Goal: Task Accomplishment & Management: Manage account settings

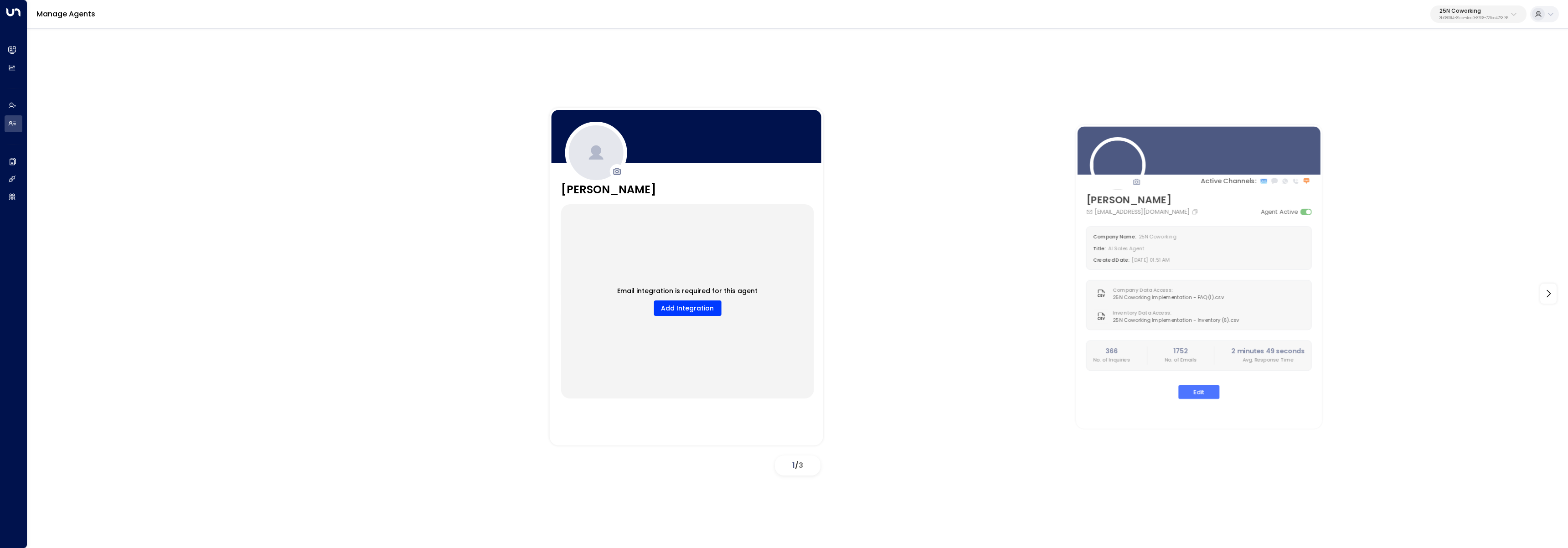
click at [1476, 20] on p "3b9800f4-81ca-4ec0-8758-72fbe4763f36" at bounding box center [1474, 18] width 69 height 4
type input "*******"
click at [1442, 84] on li "Pacific Workplaces ID: a0687ae6-caf7-4c35-8de3-5d0dae502acf" at bounding box center [1453, 72] width 139 height 24
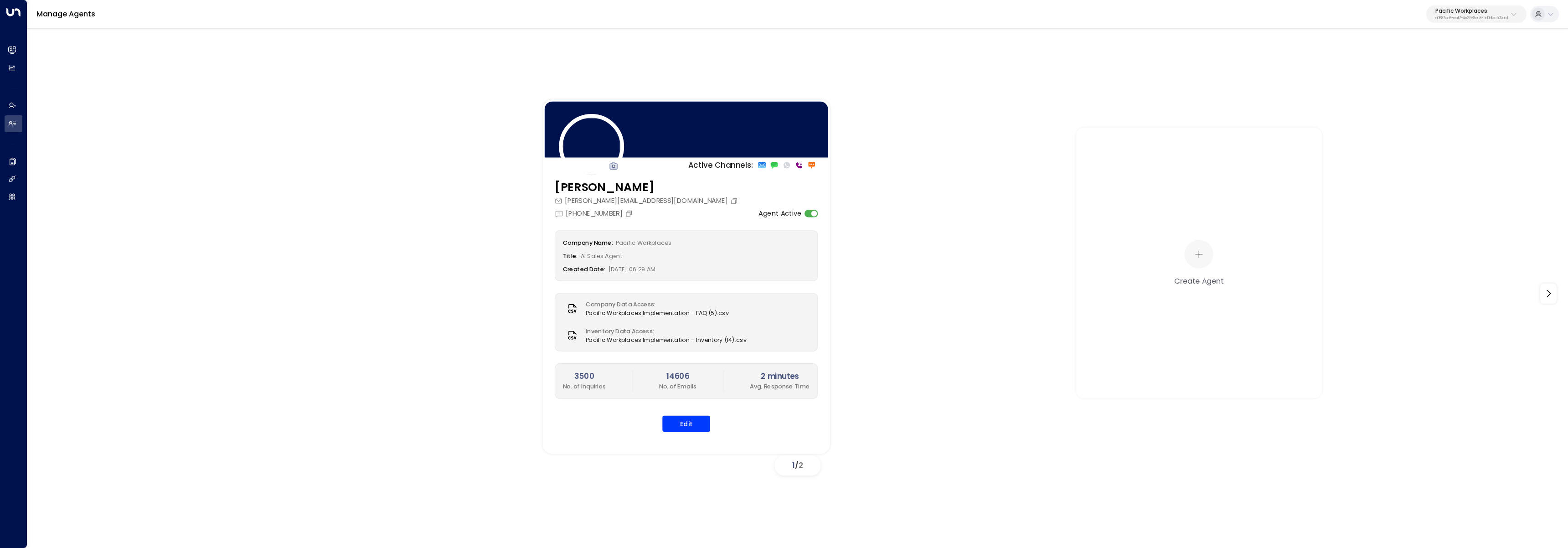
click at [689, 414] on div "Company Name: Pacific Workplaces Title: AI Sales Agent Created Date: 05/28/2024…" at bounding box center [687, 331] width 263 height 201
click at [690, 419] on button "Edit" at bounding box center [687, 423] width 48 height 16
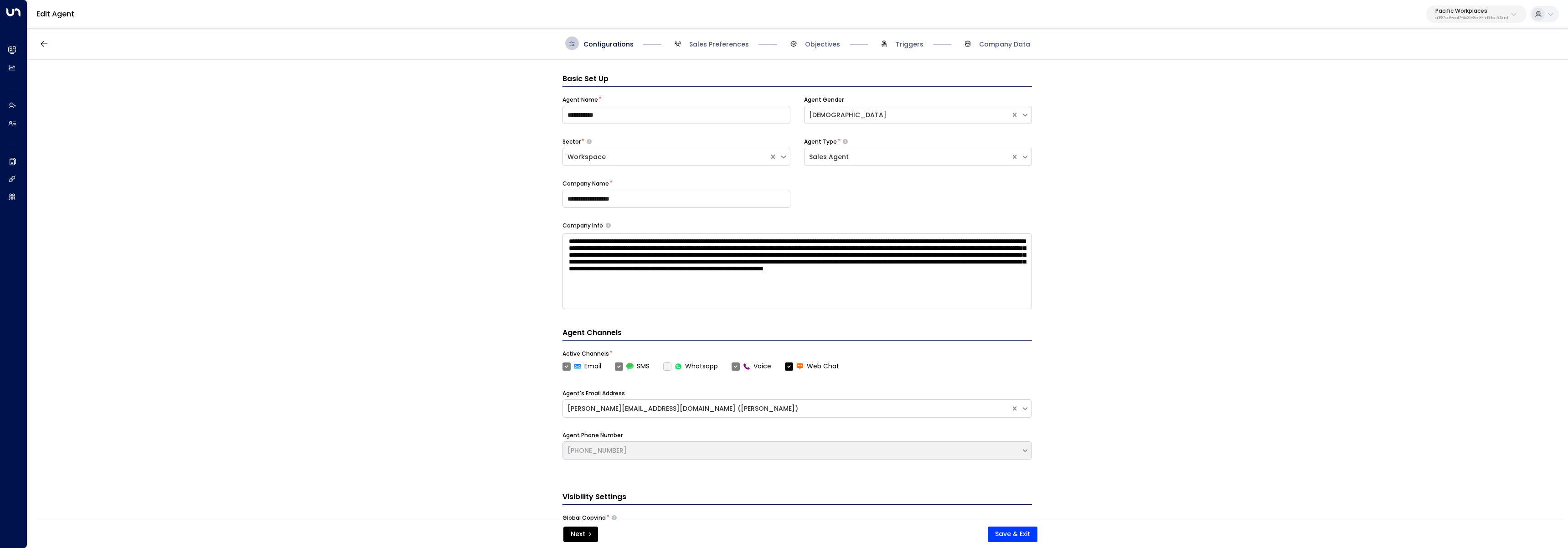
scroll to position [14, 0]
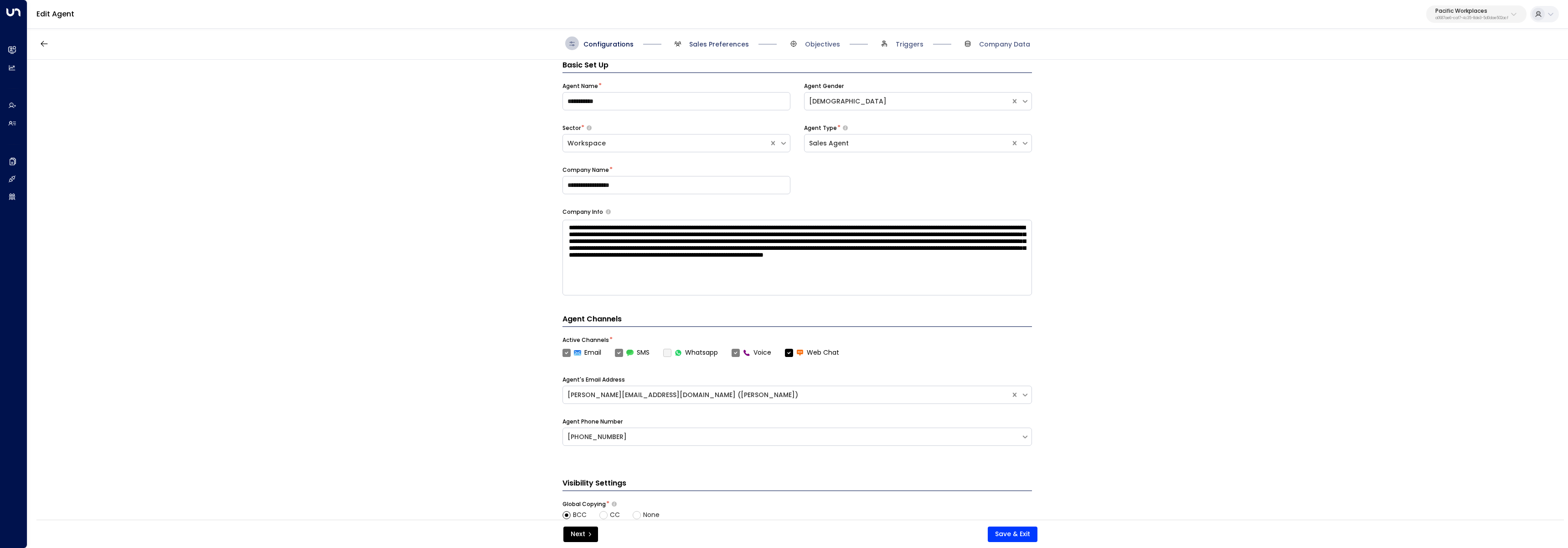
click at [729, 45] on span "Sales Preferences" at bounding box center [719, 44] width 60 height 9
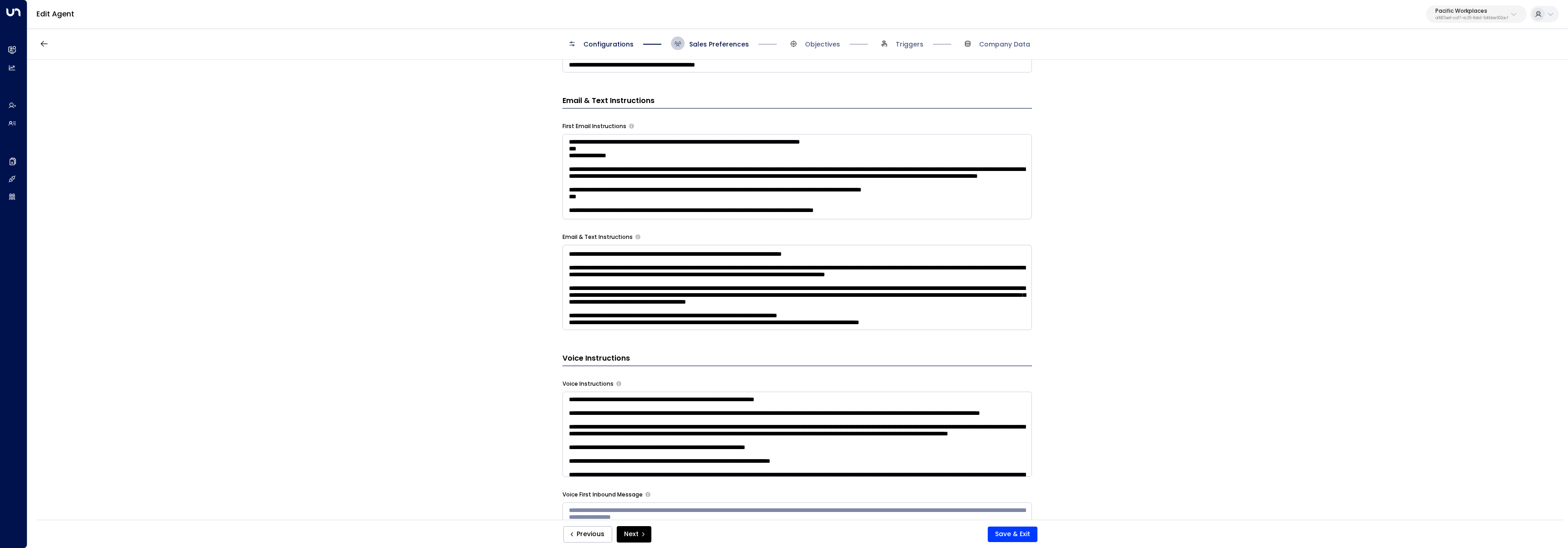
scroll to position [431, 0]
click at [822, 273] on textarea at bounding box center [798, 287] width 470 height 85
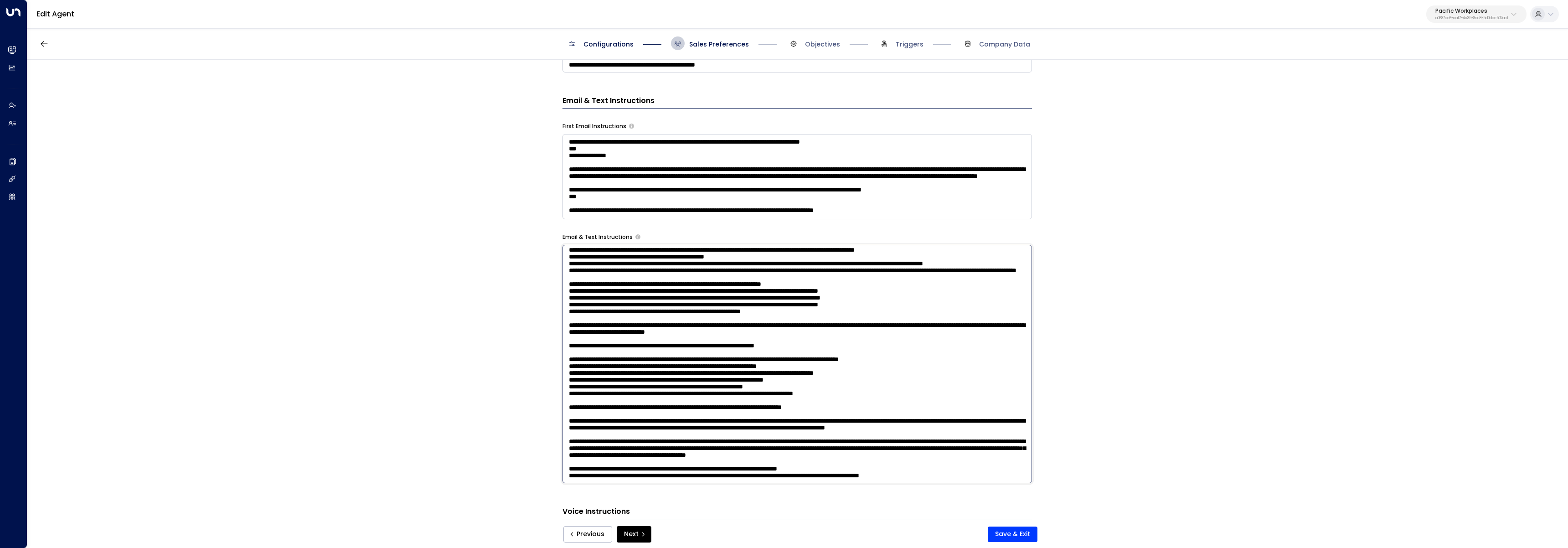
drag, startPoint x: 881, startPoint y: 327, endPoint x: 528, endPoint y: 271, distance: 357.4
click at [528, 271] on div "**********" at bounding box center [797, 293] width 1540 height 466
click at [798, 276] on textarea at bounding box center [798, 363] width 470 height 238
click at [823, 285] on textarea at bounding box center [798, 363] width 470 height 238
click at [770, 290] on textarea at bounding box center [798, 363] width 470 height 238
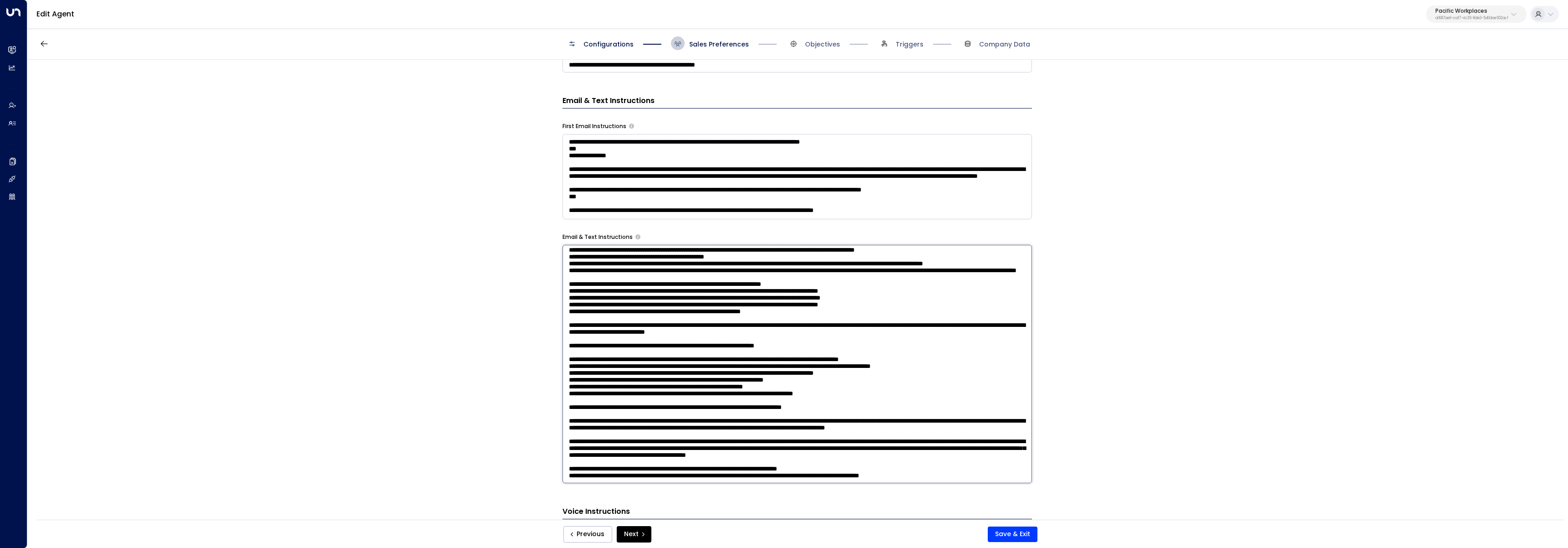
click at [987, 282] on textarea at bounding box center [798, 363] width 470 height 238
type textarea "**********"
click at [1026, 539] on button "Save & Exit" at bounding box center [1012, 534] width 50 height 15
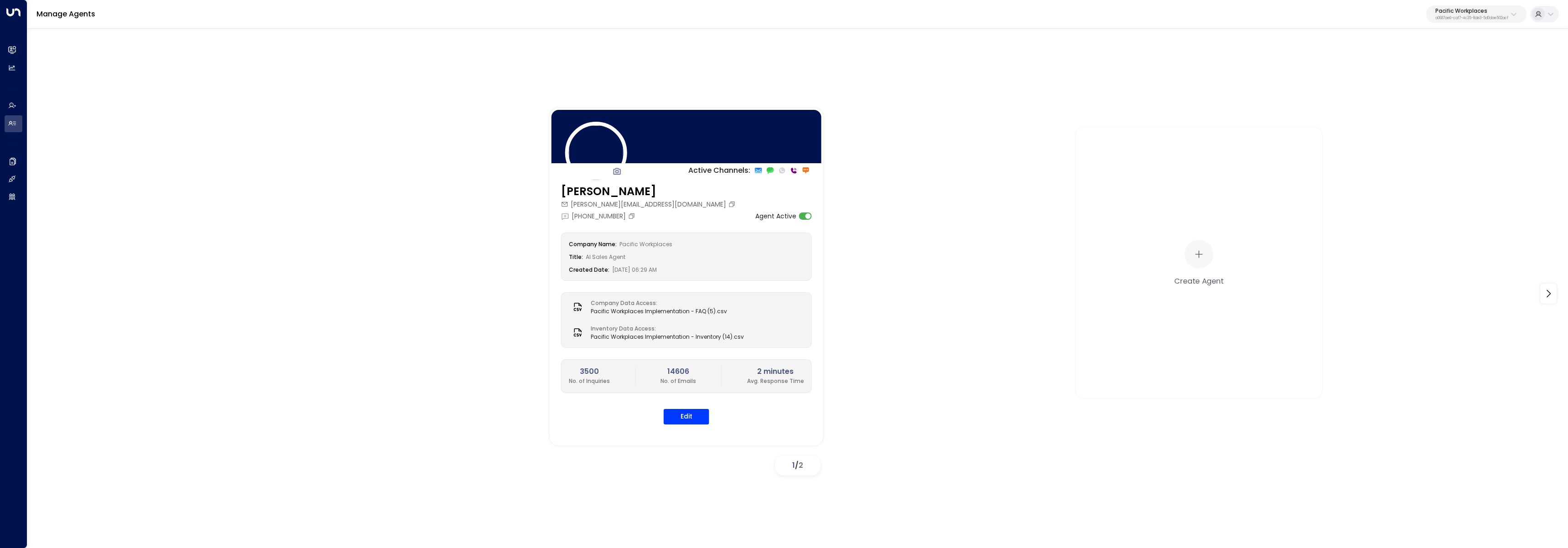
click at [1449, 19] on p "a0687ae6-caf7-4c35-8de3-5d0dae502acf" at bounding box center [1472, 18] width 73 height 4
type input "*****"
click at [1493, 68] on div "Shift Workspaces ID: 2f771fad-fe81-46b0-8448-0fe730ada5e6" at bounding box center [1489, 72] width 123 height 19
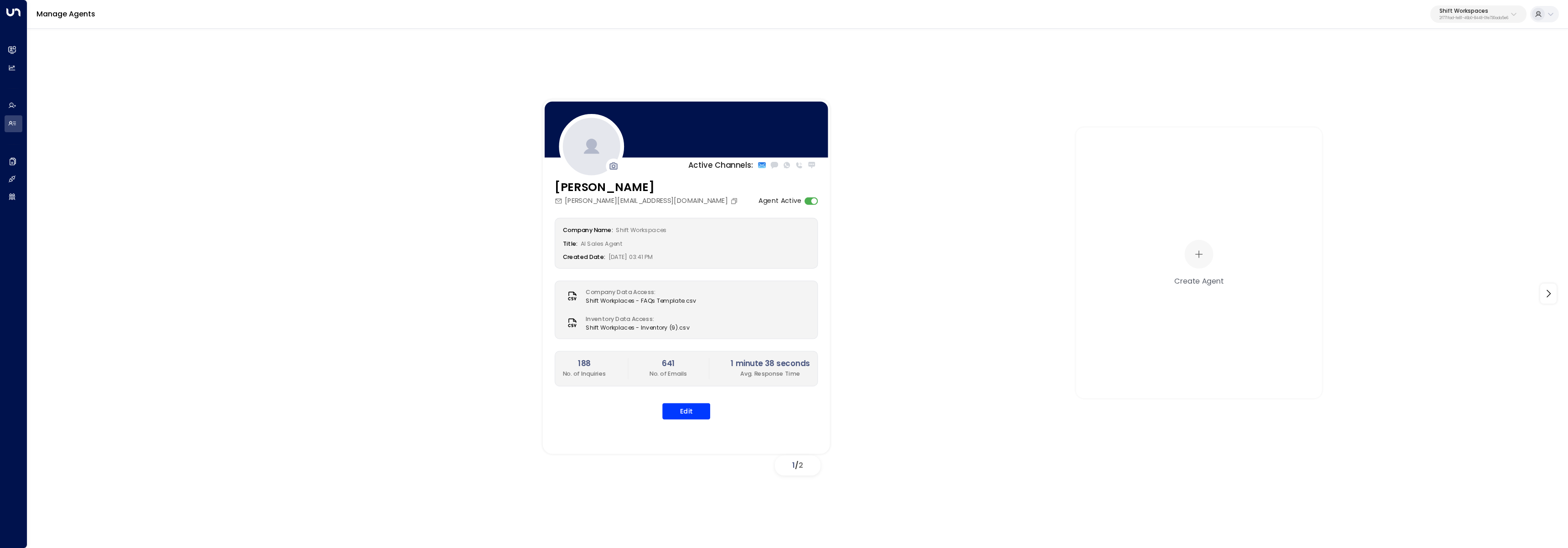
click at [675, 421] on div "Emma emma@shiftworkspaces.com Agent Active Company Name: Shift Workspaces Title…" at bounding box center [686, 304] width 287 height 252
click at [682, 416] on button "Edit" at bounding box center [687, 411] width 48 height 16
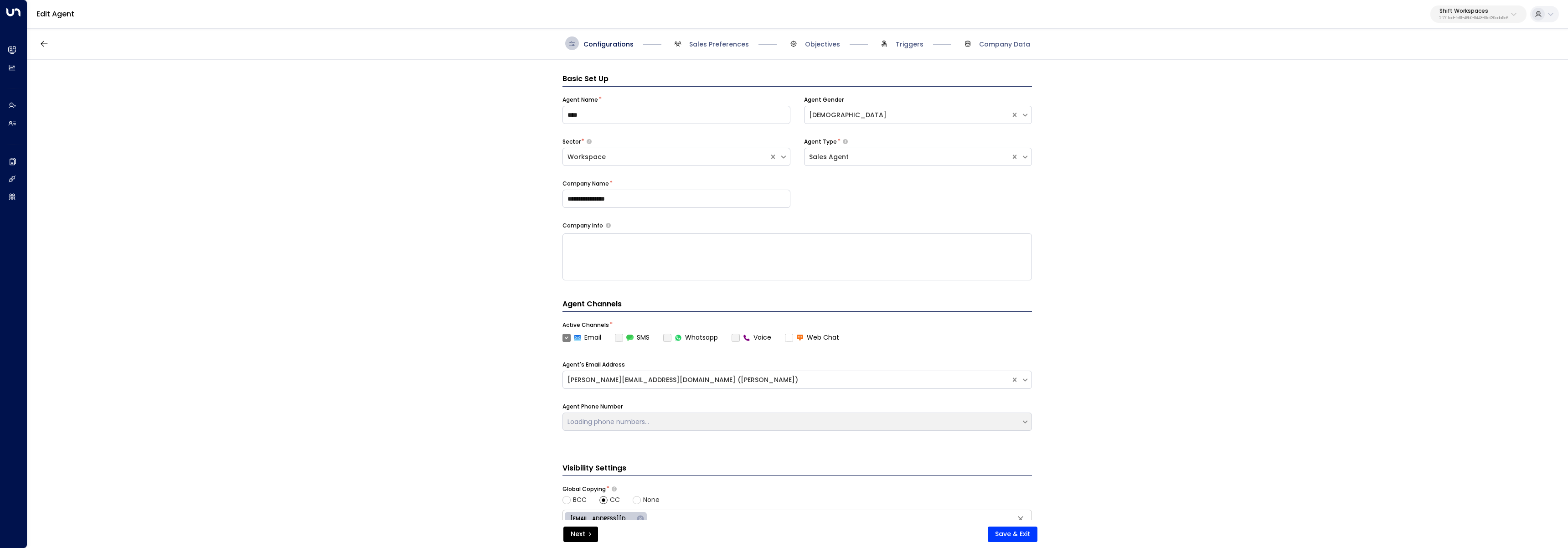
scroll to position [14, 0]
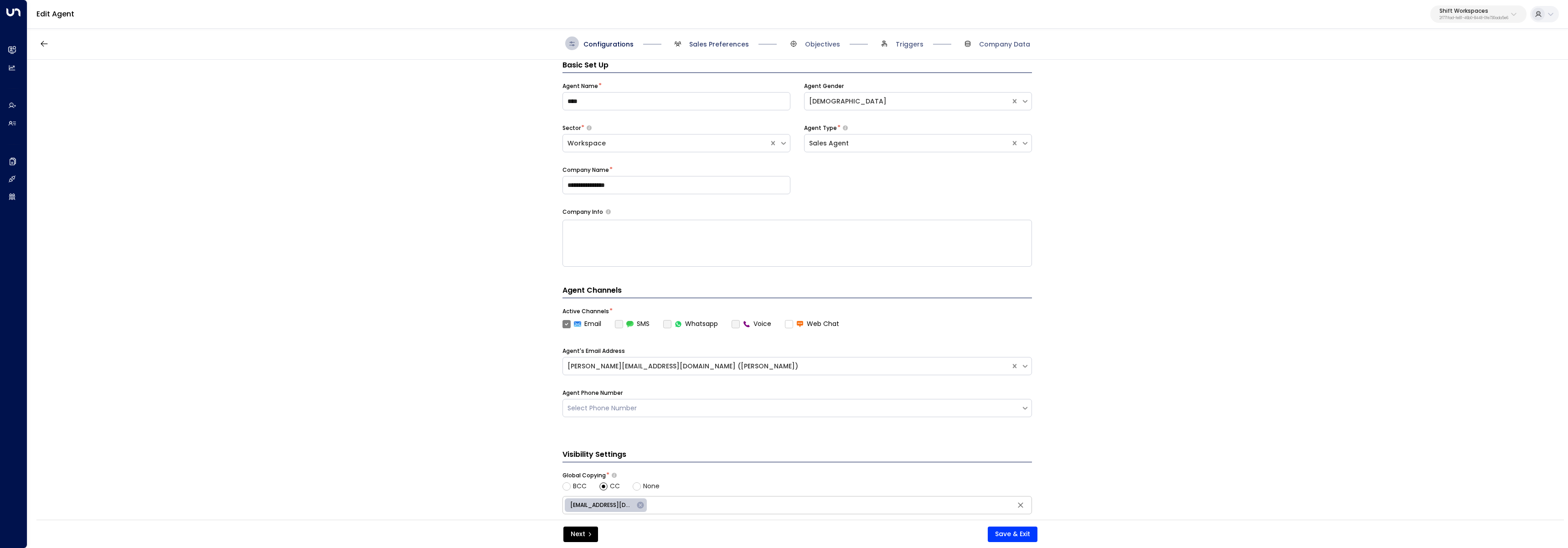
click at [712, 45] on span "Sales Preferences" at bounding box center [719, 44] width 60 height 9
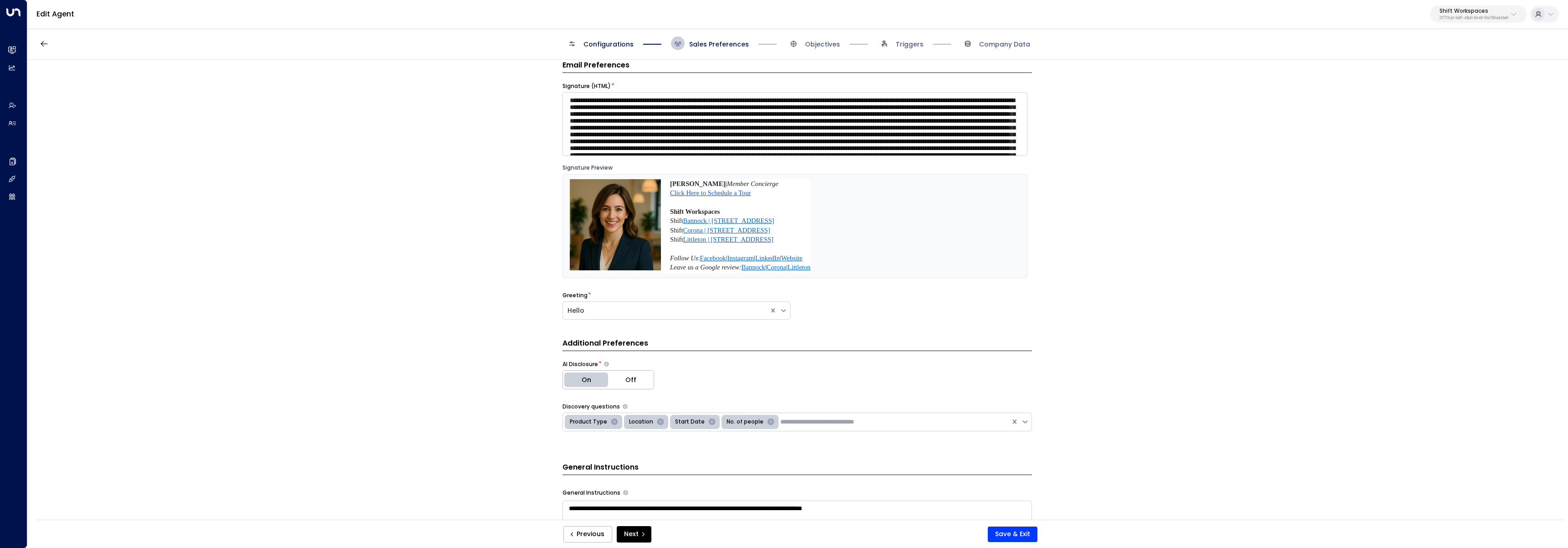
click at [599, 37] on span "Configurations" at bounding box center [599, 43] width 68 height 14
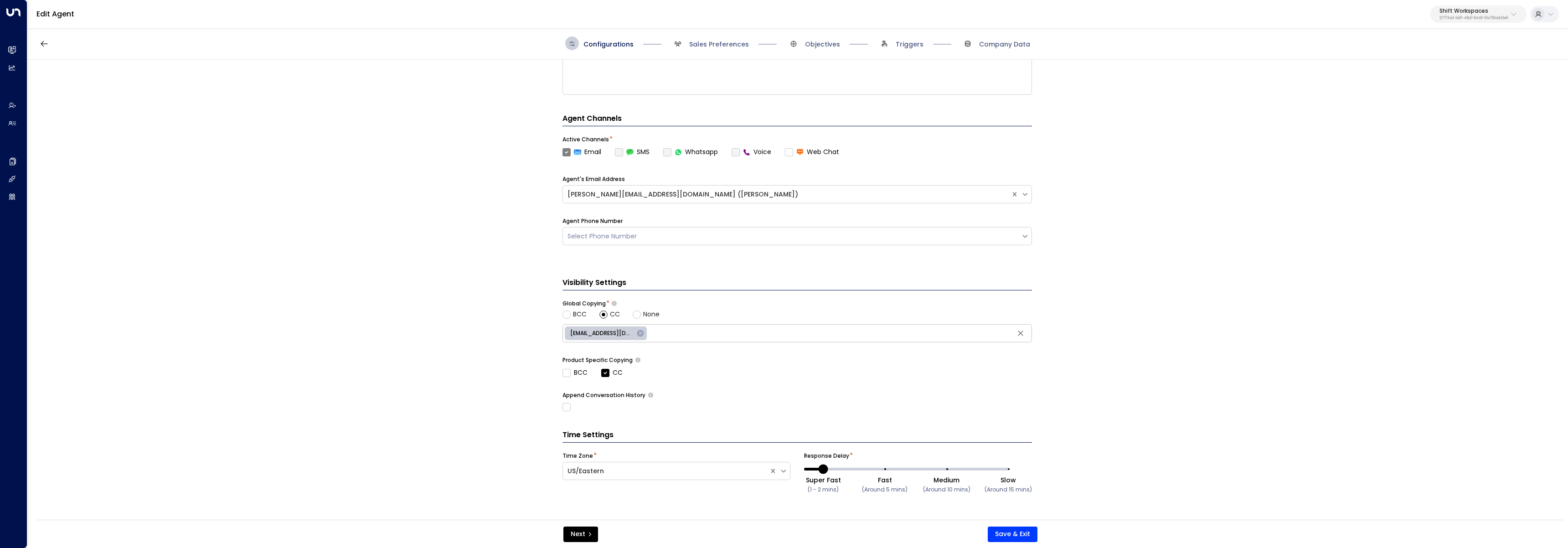
scroll to position [0, 0]
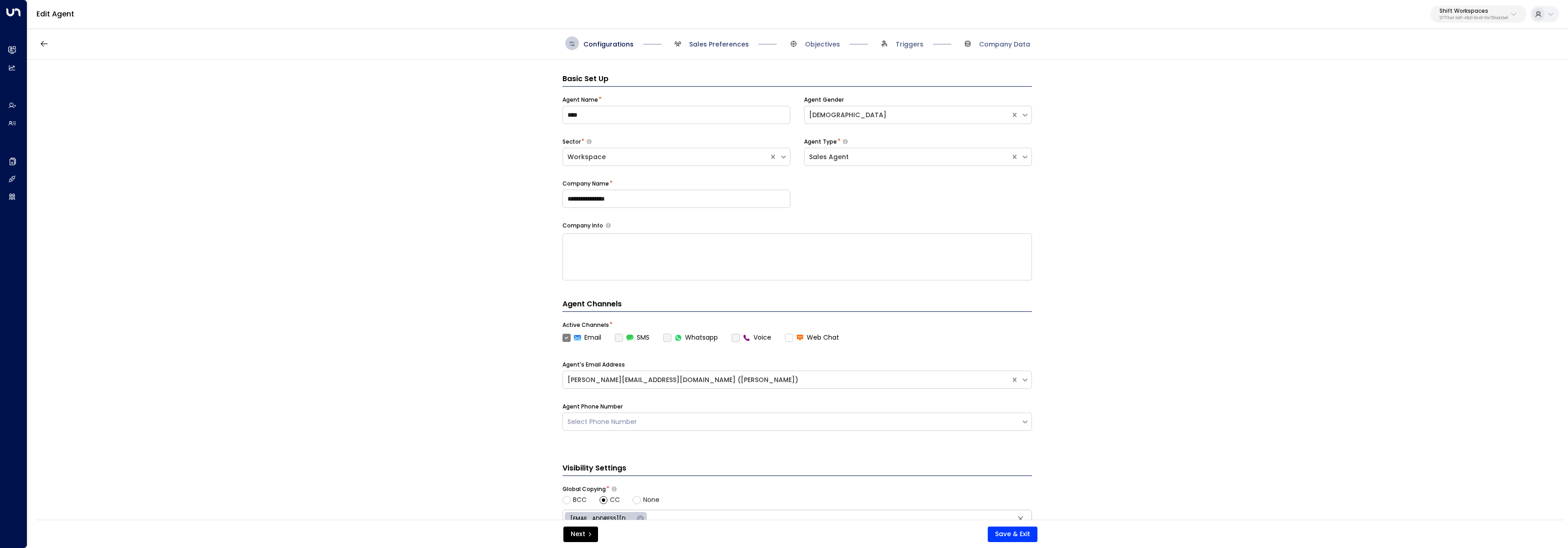
click at [729, 47] on span "Sales Preferences" at bounding box center [719, 44] width 60 height 9
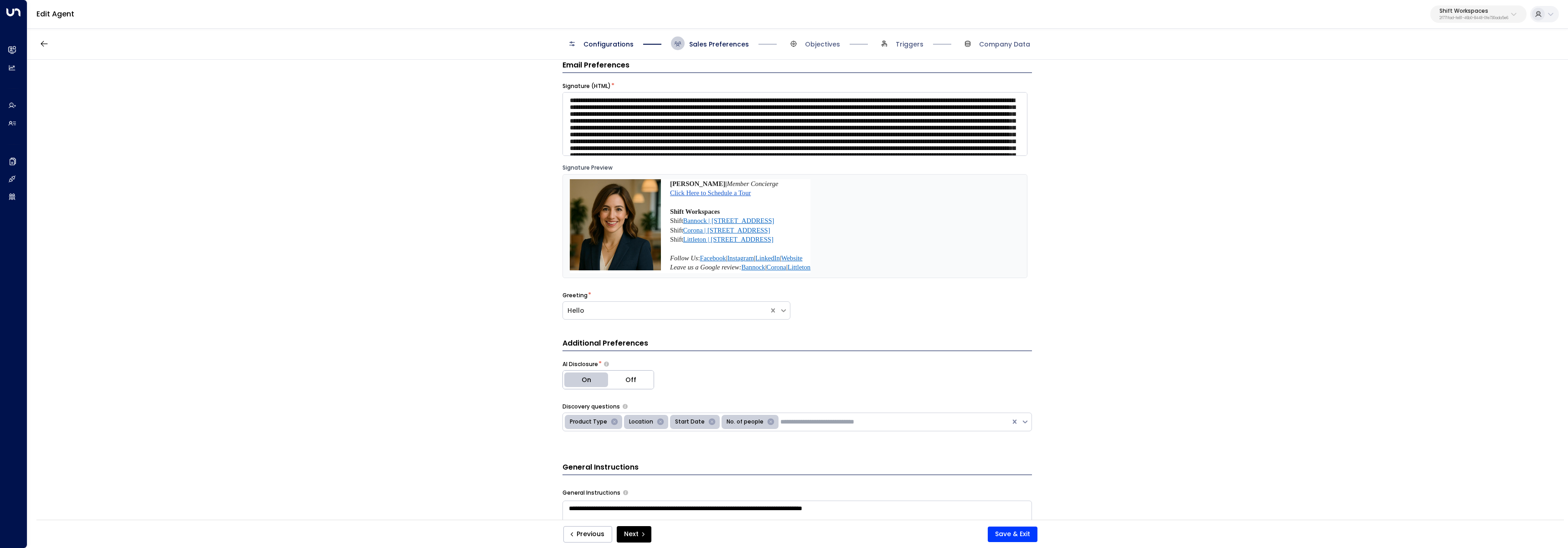
scroll to position [15, 0]
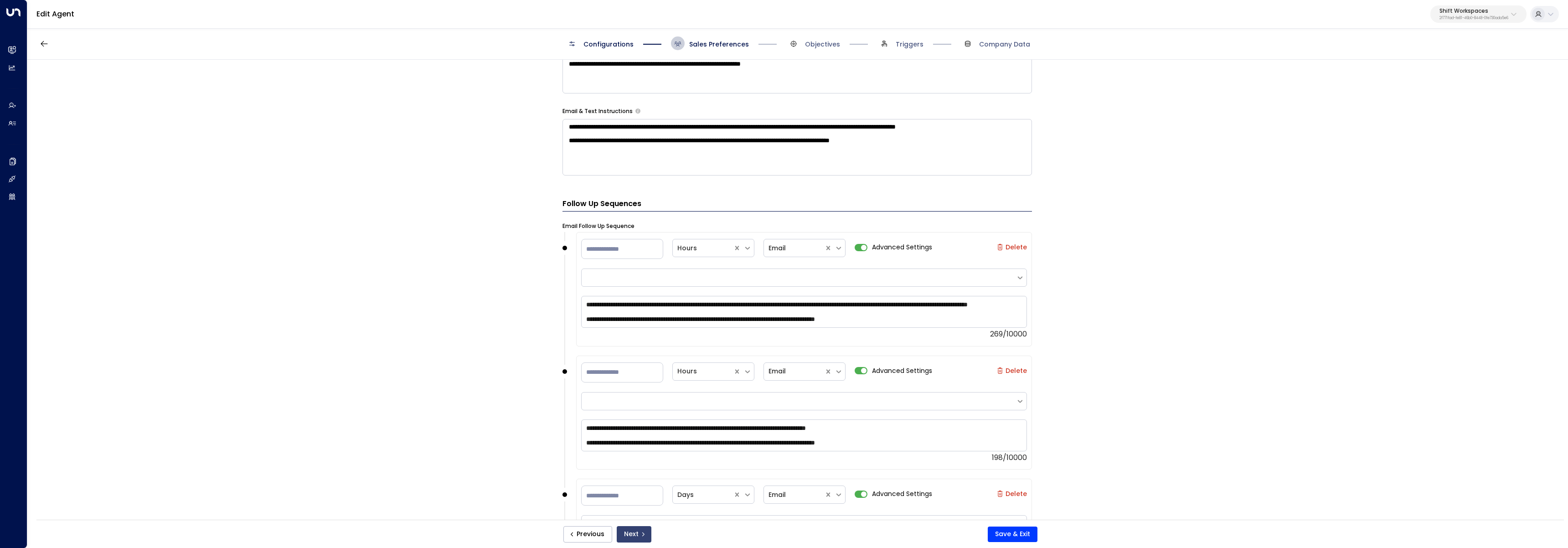
click at [634, 531] on button "Next" at bounding box center [634, 534] width 35 height 16
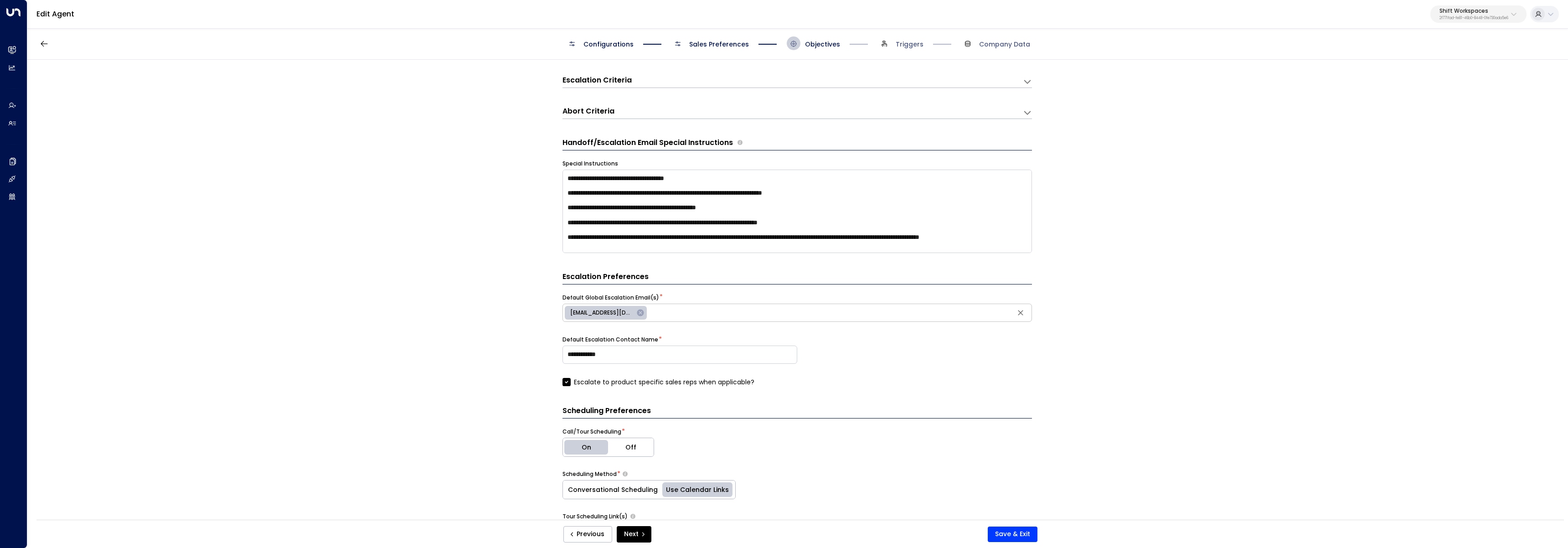
scroll to position [184, 0]
click at [676, 353] on input "**********" at bounding box center [680, 353] width 235 height 18
click at [602, 309] on span "mclark@shiftworkspaces.com" at bounding box center [601, 311] width 74 height 8
type input "**********"
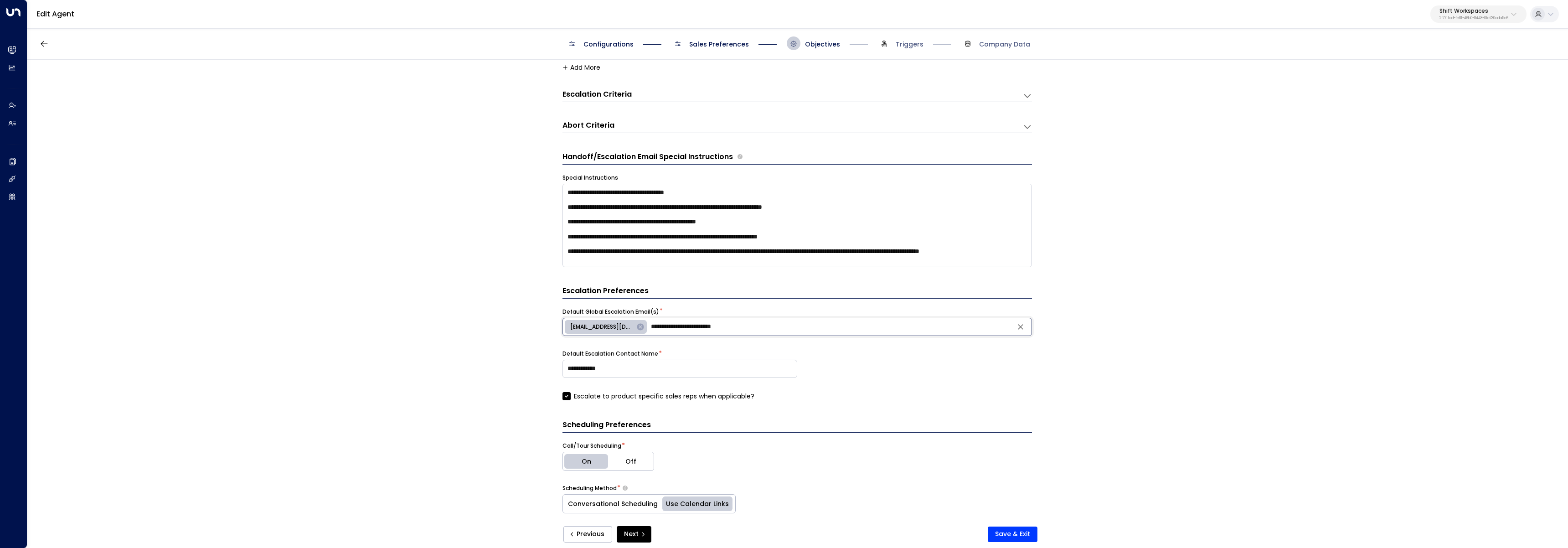
scroll to position [153, 0]
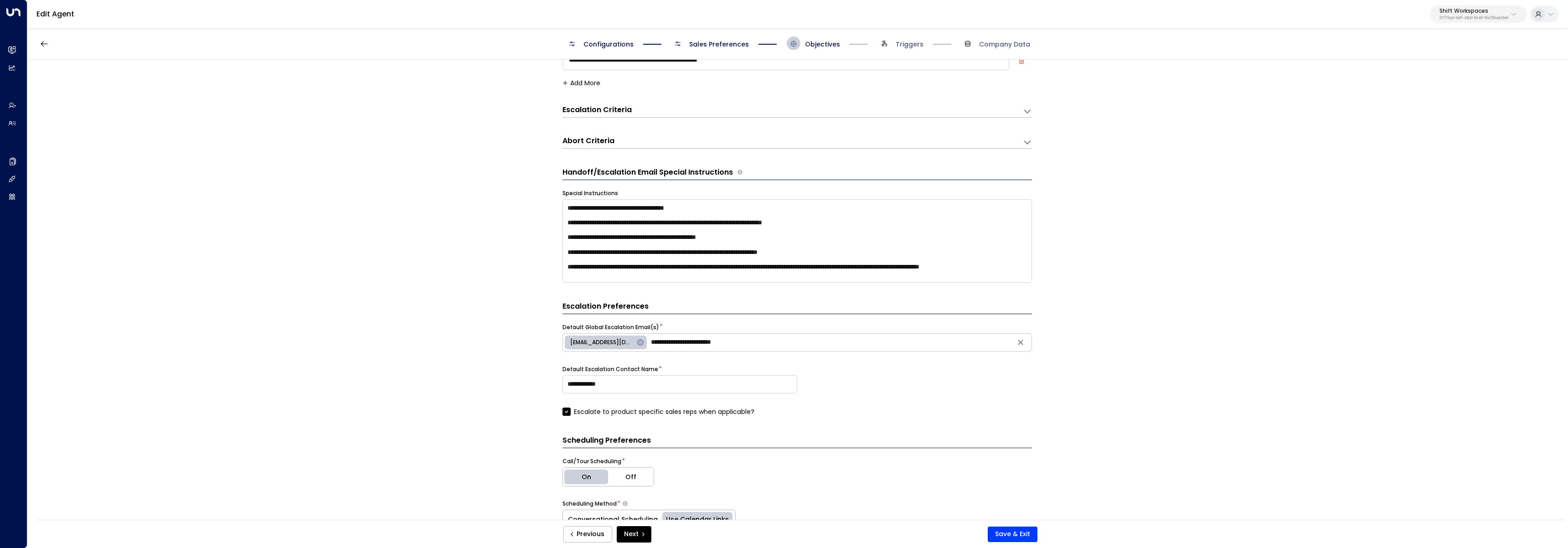
click at [789, 360] on div "**********" at bounding box center [798, 358] width 470 height 116
click at [712, 344] on input "text" at bounding box center [839, 342] width 381 height 14
click at [706, 218] on textarea "**********" at bounding box center [798, 241] width 470 height 83
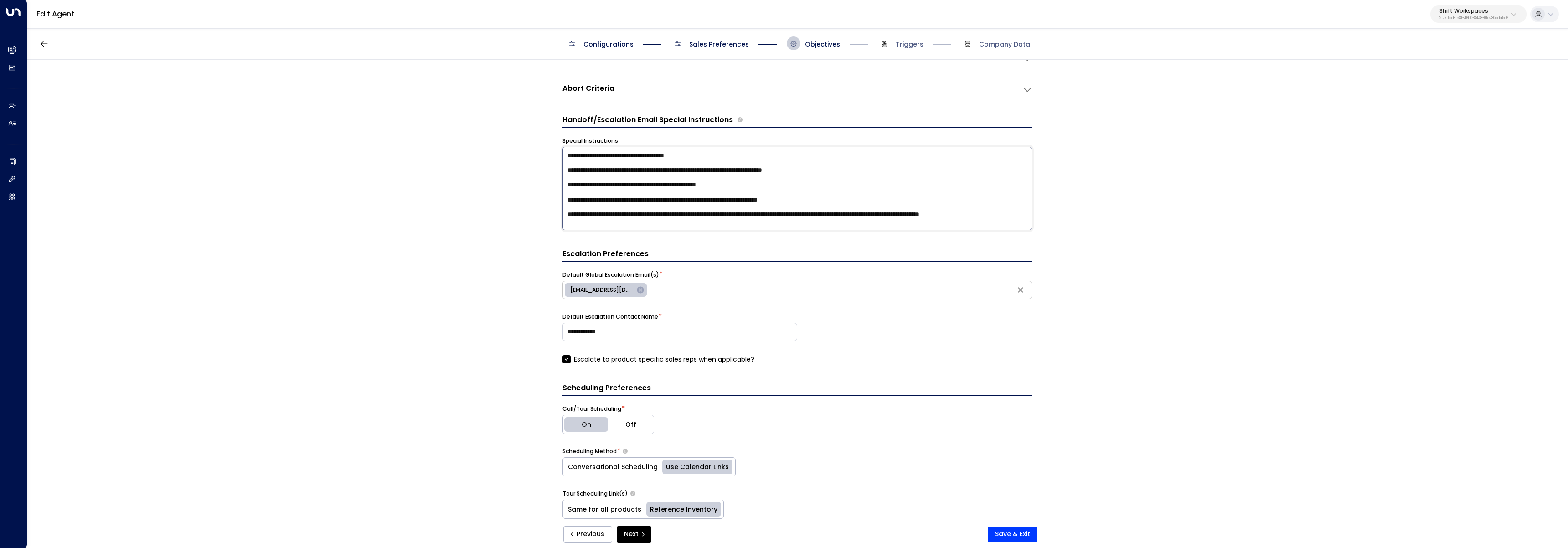
scroll to position [207, 0]
drag, startPoint x: 643, startPoint y: 219, endPoint x: 547, endPoint y: 143, distance: 122.4
click at [547, 143] on div "**********" at bounding box center [797, 293] width 1540 height 466
click at [598, 173] on textarea "**********" at bounding box center [798, 187] width 470 height 83
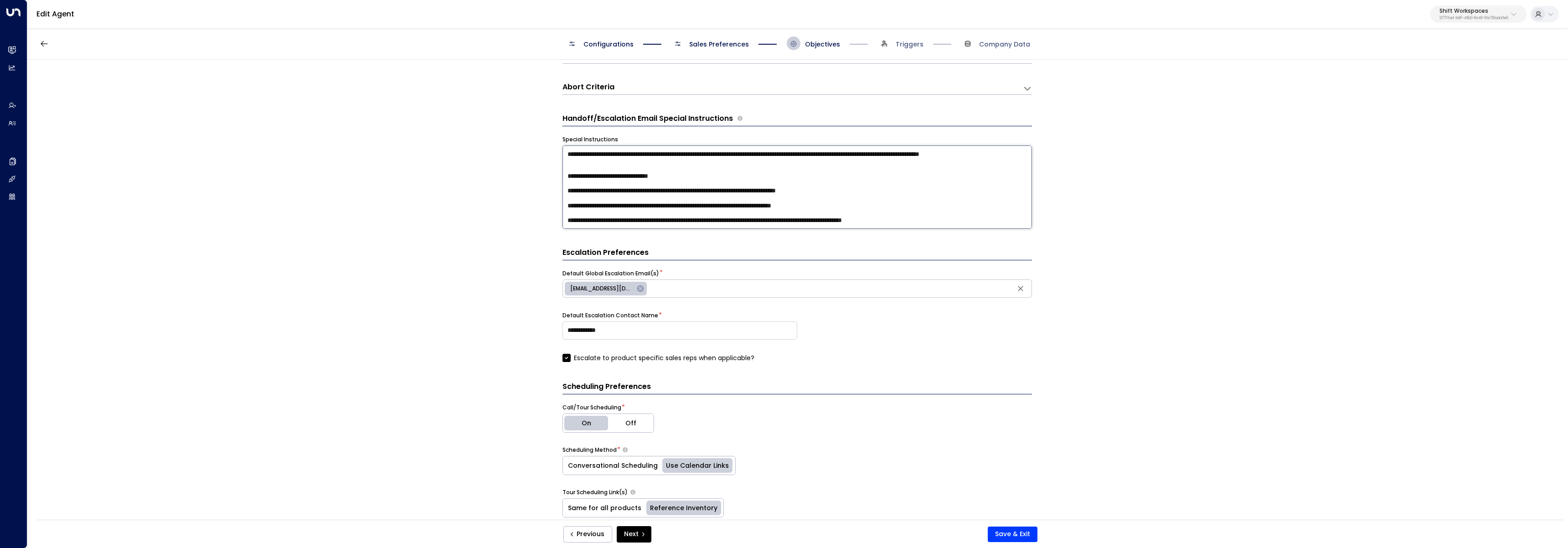
drag, startPoint x: 565, startPoint y: 153, endPoint x: 710, endPoint y: 236, distance: 167.1
click at [710, 236] on form "**********" at bounding box center [798, 261] width 470 height 789
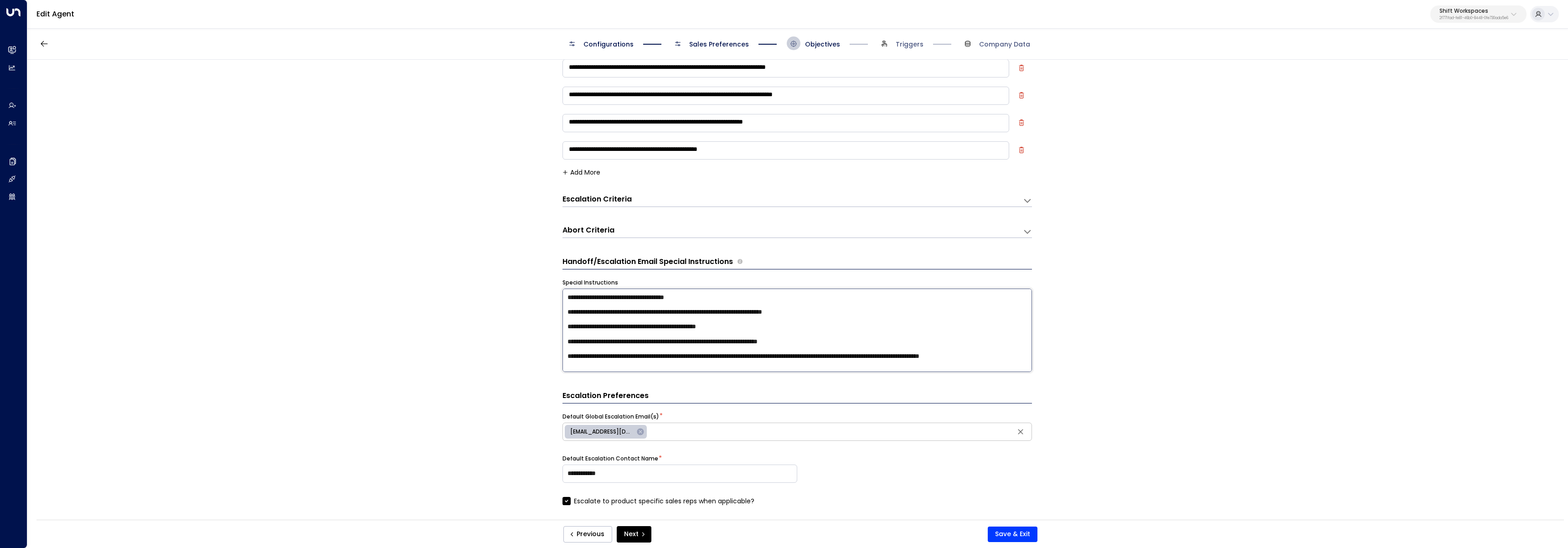
scroll to position [74, 0]
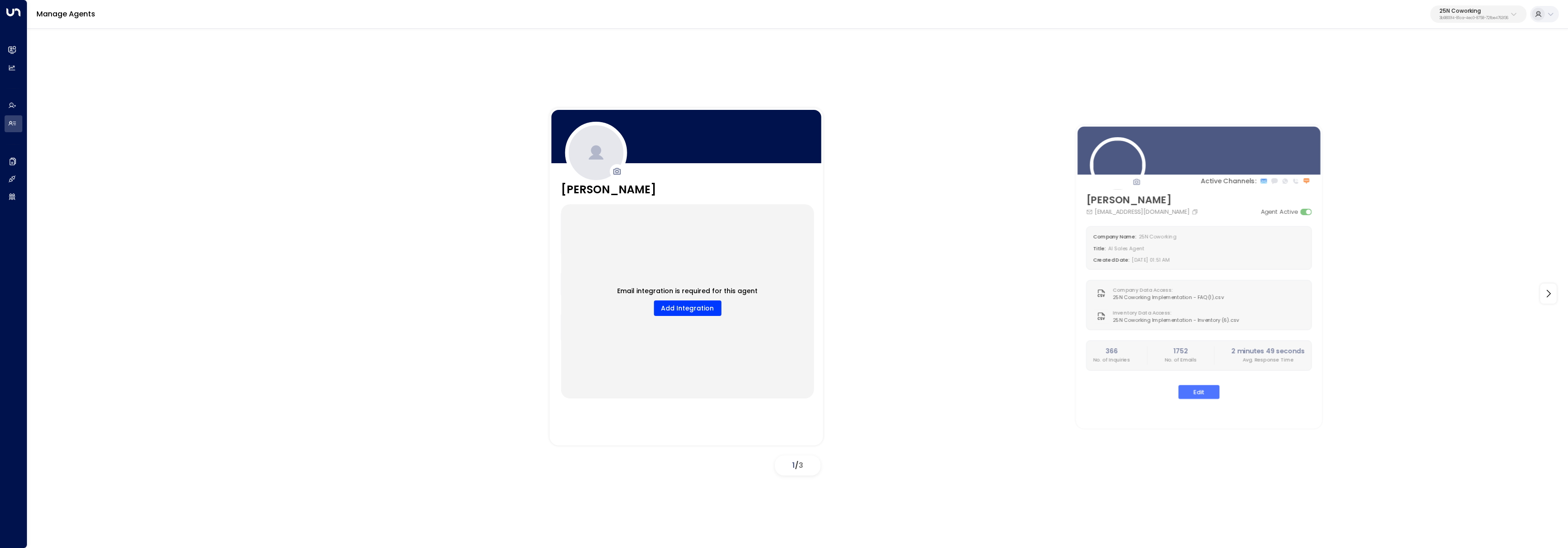
click at [1462, 25] on div "Manage Agents 25N Coworking 3b9800f4-81ca-4ec0-8758-72fbe4763f36" at bounding box center [798, 14] width 1541 height 29
click at [1466, 16] on p "3b9800f4-81ca-4ec0-8758-72fbe4763f36" at bounding box center [1474, 18] width 69 height 4
type input "****"
click at [1419, 76] on span "ID: 34e1cd17-0f68-49af-bd32-3c48ce8611d1" at bounding box center [1449, 77] width 122 height 8
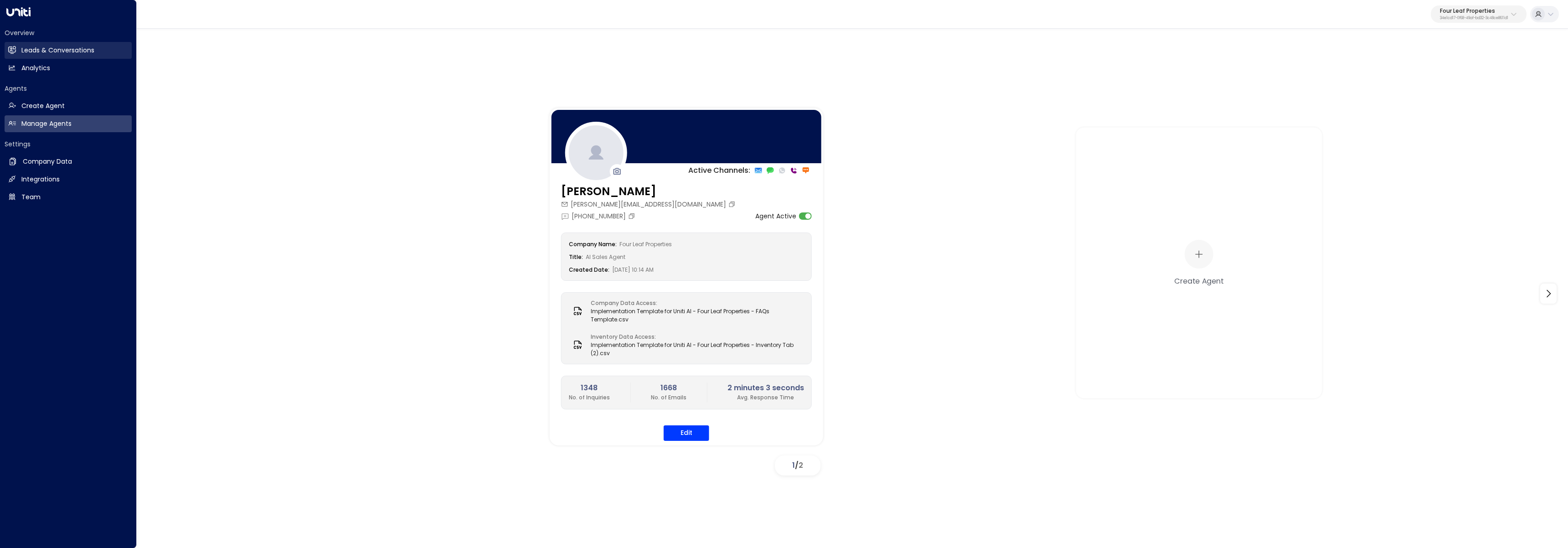
click at [20, 44] on link "Leads & Conversations Leads & Conversations" at bounding box center [68, 50] width 127 height 17
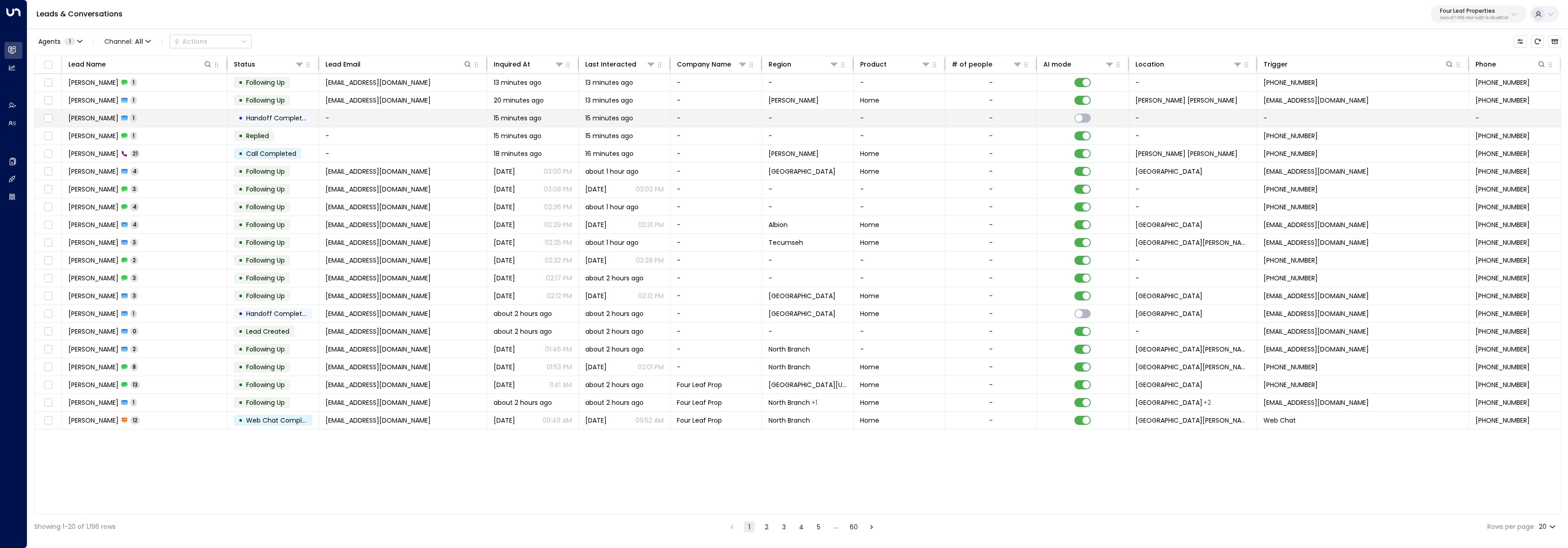
click at [108, 116] on td "Anna 1" at bounding box center [145, 118] width 165 height 17
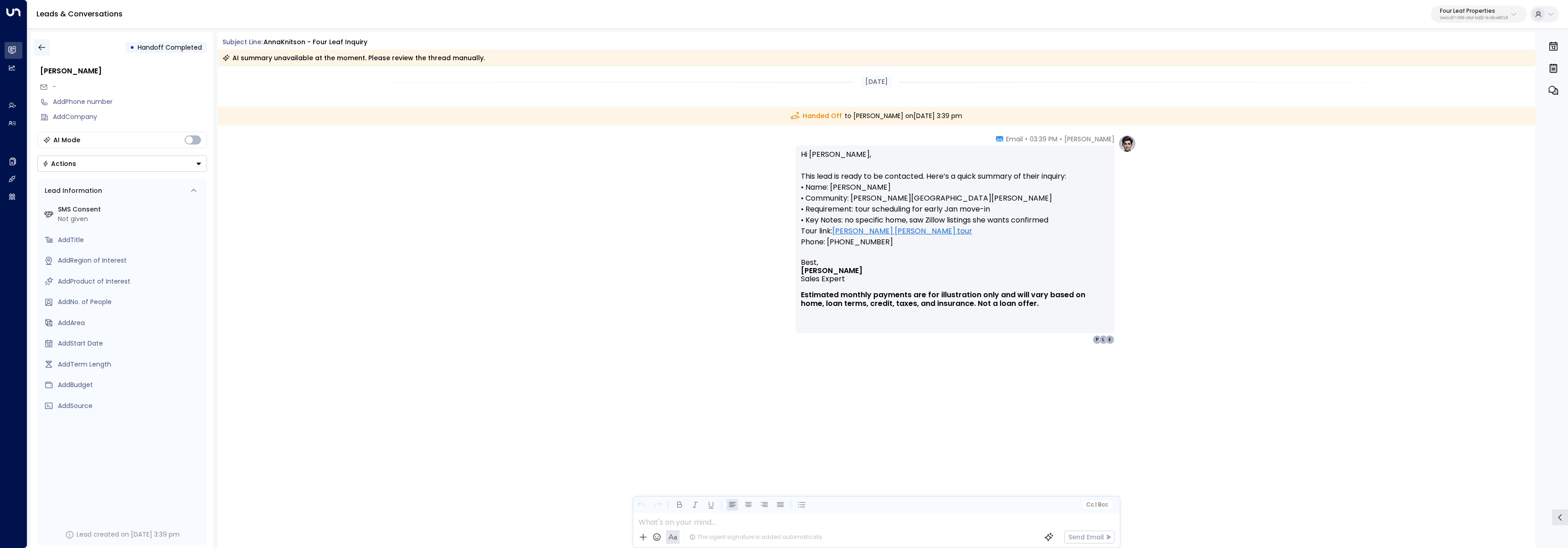
click at [39, 45] on icon "button" at bounding box center [42, 47] width 9 height 9
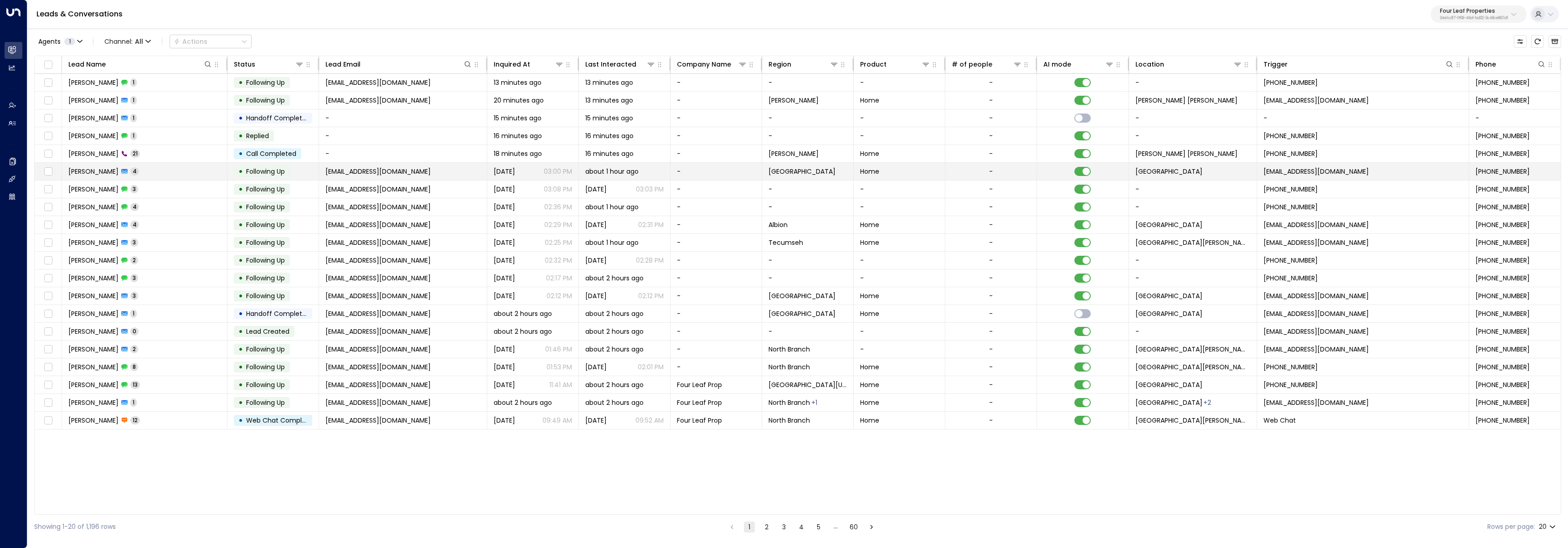
click at [1349, 172] on span "[EMAIL_ADDRESS][DOMAIN_NAME]" at bounding box center [1316, 172] width 105 height 9
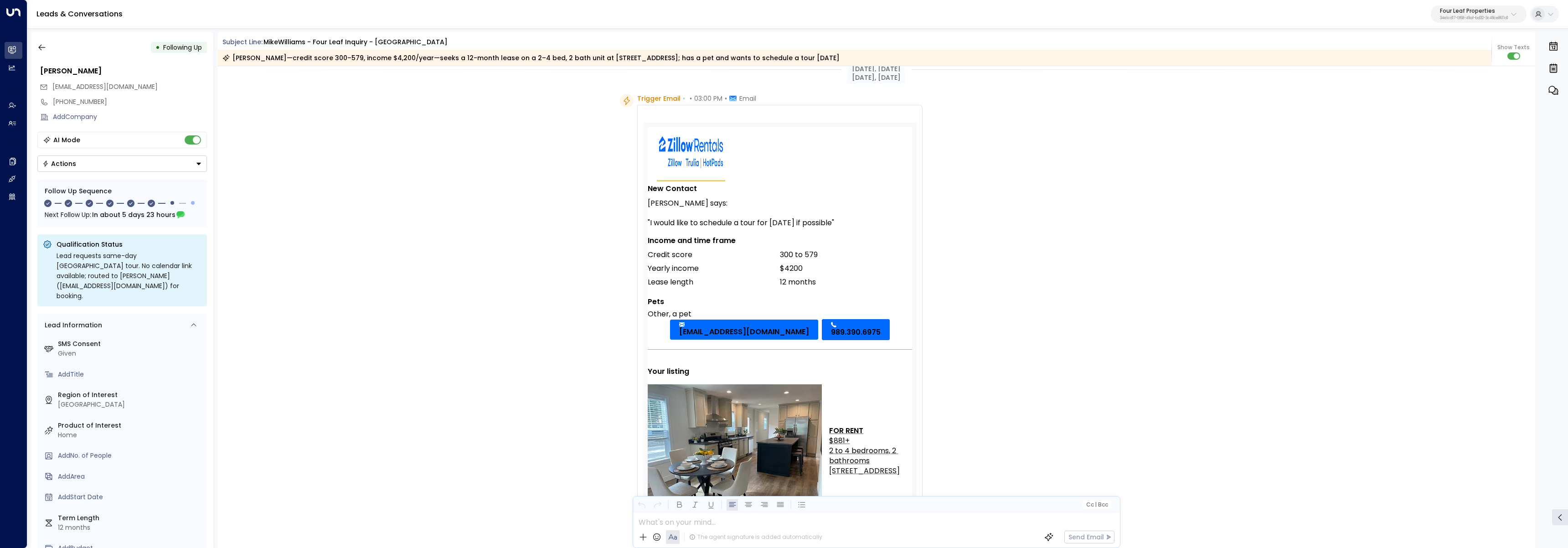
scroll to position [63, 0]
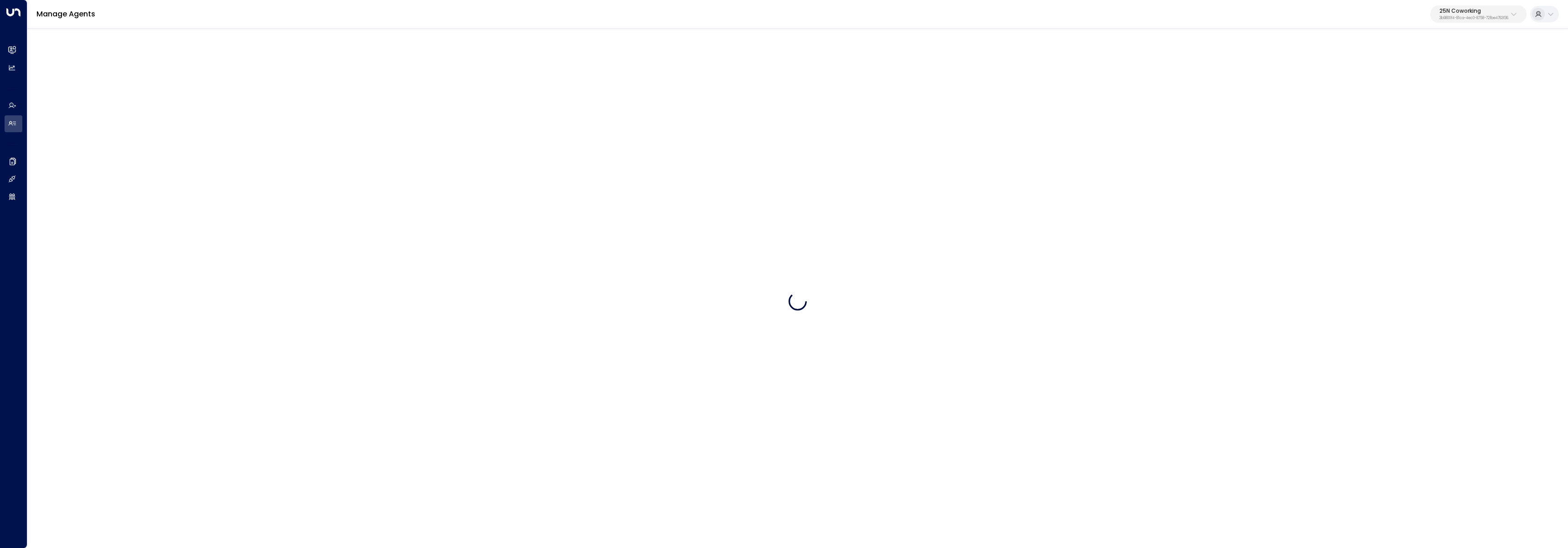
click at [1478, 8] on p "25N Coworking" at bounding box center [1474, 11] width 69 height 5
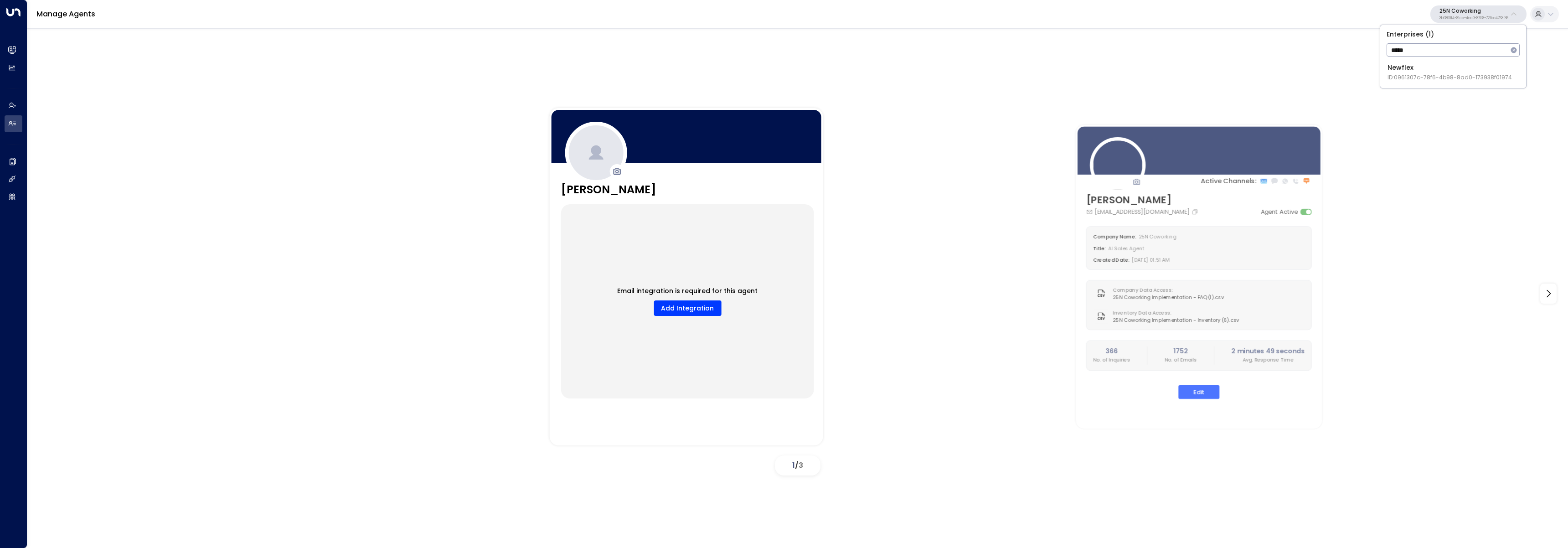
type input "*****"
click at [1400, 79] on span "ID: 0961307c-78f6-4b98-8ad0-173938f01974" at bounding box center [1450, 77] width 125 height 8
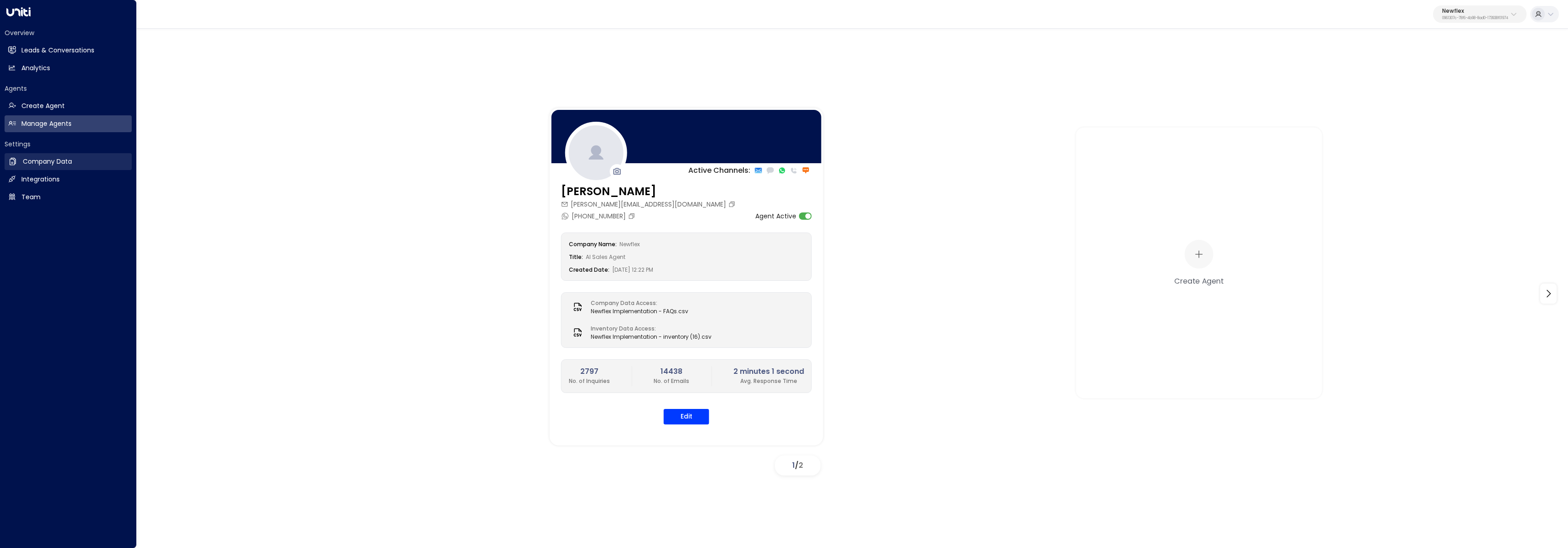
click at [15, 163] on icon at bounding box center [13, 161] width 6 height 7
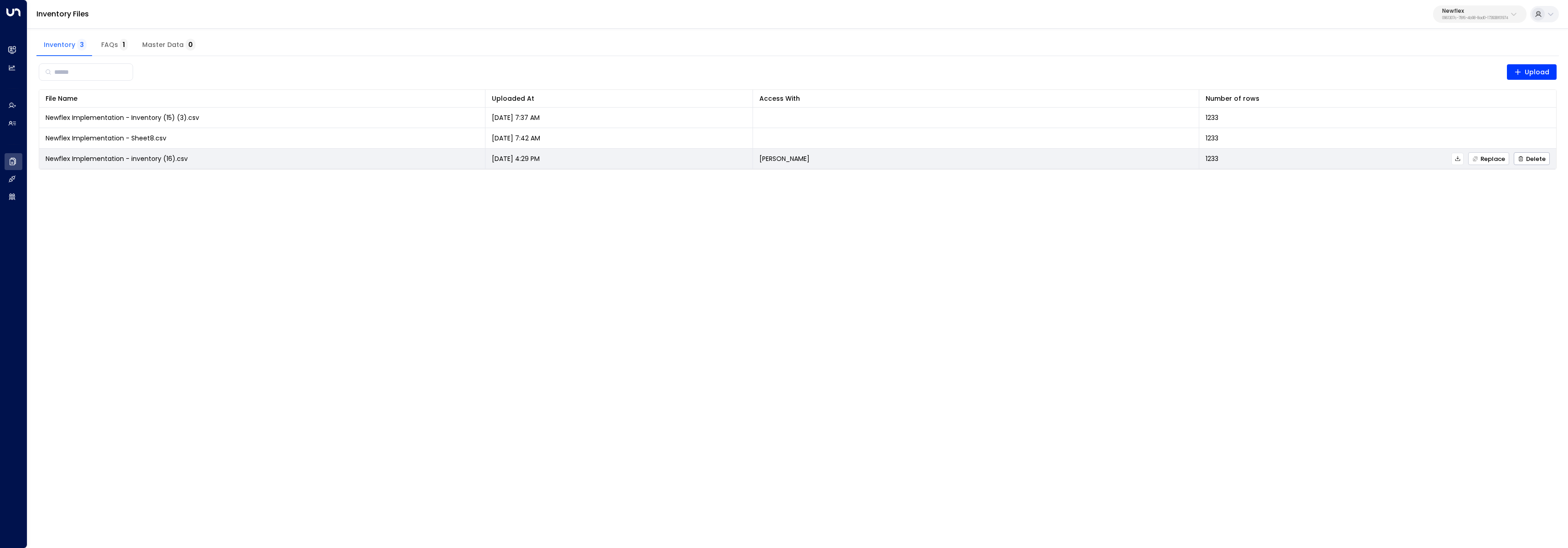
click at [1486, 159] on span "Replace" at bounding box center [1489, 159] width 33 height 6
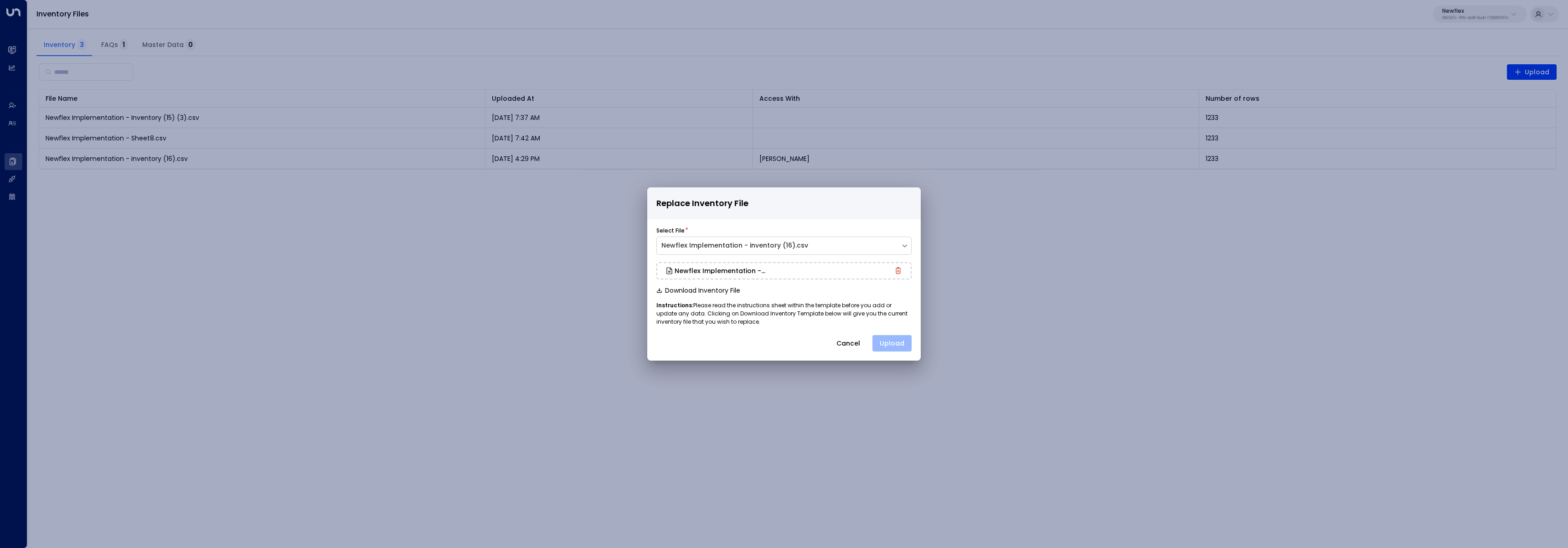
click at [889, 344] on button "Upload" at bounding box center [892, 343] width 39 height 16
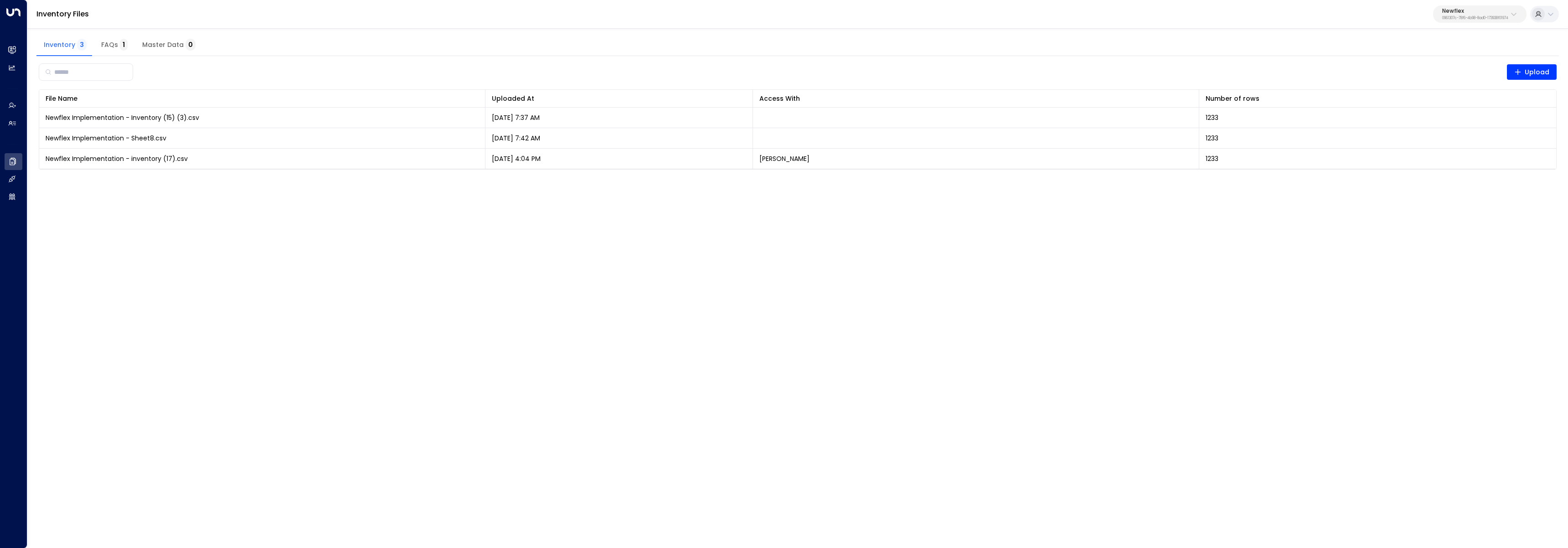
click at [1464, 17] on p "0961307c-78f6-4b98-8ad0-173938f01974" at bounding box center [1475, 18] width 66 height 4
type input "*****"
click at [1407, 75] on span "ID: d62b4f3b-a803-4355-9bc8-4e5b658db589" at bounding box center [1454, 77] width 133 height 8
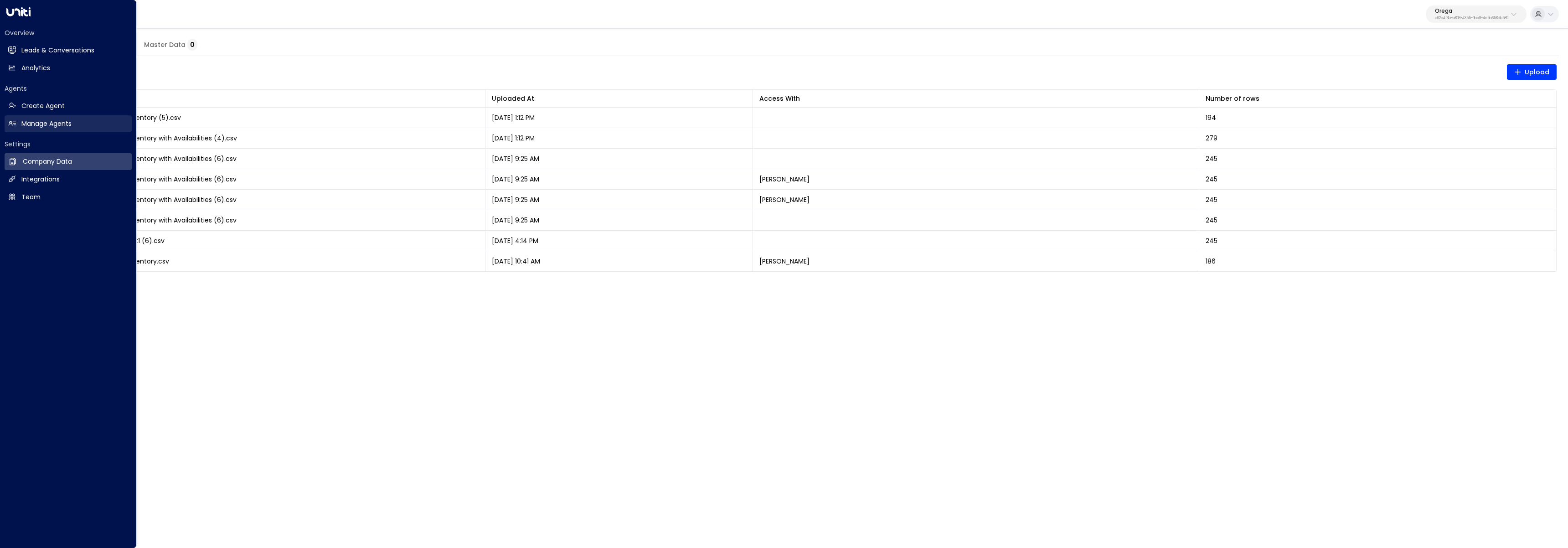
drag, startPoint x: 24, startPoint y: 125, endPoint x: 103, endPoint y: 130, distance: 79.2
click at [24, 125] on h2 "Manage Agents" at bounding box center [46, 123] width 50 height 10
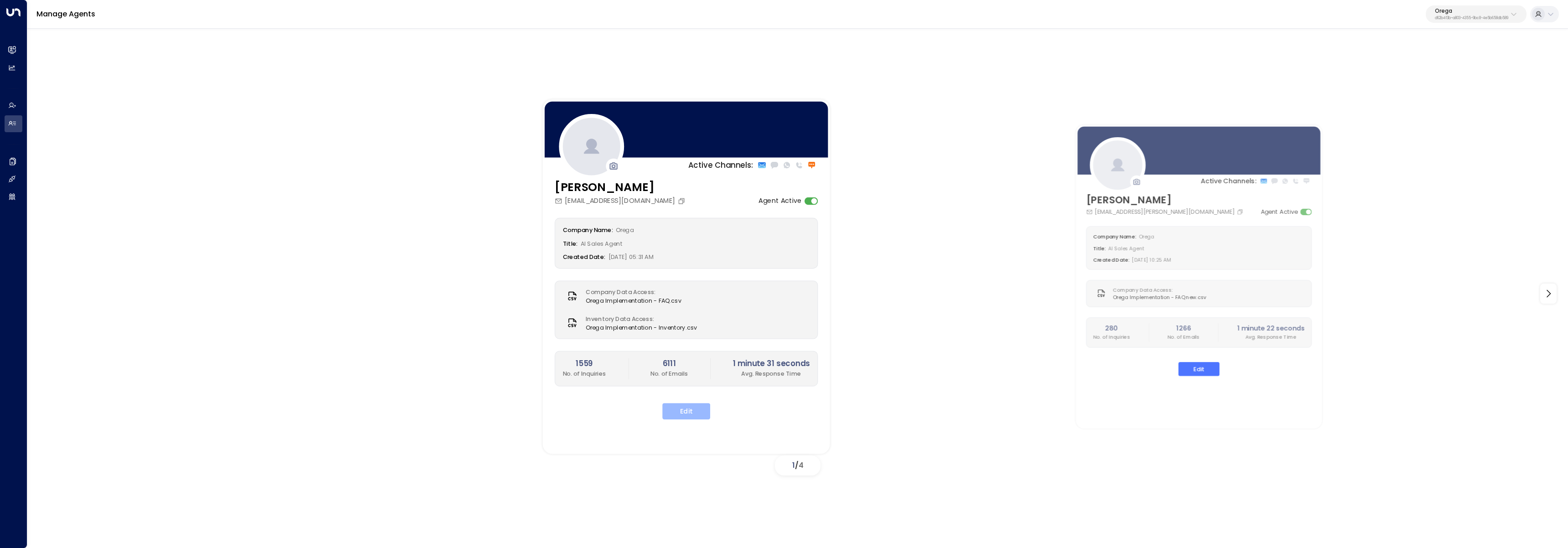
click at [683, 417] on button "Edit" at bounding box center [687, 411] width 48 height 16
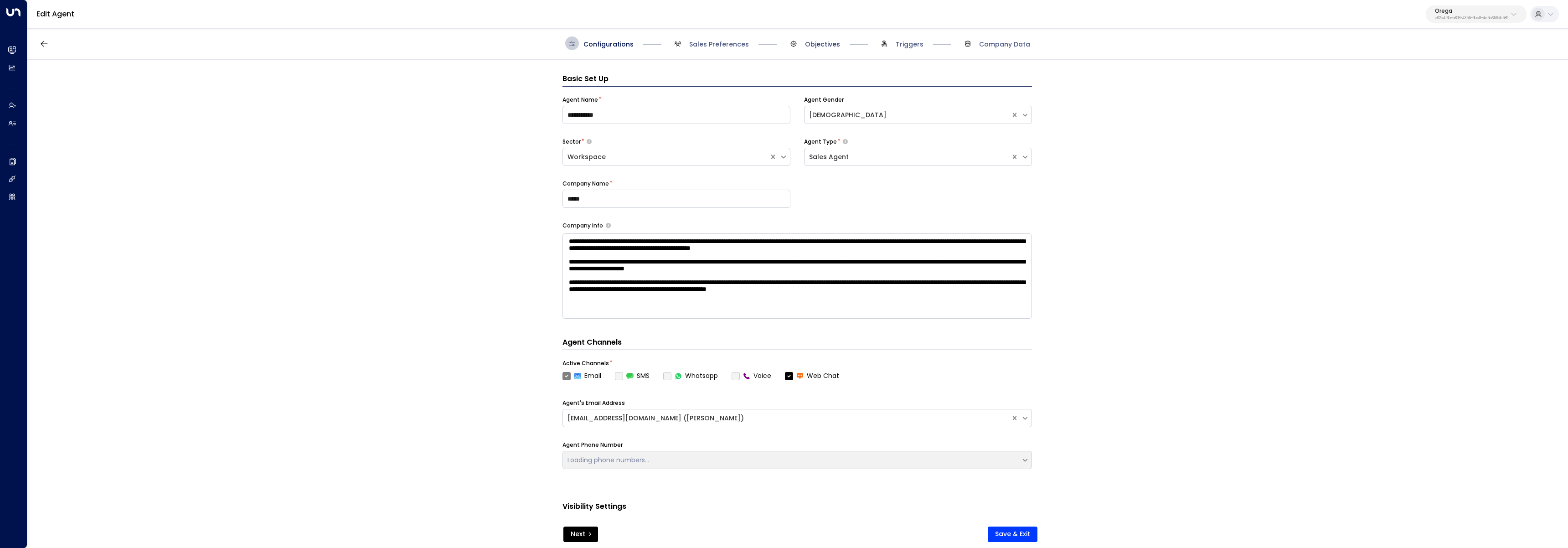
scroll to position [14, 0]
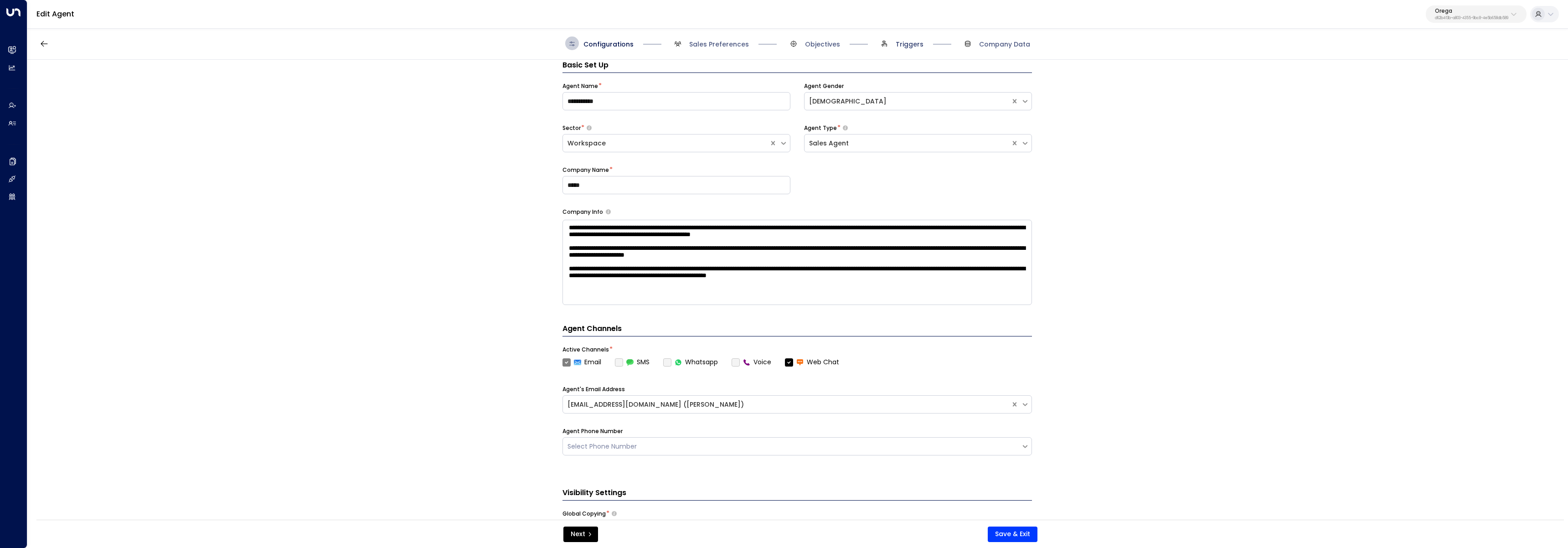
click at [905, 42] on span "Triggers" at bounding box center [909, 44] width 28 height 9
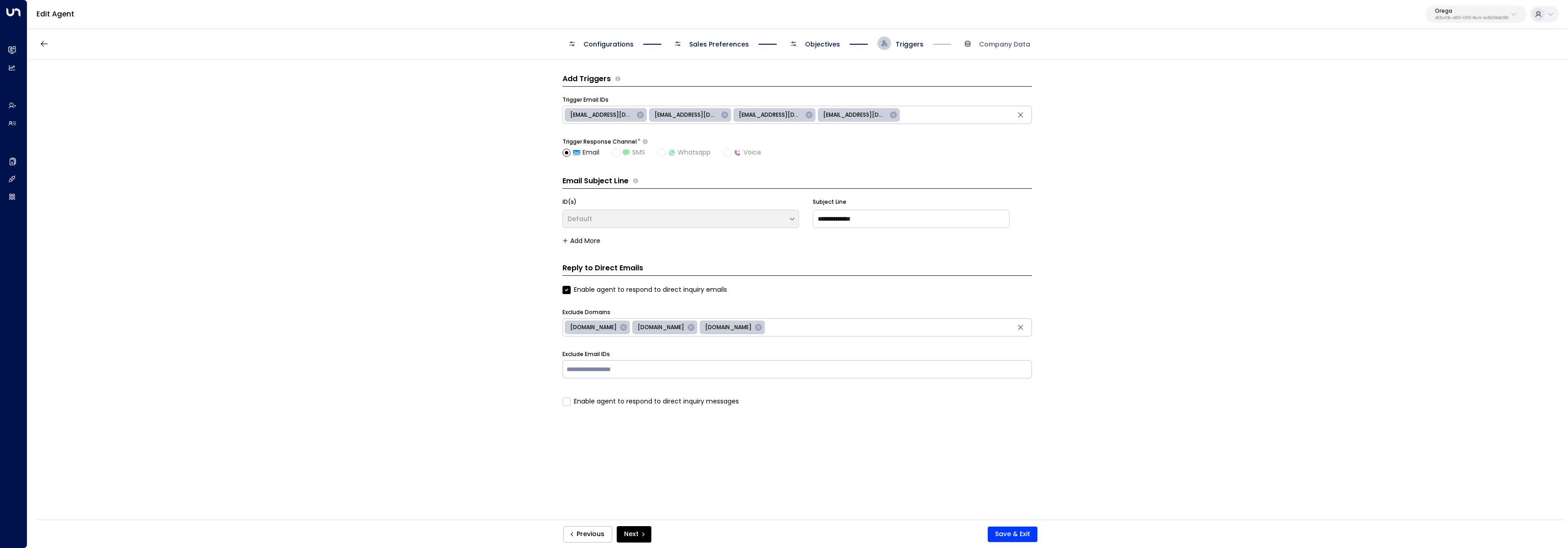
scroll to position [0, 0]
click at [843, 44] on div "Configurations Sales Preferences Objectives Triggers Company Data" at bounding box center [798, 43] width 465 height 14
click at [821, 44] on span "Objectives" at bounding box center [823, 44] width 35 height 9
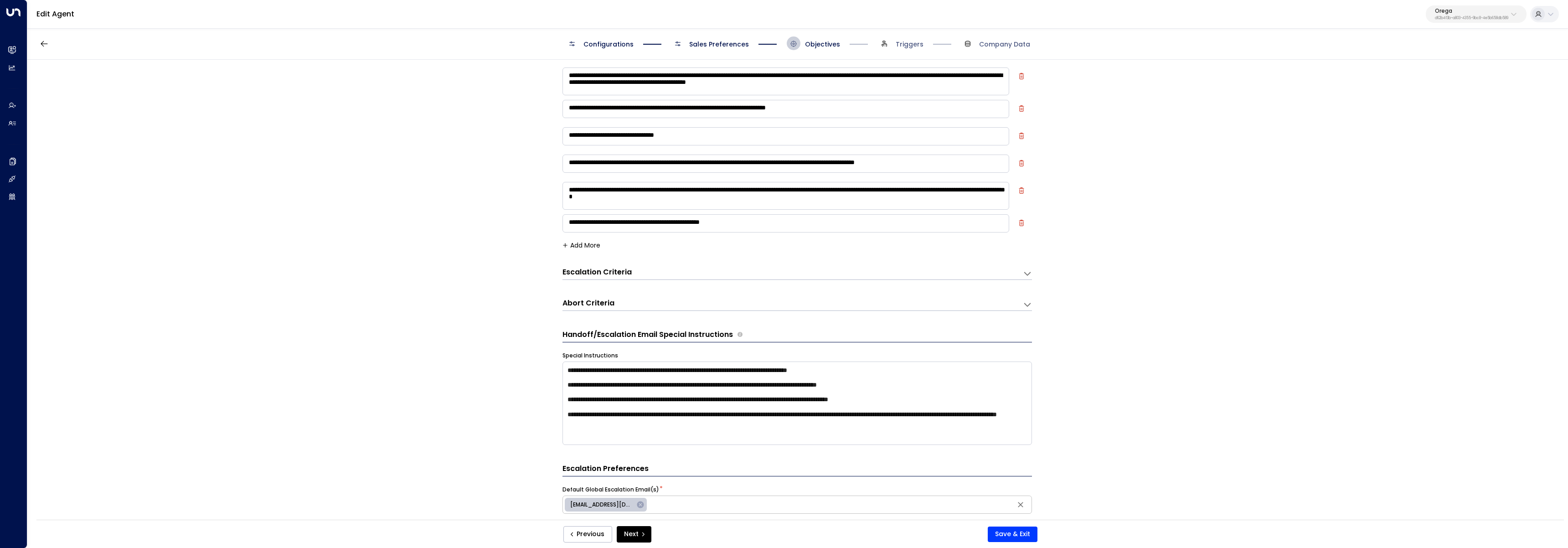
scroll to position [161, 0]
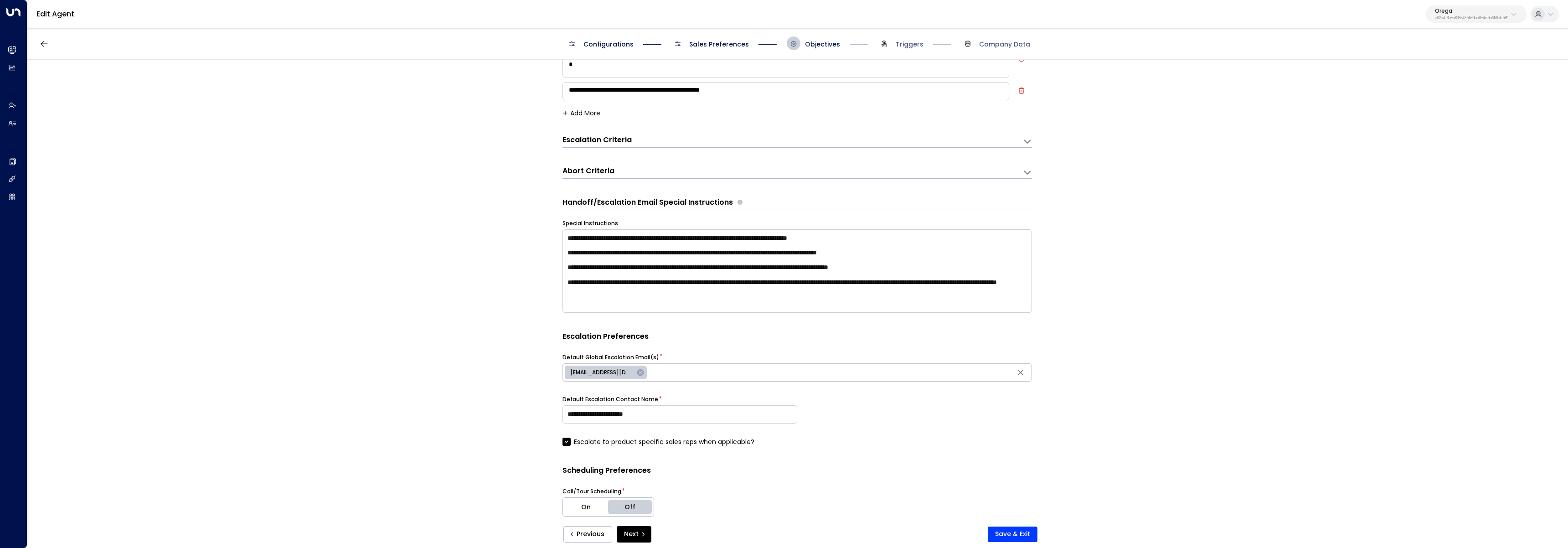
click at [629, 141] on h3 "Escalation Criteria" at bounding box center [597, 140] width 69 height 10
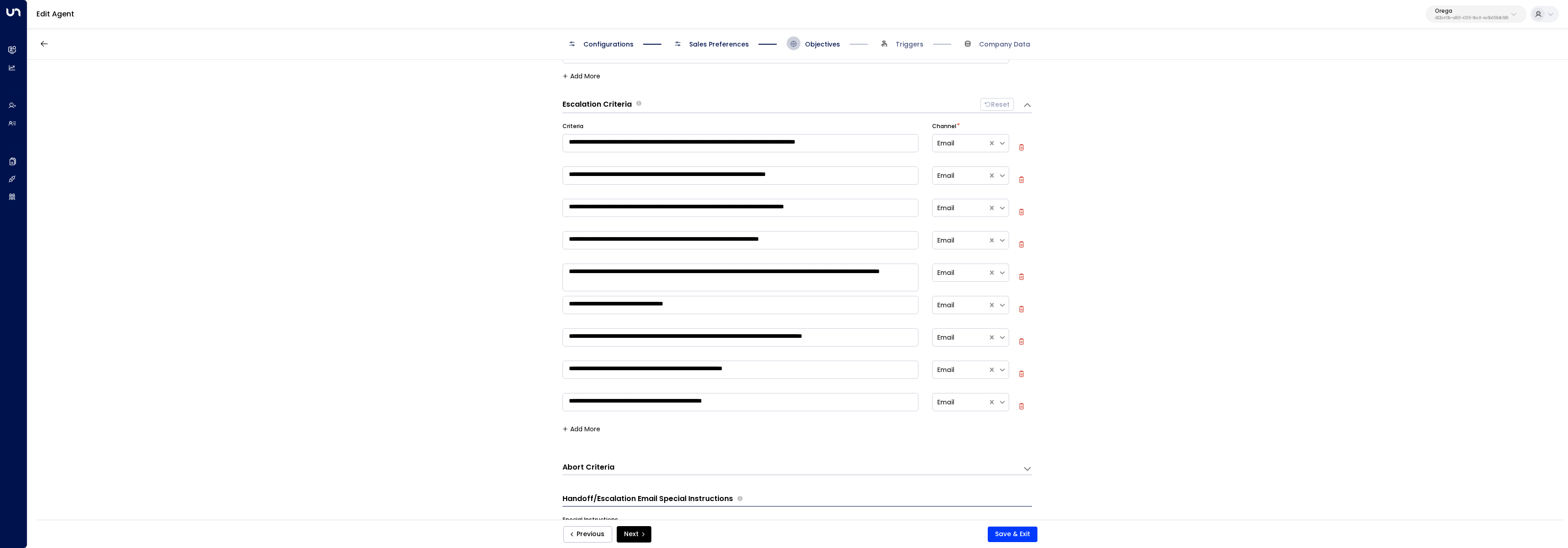
scroll to position [203, 0]
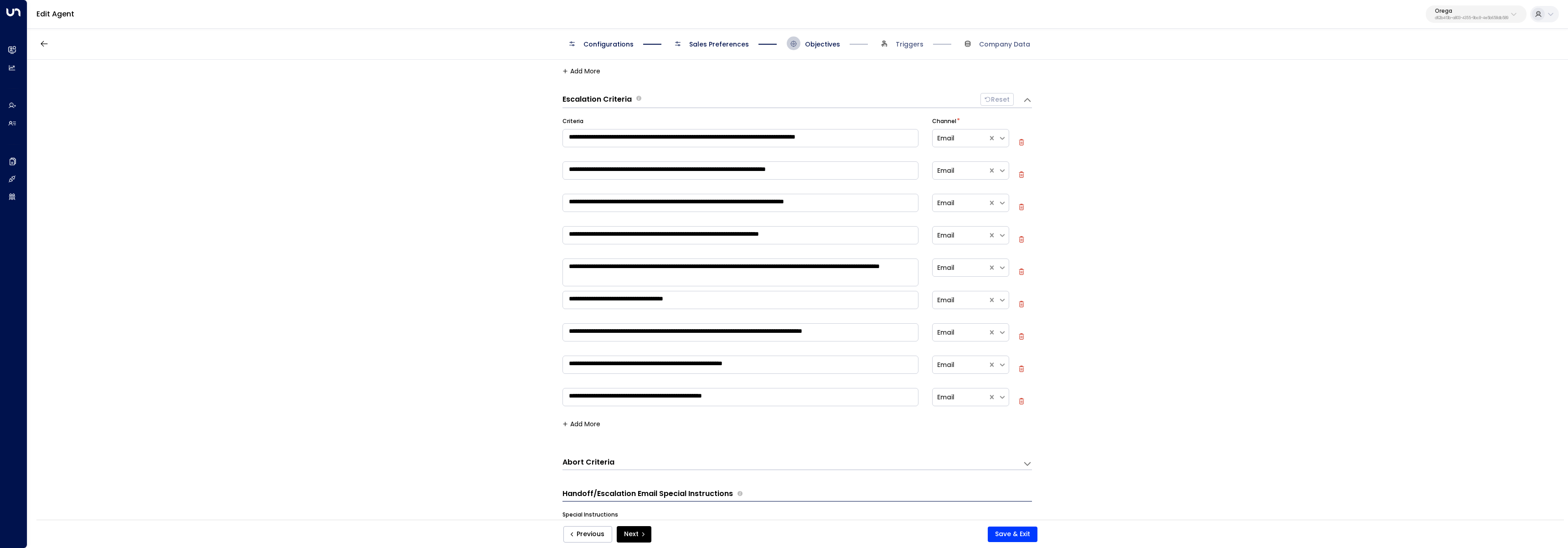
click at [587, 423] on button "Add More" at bounding box center [581, 423] width 38 height 7
click at [616, 432] on textarea at bounding box center [741, 429] width 356 height 18
paste textarea "**********"
type textarea "**********"
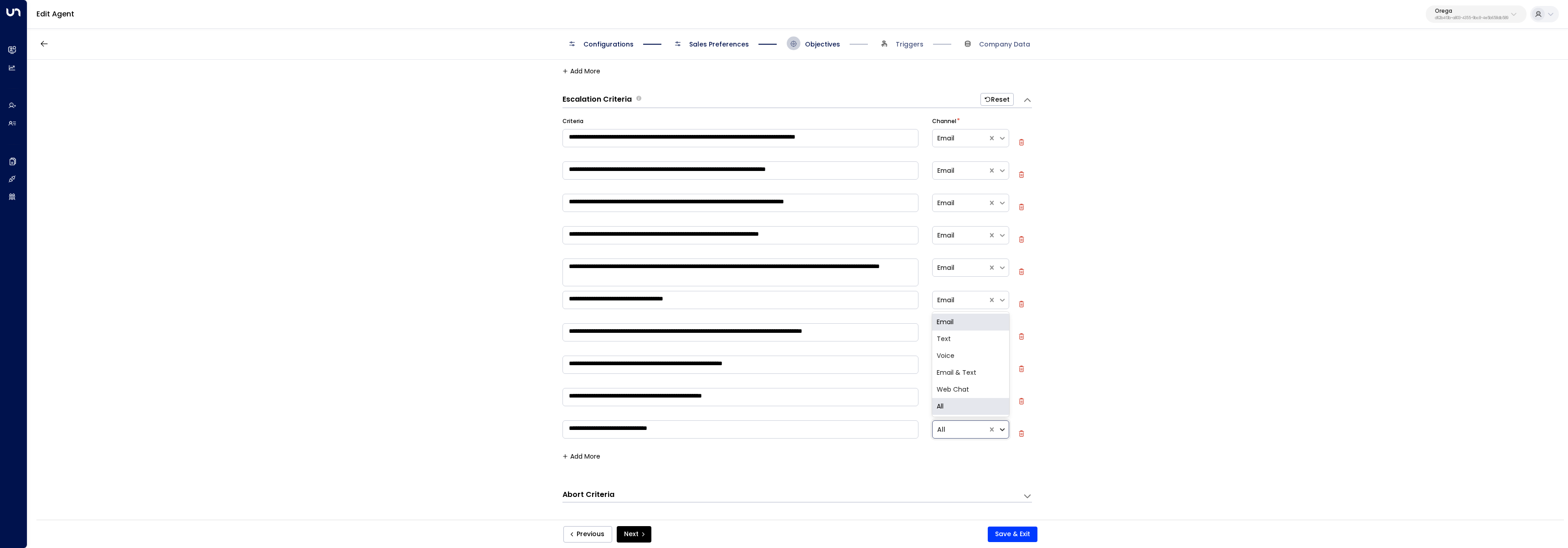
click at [1006, 431] on div at bounding box center [1003, 430] width 10 height 13
click at [960, 392] on div "Web Chat" at bounding box center [970, 390] width 77 height 17
click at [1013, 536] on button "Save & Exit" at bounding box center [1012, 534] width 50 height 15
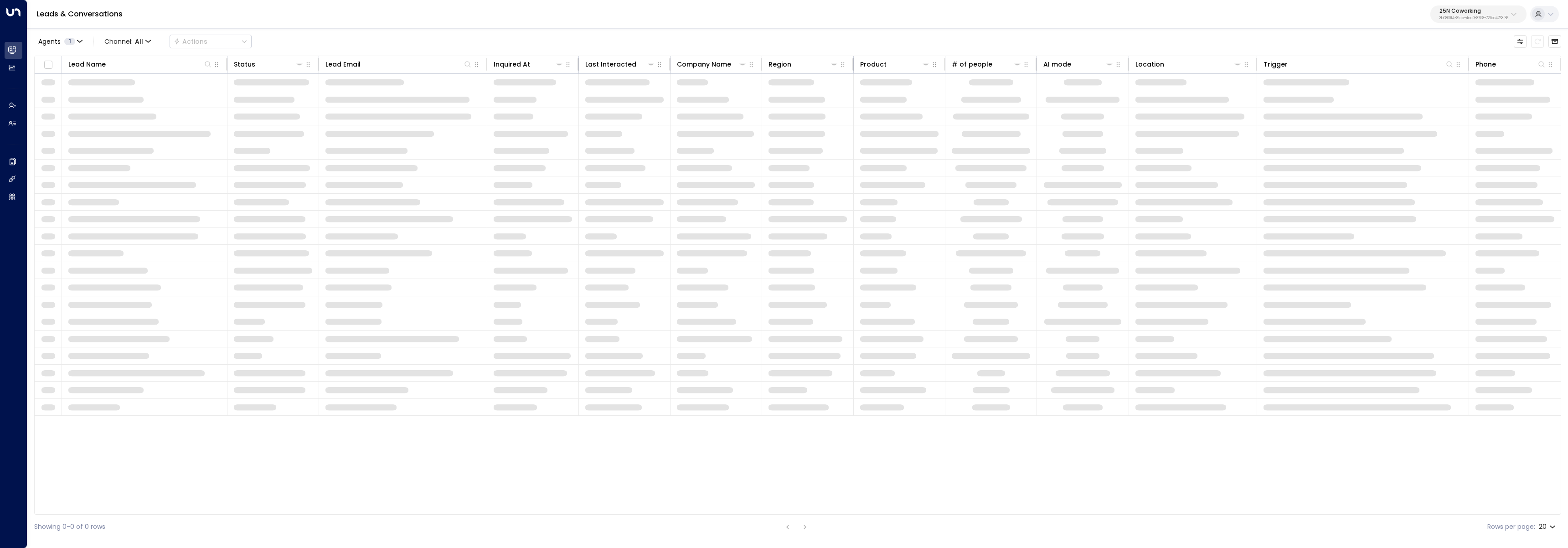
click at [1441, 19] on p "3b9800f4-81ca-4ec0-8758-72fbe4763f36" at bounding box center [1474, 18] width 69 height 4
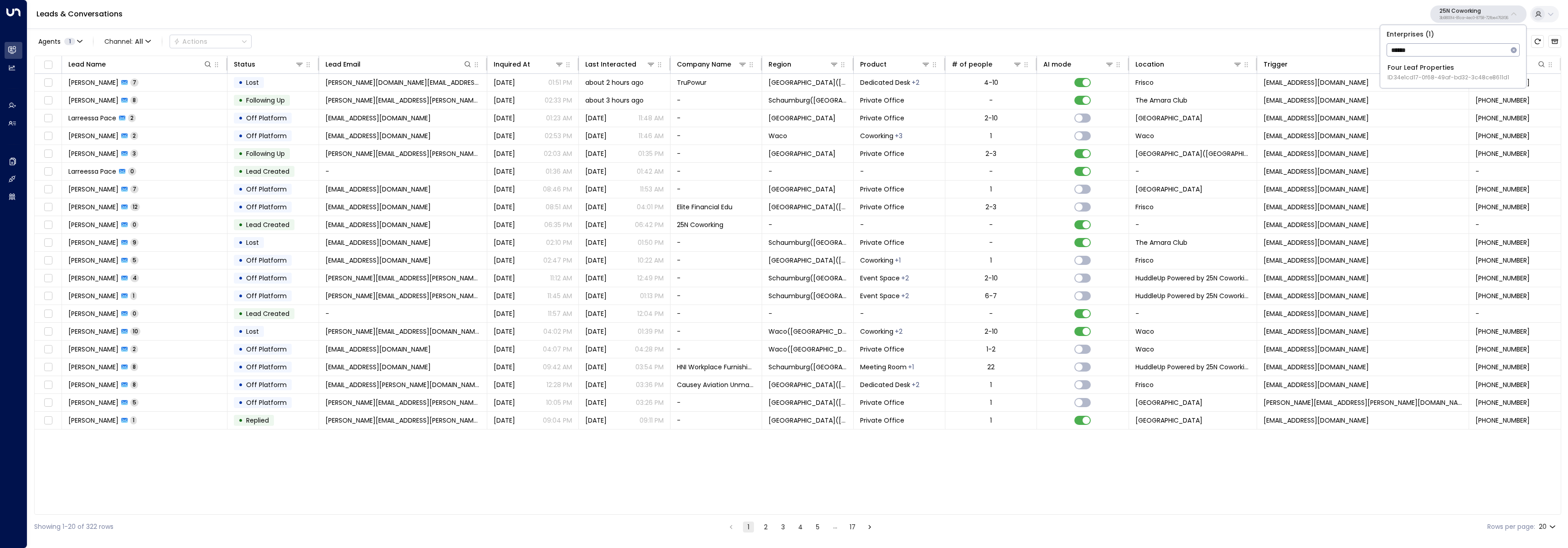
type input "******"
click at [1452, 76] on span "ID: 34e1cd17-0f68-49af-bd32-3c48ce8611d1" at bounding box center [1449, 77] width 122 height 8
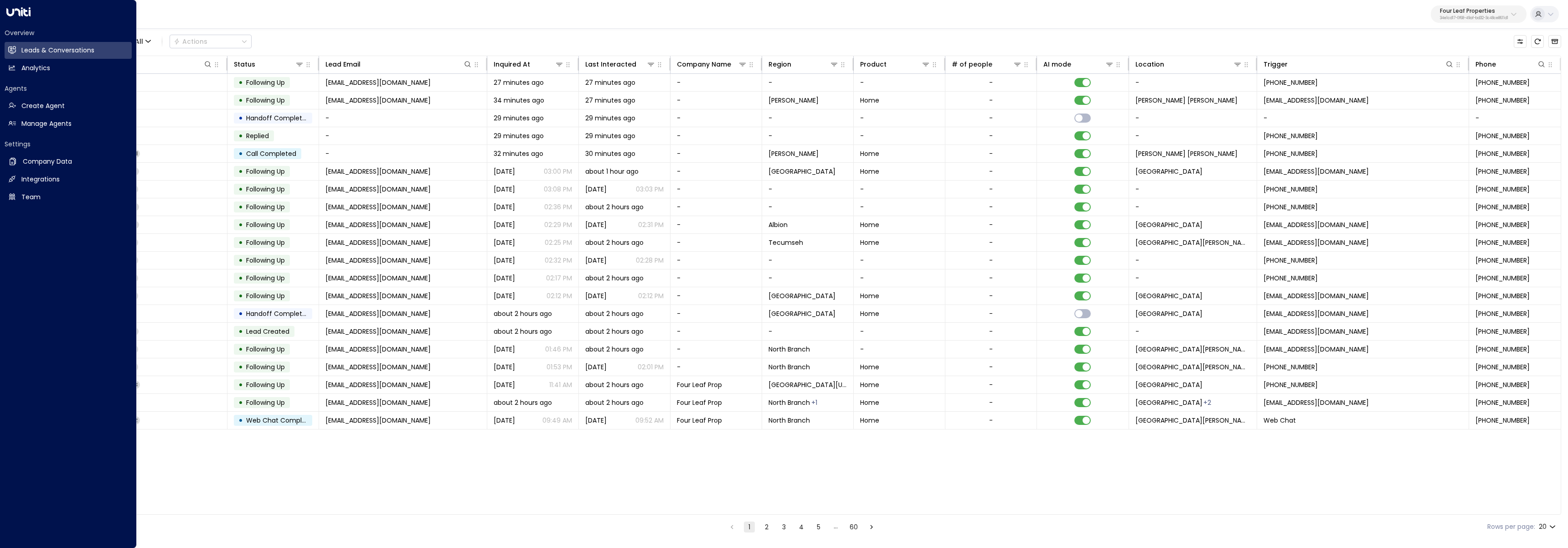
drag, startPoint x: 47, startPoint y: 126, endPoint x: 92, endPoint y: 142, distance: 47.8
click at [47, 126] on h2 "Manage Agents" at bounding box center [46, 123] width 50 height 10
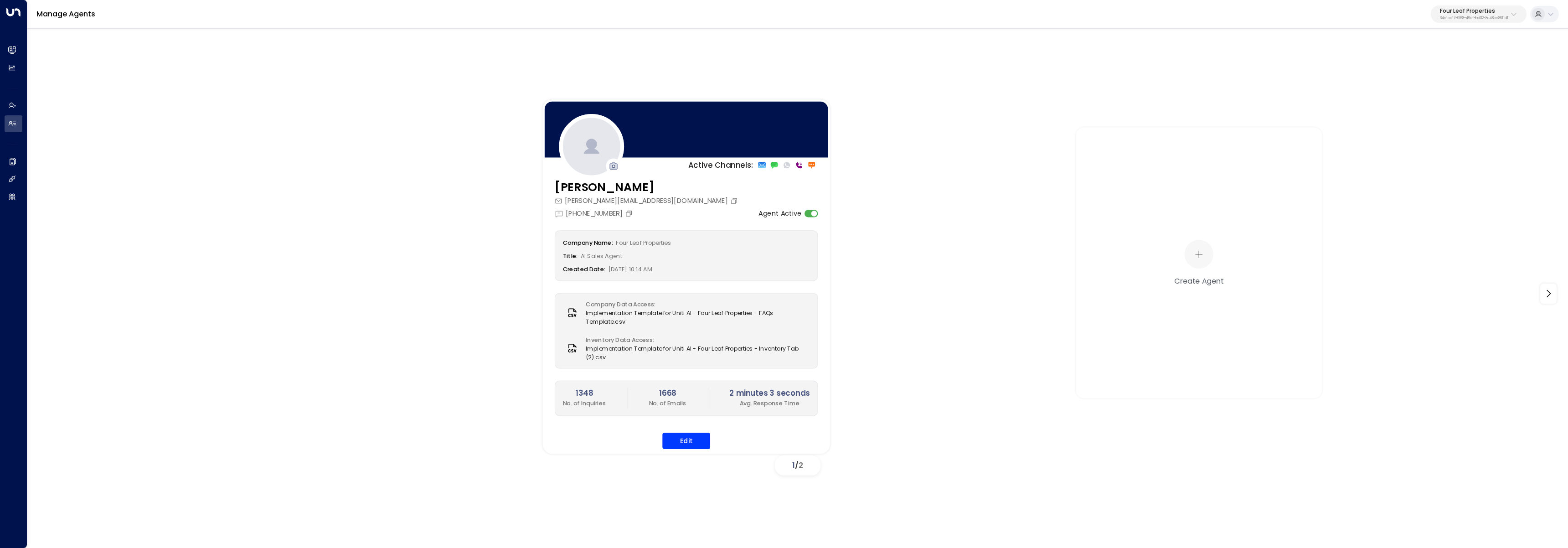
click at [684, 450] on div "Katie Olson kolson@fourleafprop.com +1 (903) 568-8450 Agent Active Company Name…" at bounding box center [686, 320] width 287 height 283
click at [686, 447] on button "Edit" at bounding box center [687, 440] width 48 height 16
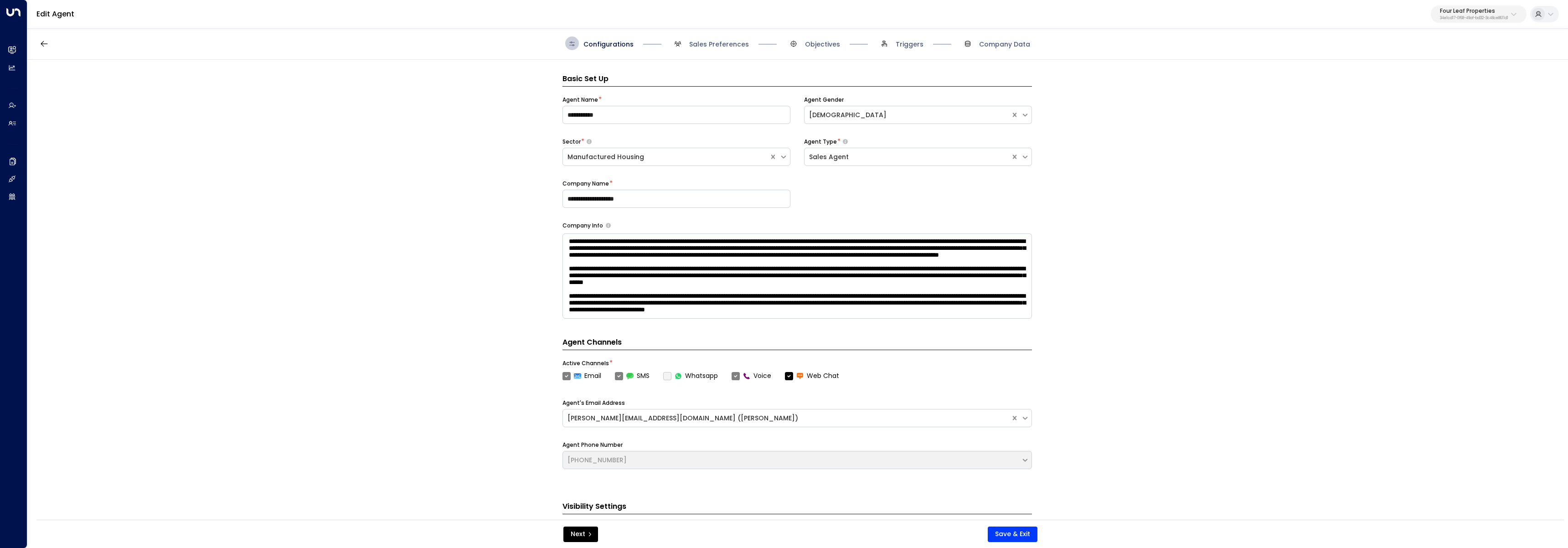
scroll to position [14, 0]
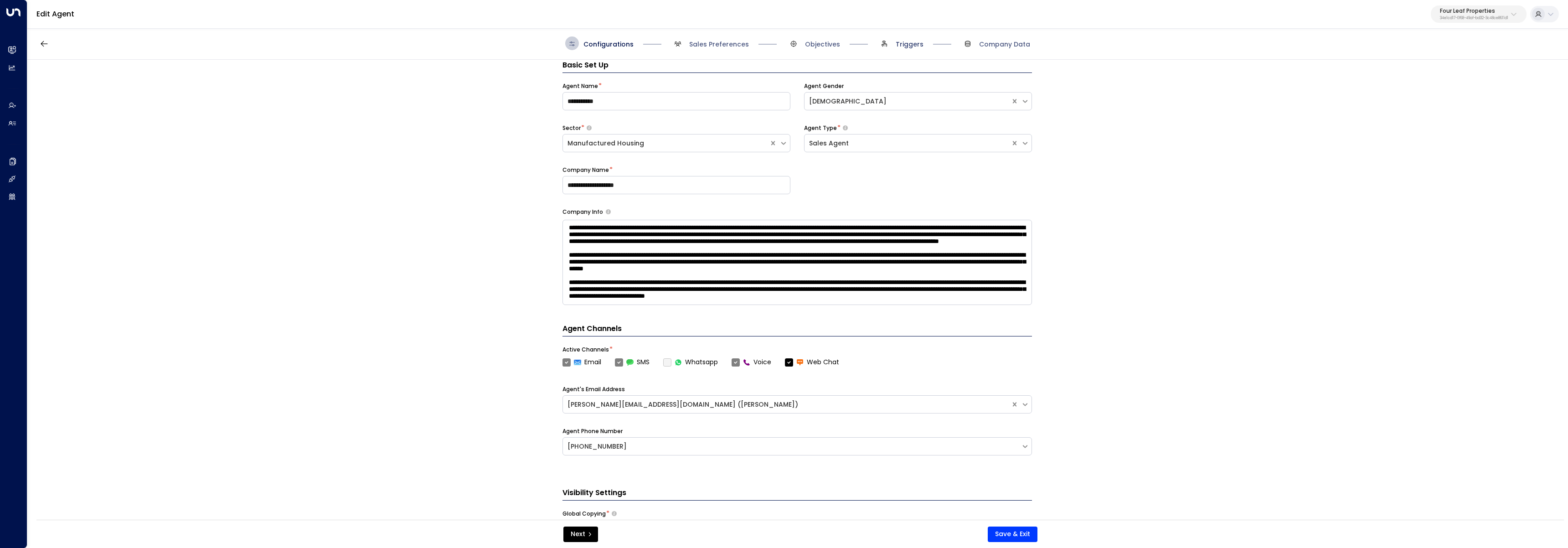
click at [911, 43] on span "Triggers" at bounding box center [909, 44] width 28 height 9
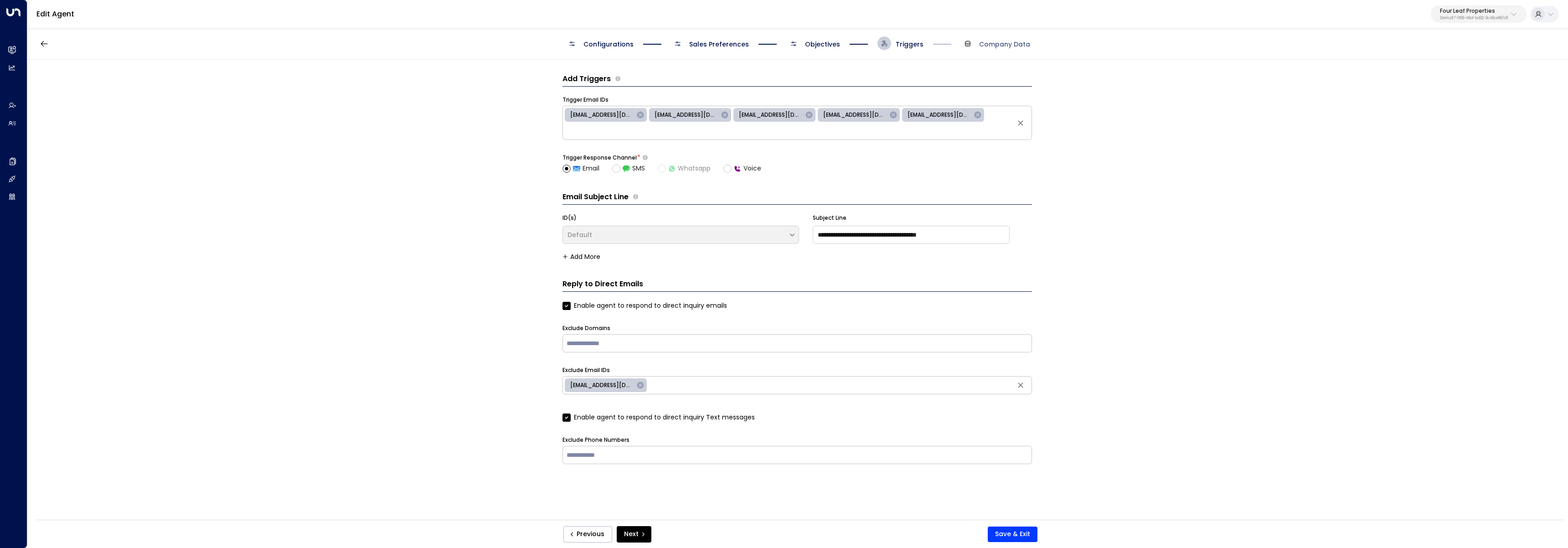
click at [835, 41] on span "Objectives" at bounding box center [823, 44] width 35 height 9
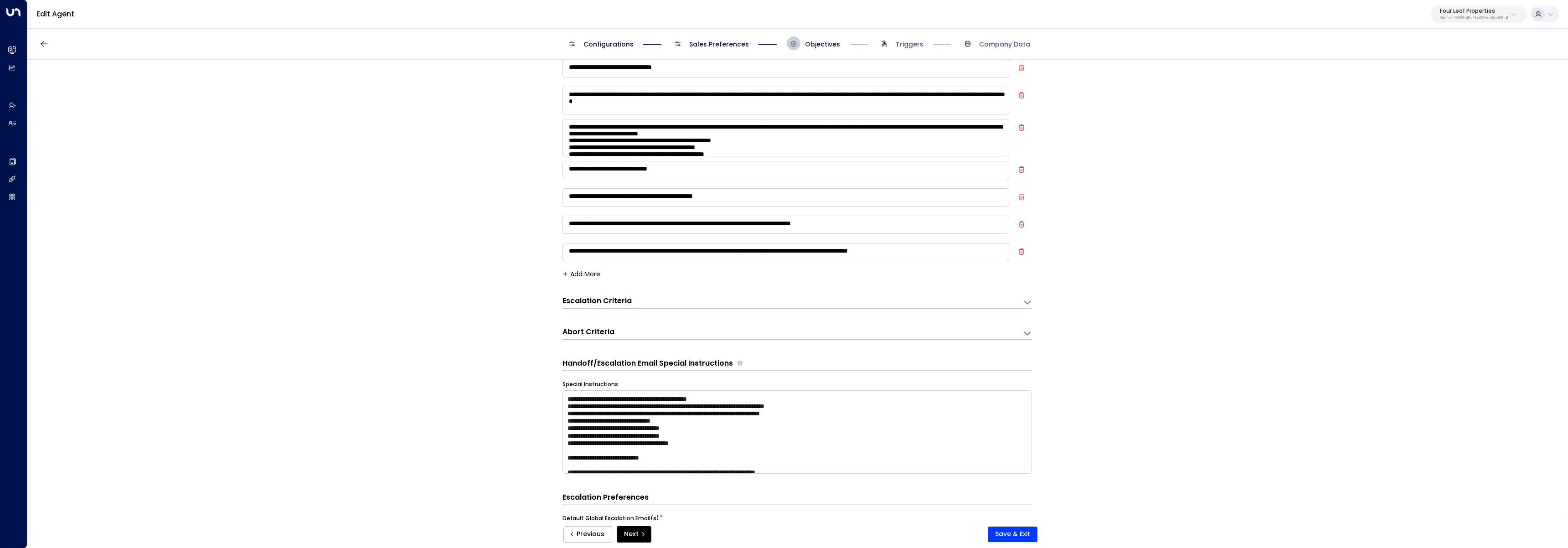
scroll to position [192, 0]
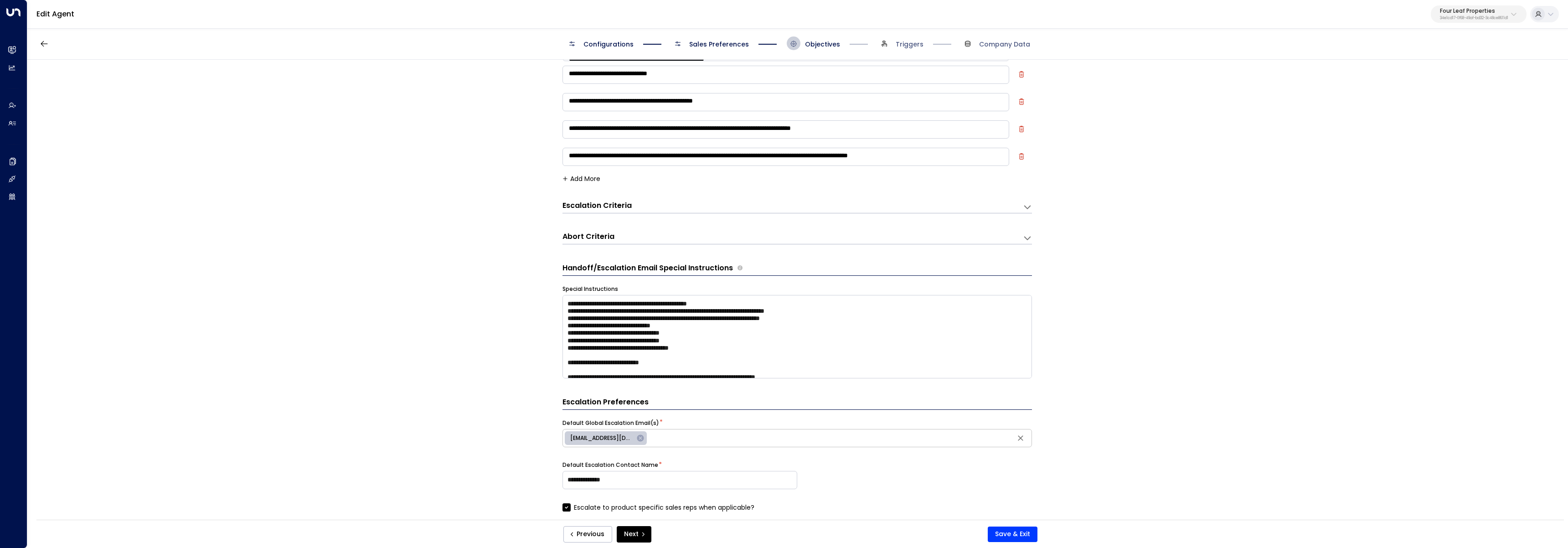
click at [641, 203] on div "Escalation Criteria Reset" at bounding box center [788, 206] width 451 height 10
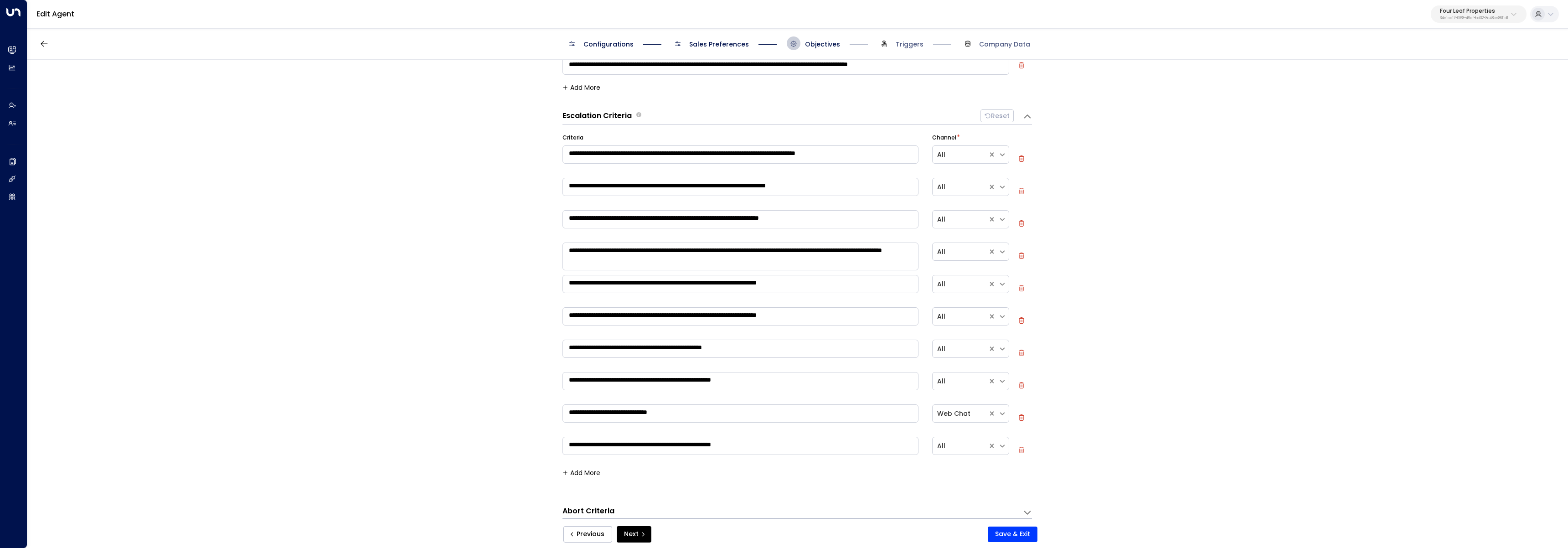
scroll to position [407, 0]
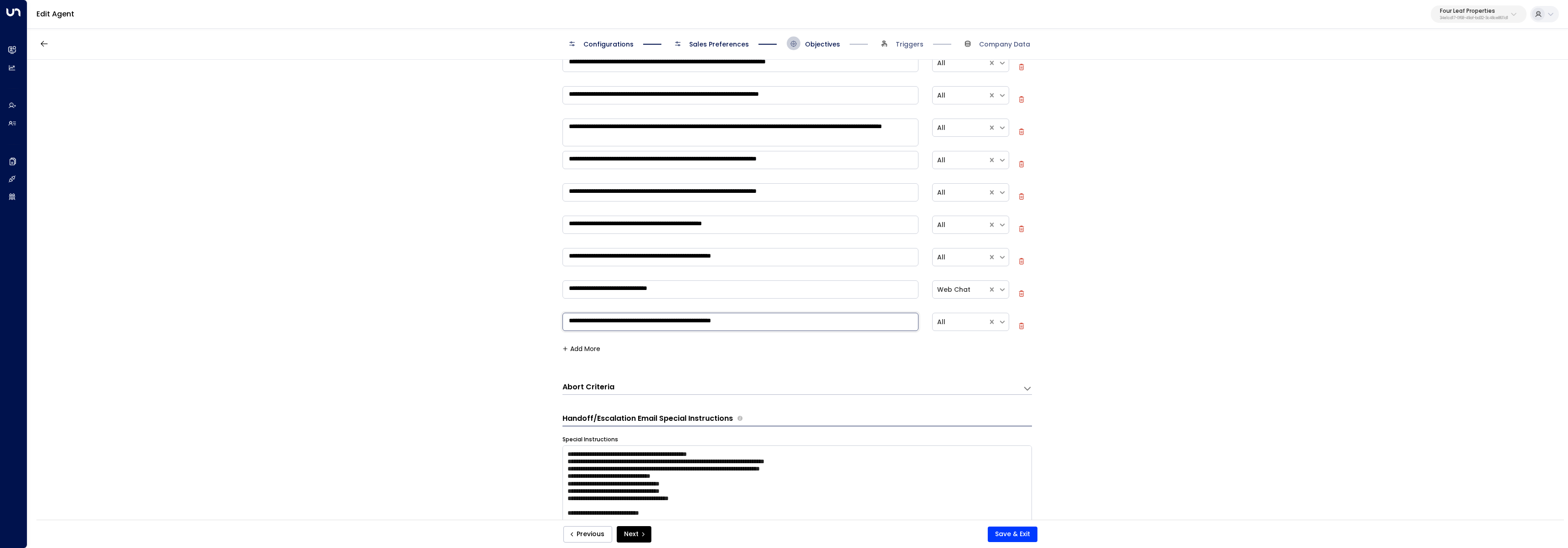
click at [642, 323] on textarea "**********" at bounding box center [741, 322] width 356 height 18
drag, startPoint x: 680, startPoint y: 292, endPoint x: 503, endPoint y: 287, distance: 177.1
click at [503, 287] on div "**********" at bounding box center [797, 293] width 1540 height 466
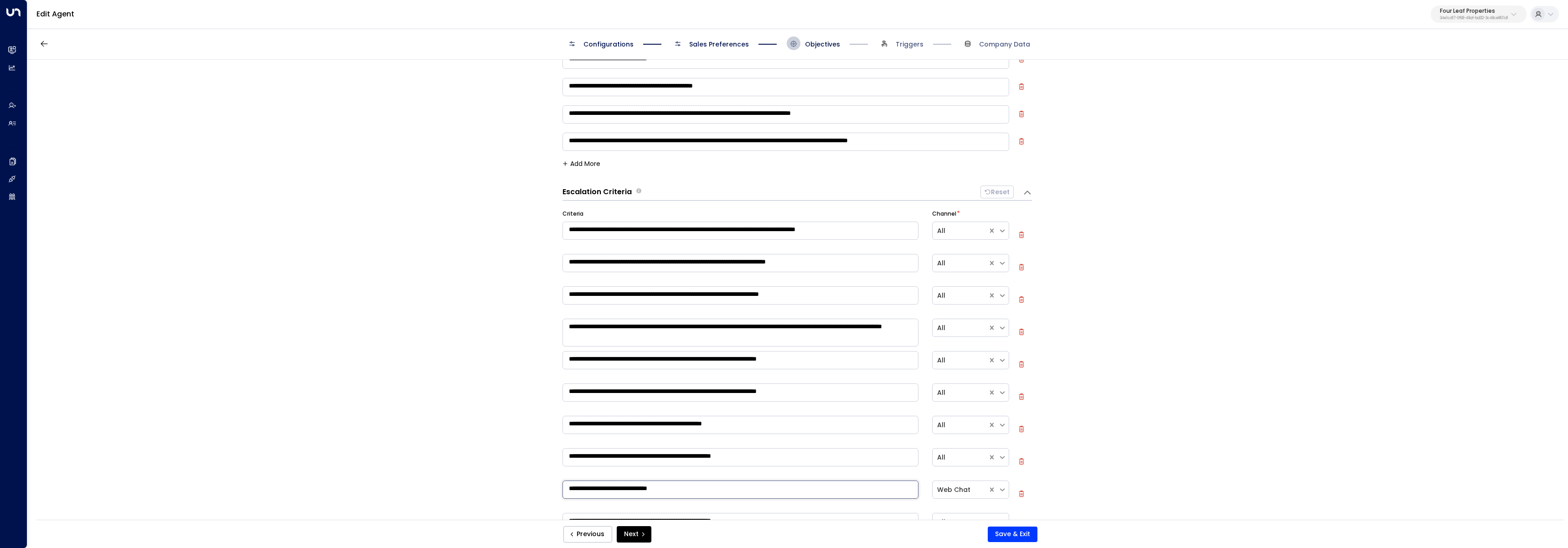
scroll to position [199, 0]
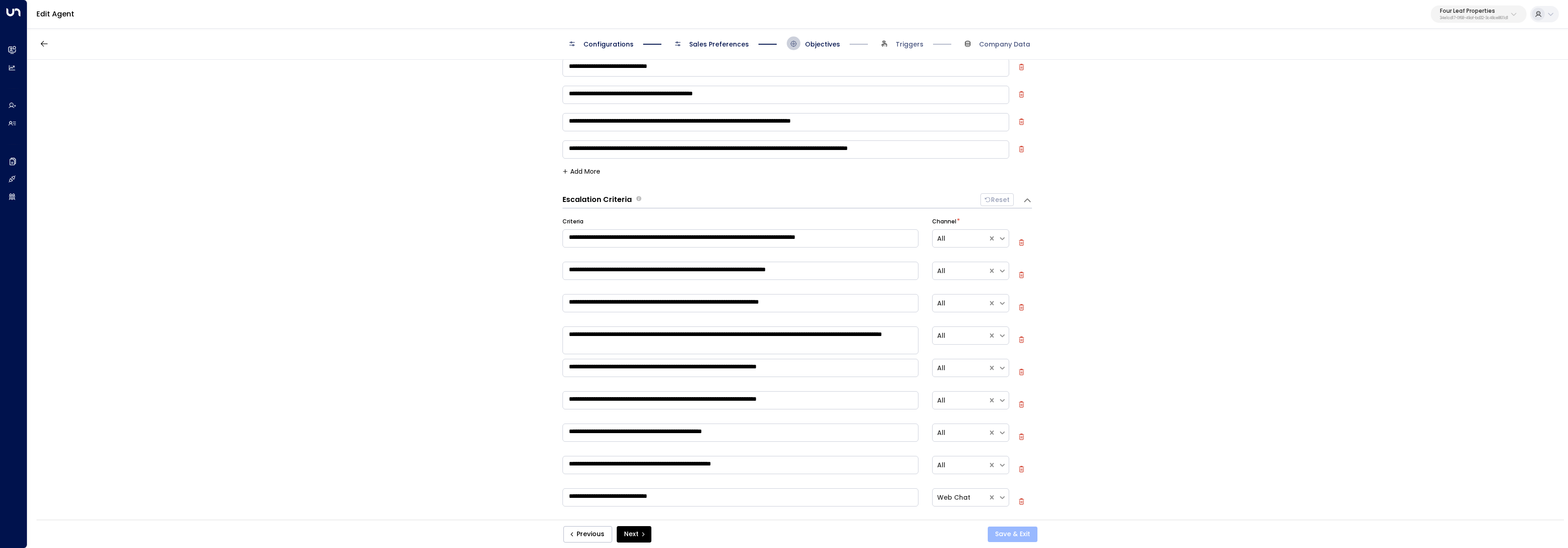
click at [1018, 536] on button "Save & Exit" at bounding box center [1012, 534] width 50 height 15
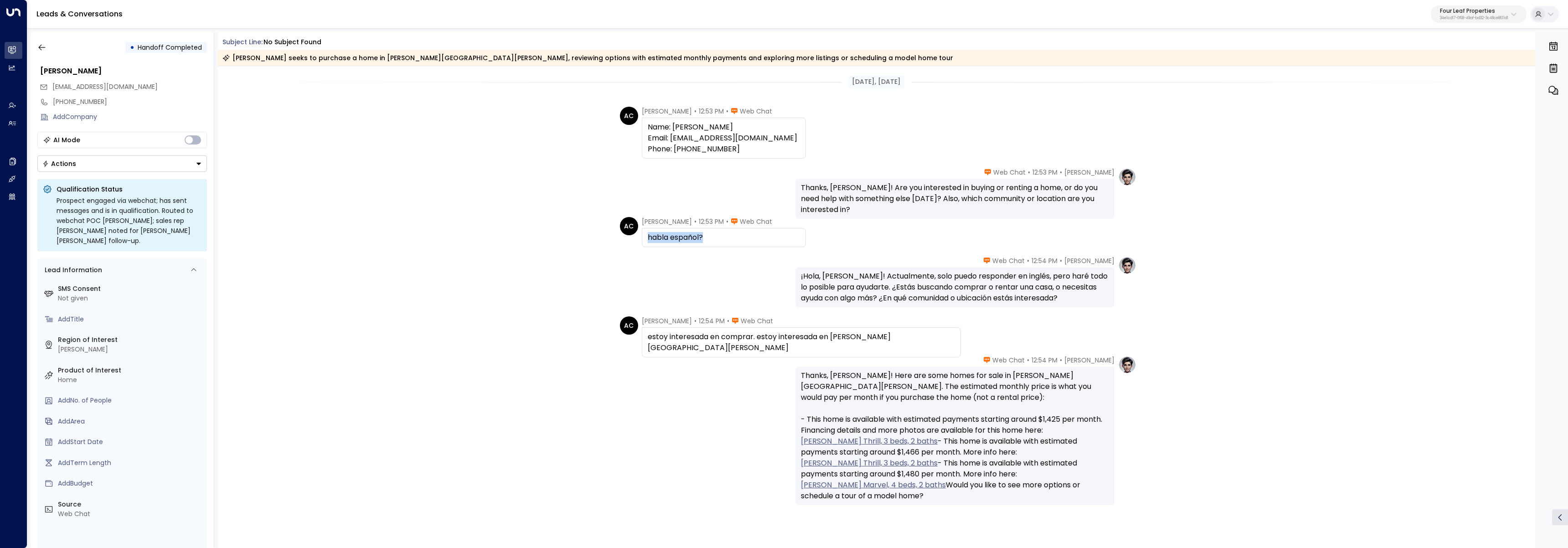
drag, startPoint x: 735, startPoint y: 238, endPoint x: 647, endPoint y: 243, distance: 88.1
click at [648, 243] on div "habla español?" at bounding box center [724, 238] width 152 height 11
copy div "habla español?"
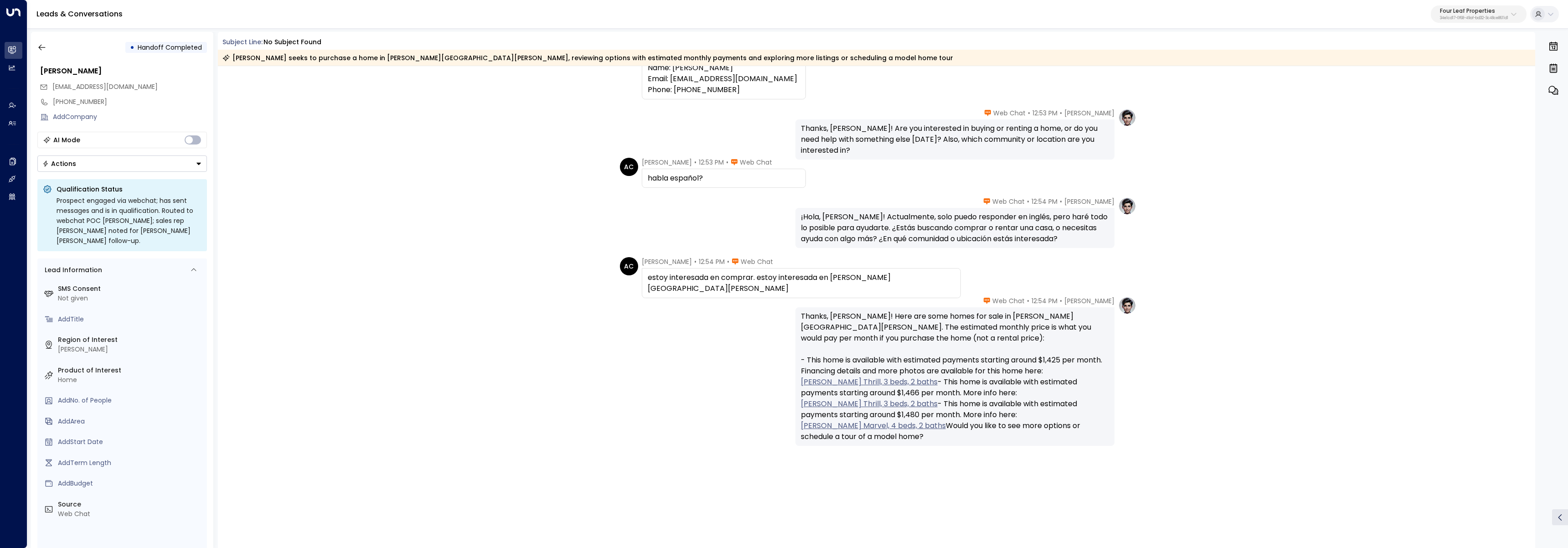
click at [799, 275] on div "estoy interesada en comprar. estoy interesada en [PERSON_NAME][GEOGRAPHIC_DATA]…" at bounding box center [801, 283] width 307 height 22
copy div "estoy interesada en comprar. estoy interesada en [PERSON_NAME][GEOGRAPHIC_DATA]…"
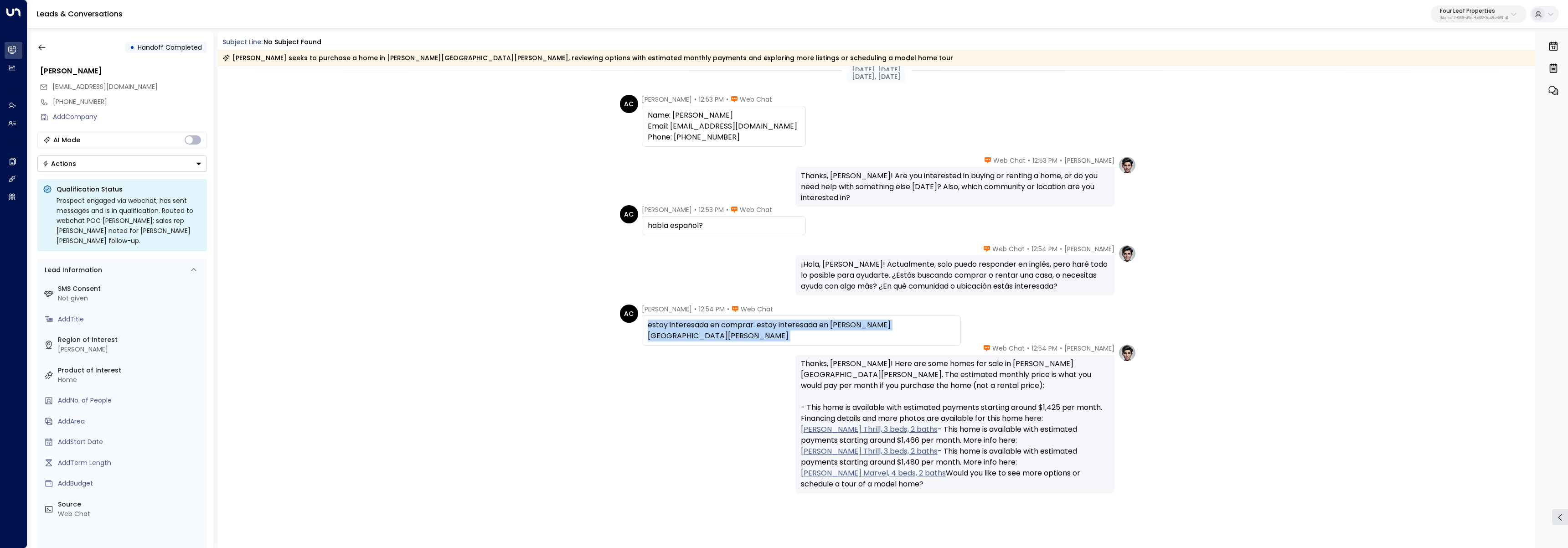
scroll to position [0, 0]
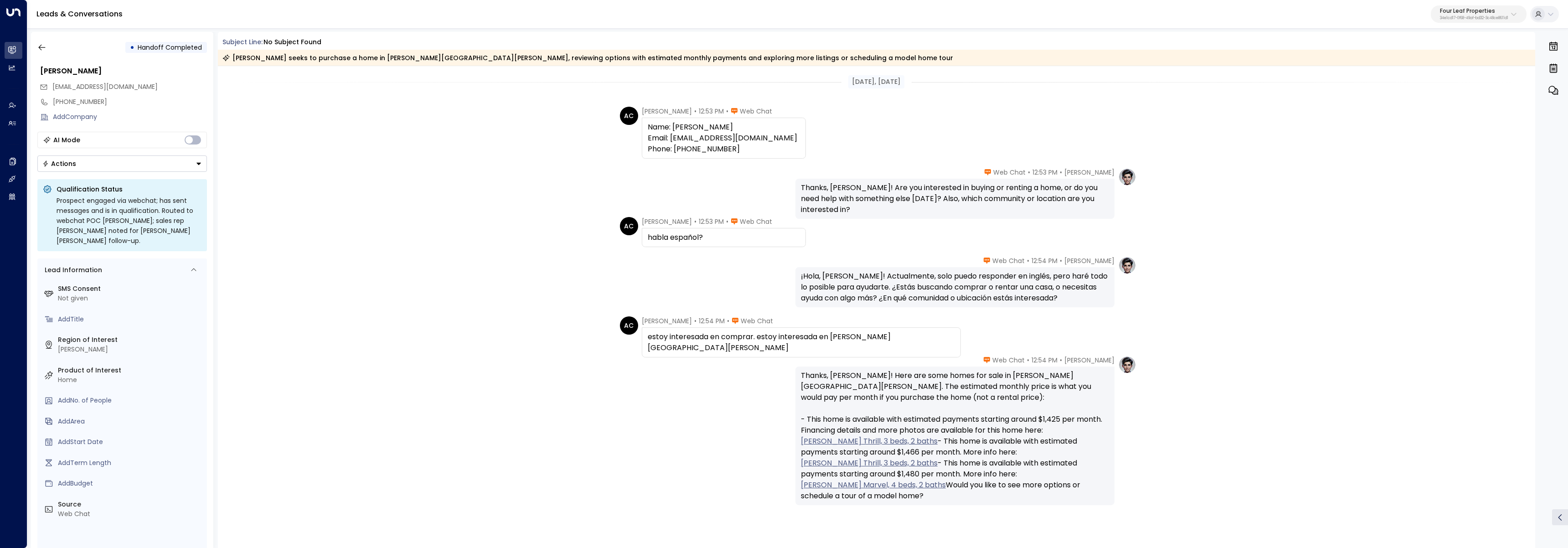
click at [653, 221] on span "[PERSON_NAME]" at bounding box center [667, 221] width 50 height 9
click at [653, 221] on span "Alexa Chavez" at bounding box center [667, 221] width 50 height 9
copy span "Alexa"
drag, startPoint x: 41, startPoint y: 47, endPoint x: 46, endPoint y: 47, distance: 5.0
click at [41, 47] on icon "button" at bounding box center [41, 47] width 7 height 6
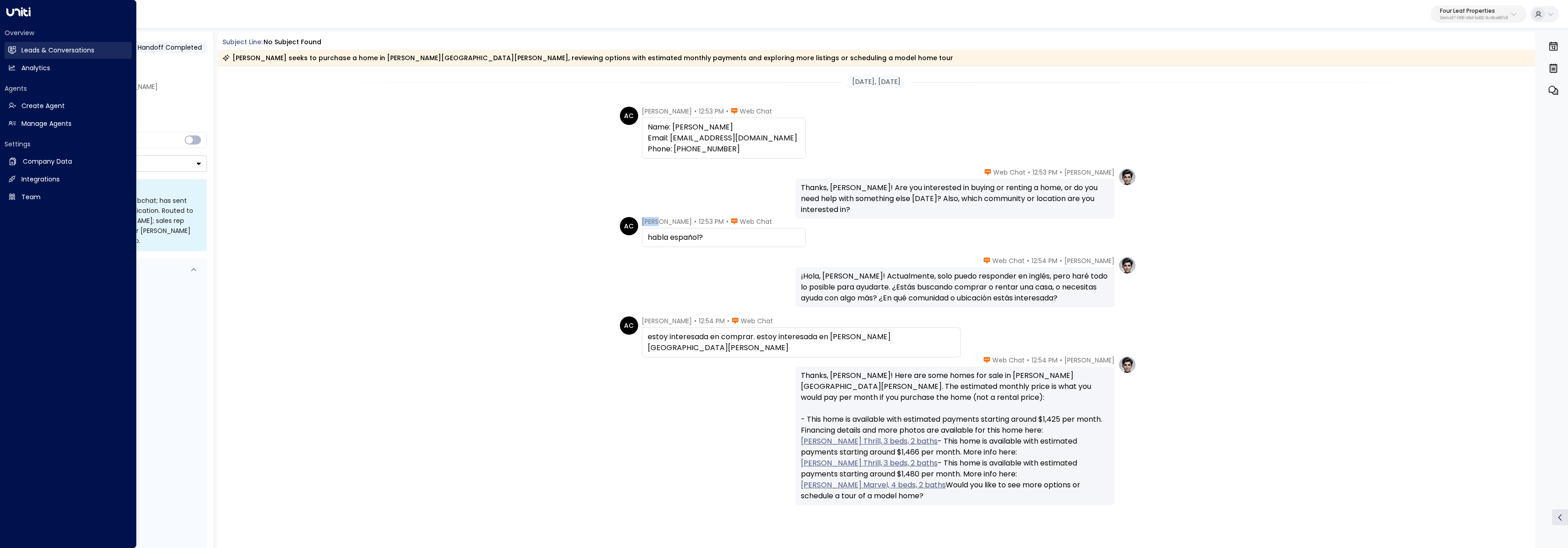
click at [15, 52] on icon at bounding box center [12, 49] width 8 height 6
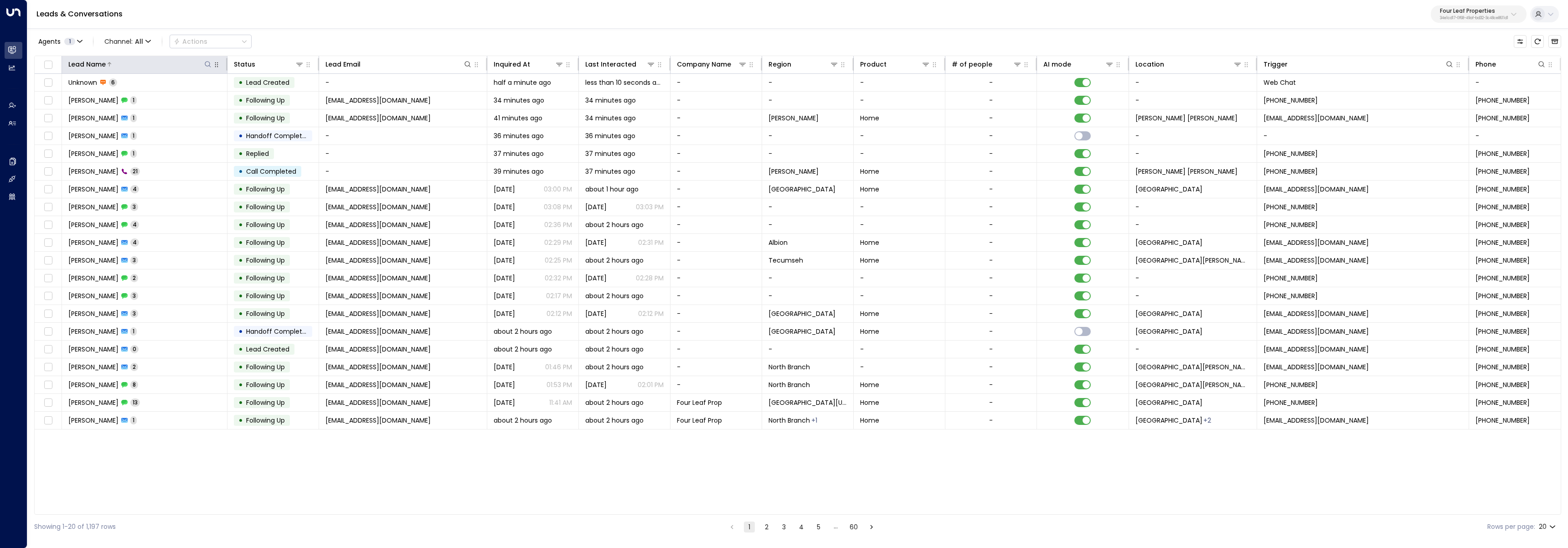
click at [203, 66] on div at bounding box center [159, 65] width 106 height 9
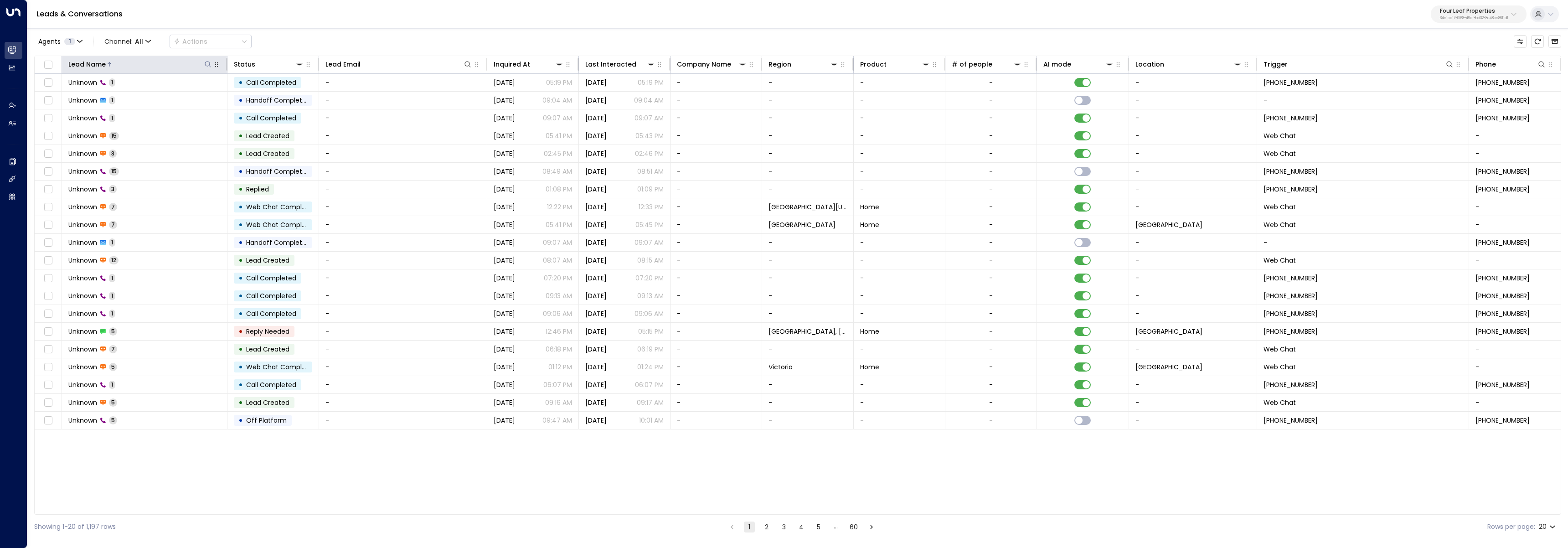
click at [206, 64] on icon at bounding box center [208, 64] width 7 height 7
type input "*****"
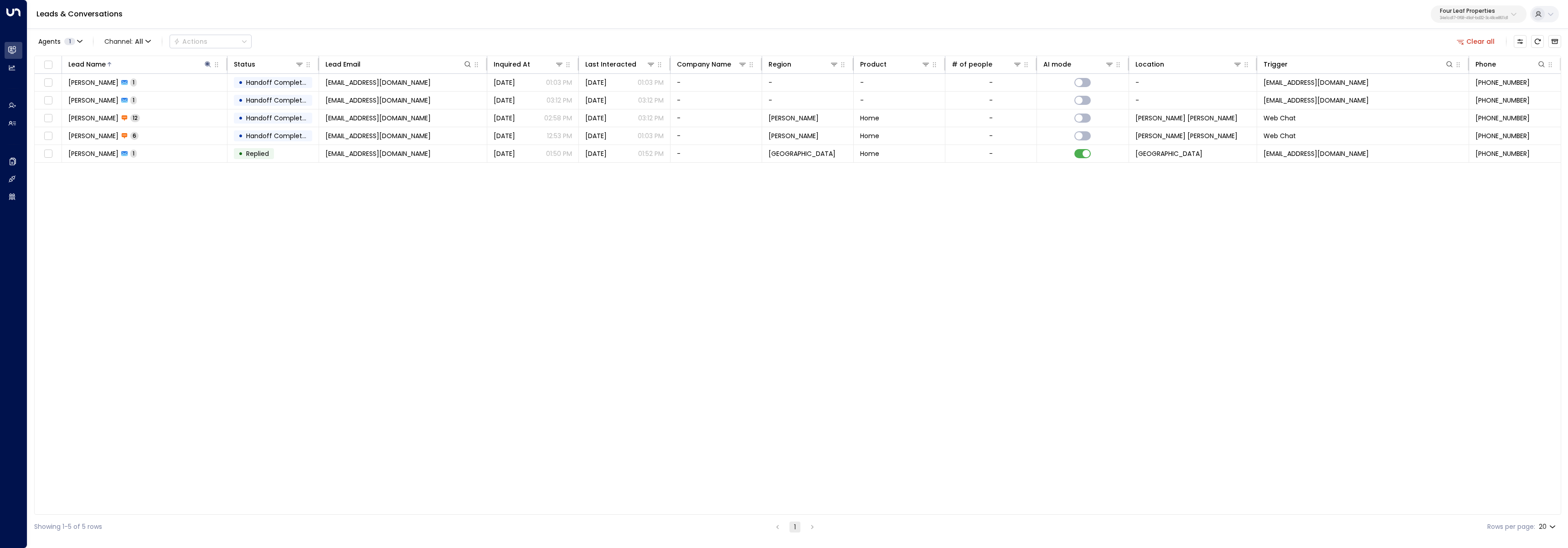
click at [290, 246] on div "Lead Name Status Lead Email Inquired At Last Interacted Company Name Region Pro…" at bounding box center [798, 285] width 1527 height 459
click at [168, 119] on td "Alexa Chavez 12" at bounding box center [145, 118] width 165 height 17
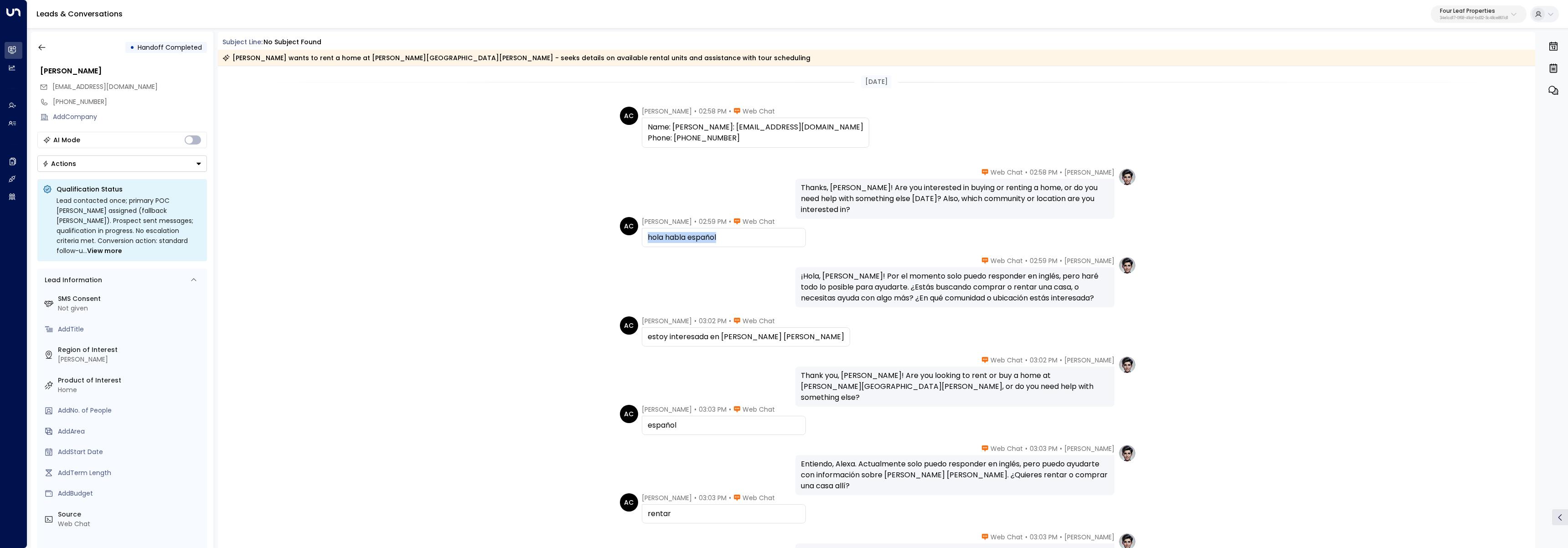
drag, startPoint x: 725, startPoint y: 240, endPoint x: 642, endPoint y: 241, distance: 83.0
click at [642, 241] on div "hola habla español" at bounding box center [724, 238] width 164 height 19
copy div "hola habla español"
click at [685, 334] on div "estoy interesada en fannin meadows" at bounding box center [746, 337] width 196 height 11
click at [684, 333] on div "estoy interesada en fannin meadows" at bounding box center [746, 337] width 196 height 11
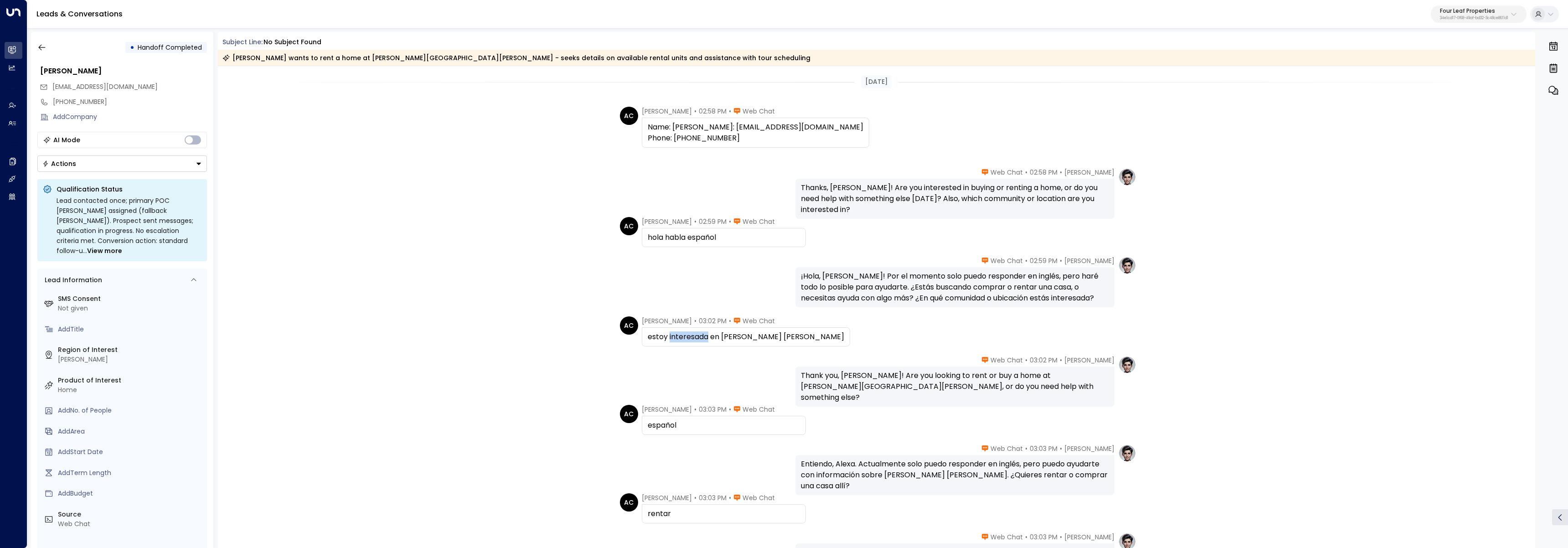
click at [684, 333] on div "estoy interesada en fannin meadows" at bounding box center [746, 337] width 196 height 11
click at [683, 332] on div "estoy interesada en fannin meadows" at bounding box center [746, 337] width 196 height 11
click at [690, 340] on div "estoy interesada en fannin meadows" at bounding box center [746, 337] width 196 height 11
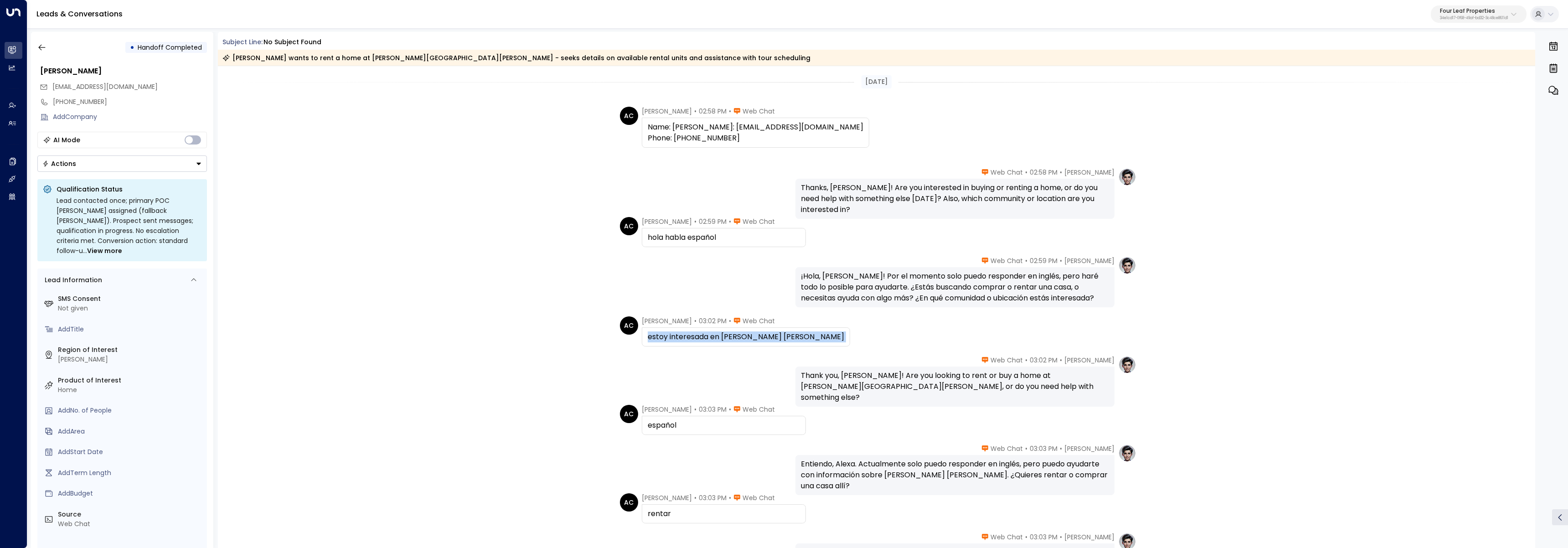
copy div "estoy interesada en fannin meadows"
click at [665, 423] on div "español" at bounding box center [724, 425] width 152 height 11
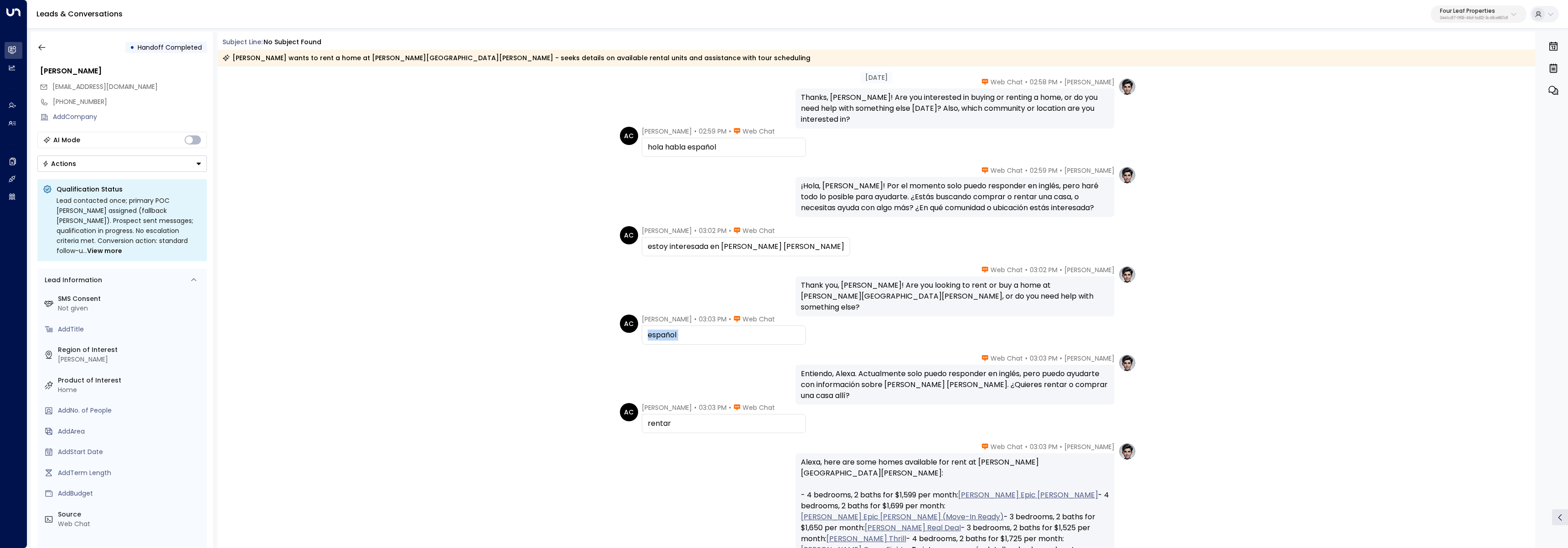
scroll to position [122, 0]
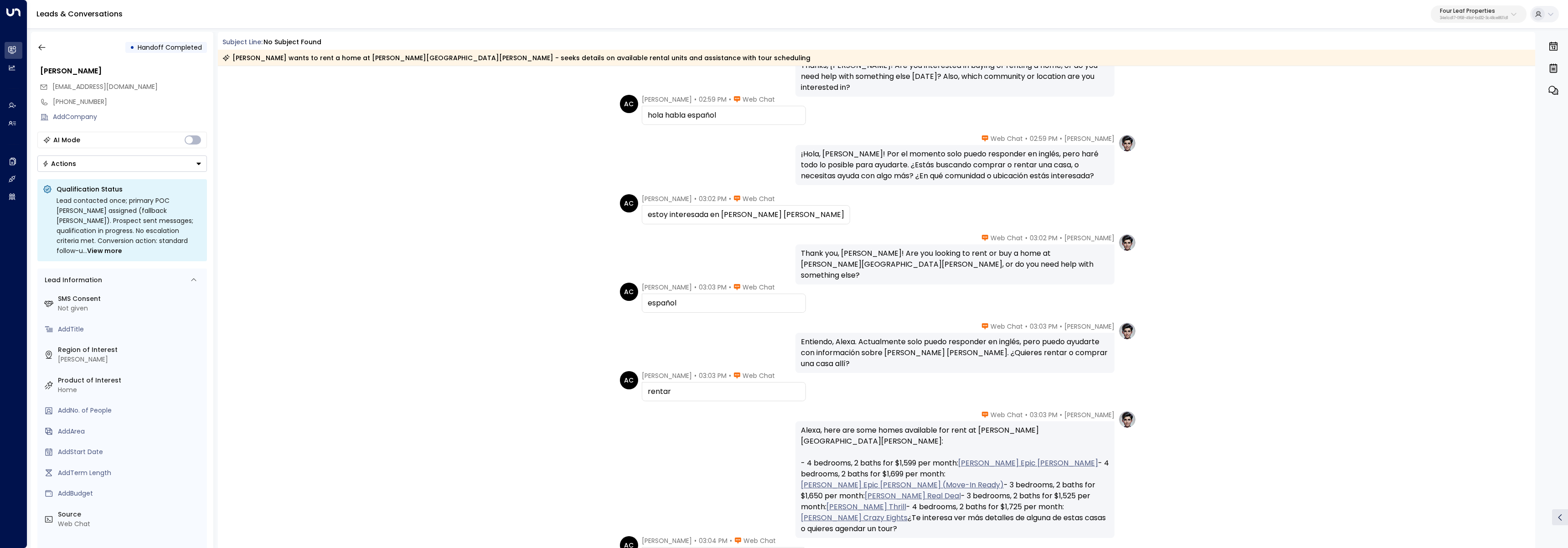
click at [661, 389] on div "rentar" at bounding box center [724, 391] width 152 height 11
copy div "rentar"
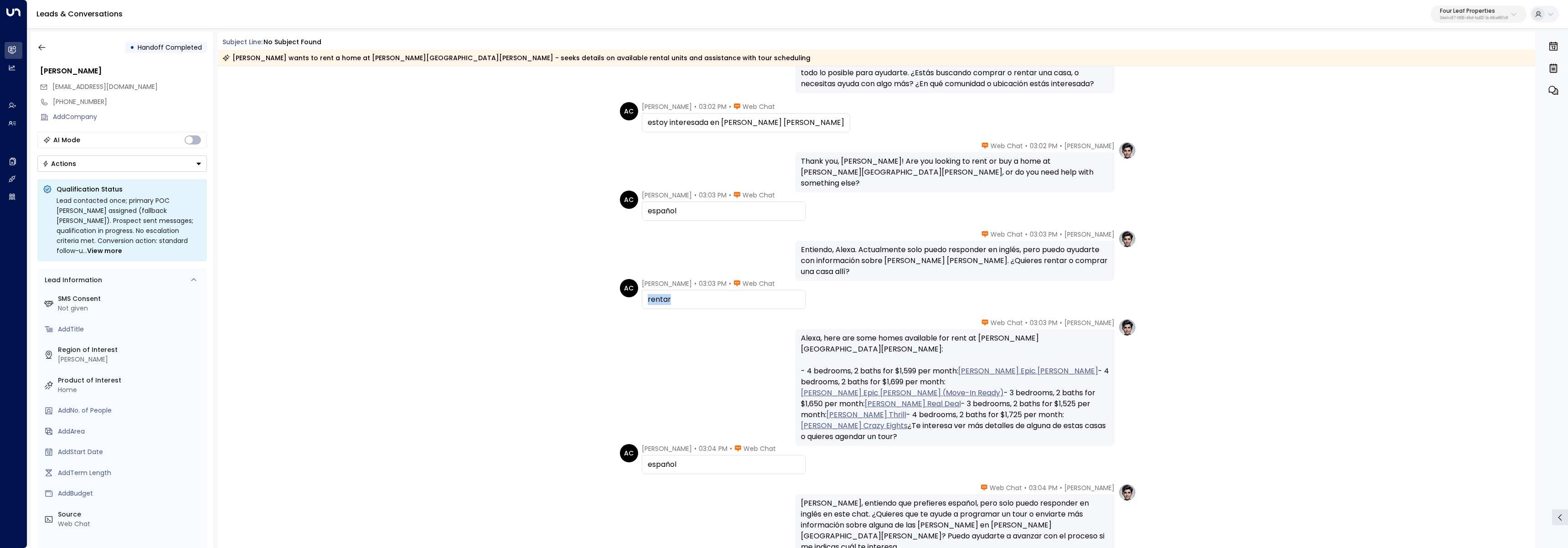
scroll to position [303, 0]
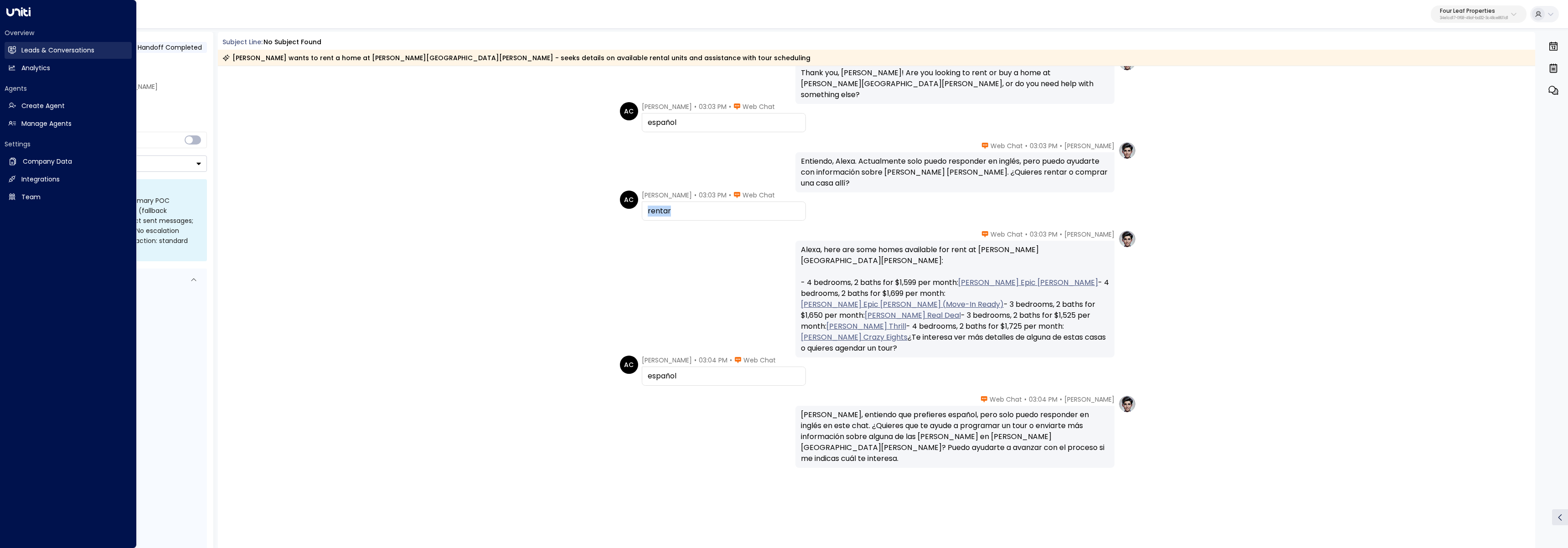
click at [15, 45] on link "Leads & Conversations Leads & Conversations" at bounding box center [68, 50] width 127 height 17
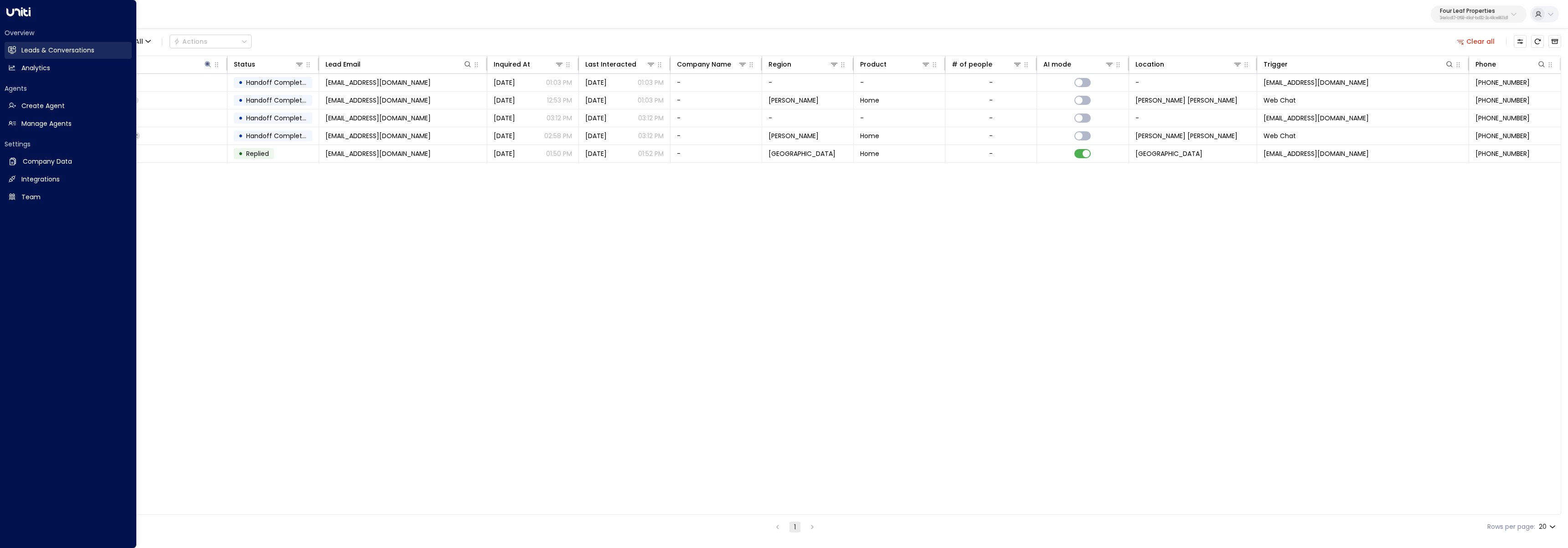
click at [13, 57] on link "Leads & Conversations Leads & Conversations" at bounding box center [68, 50] width 127 height 17
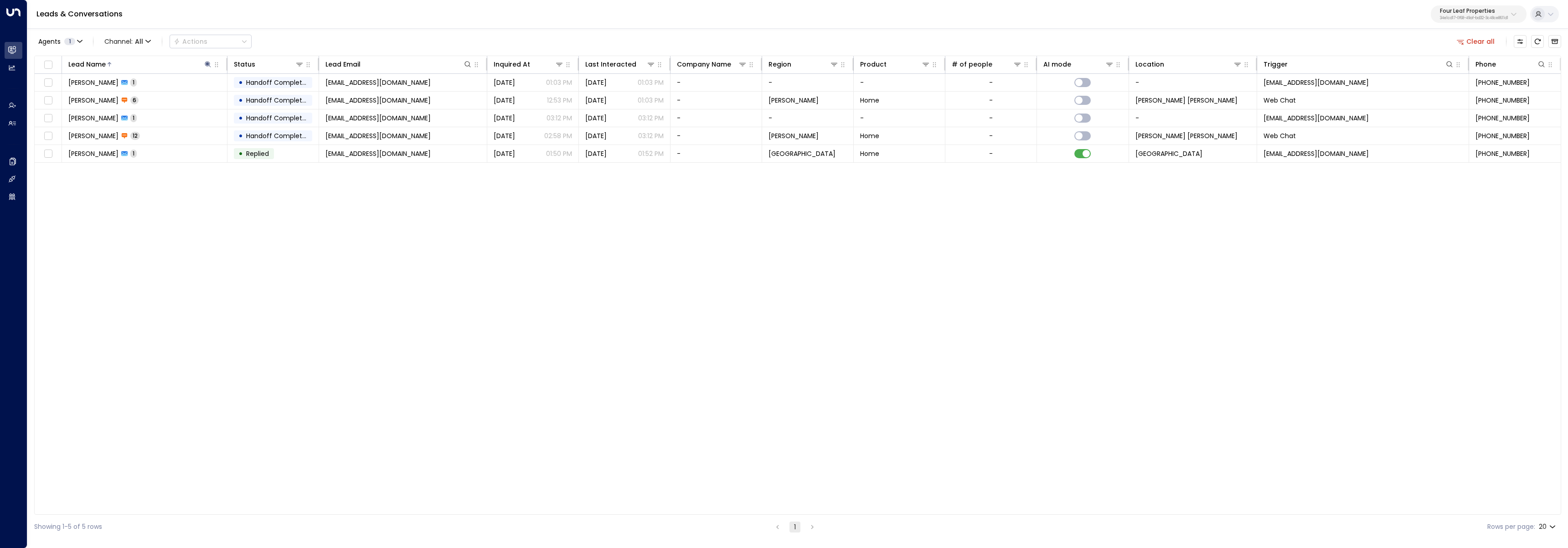
click at [1491, 43] on button "Clear all" at bounding box center [1476, 41] width 46 height 13
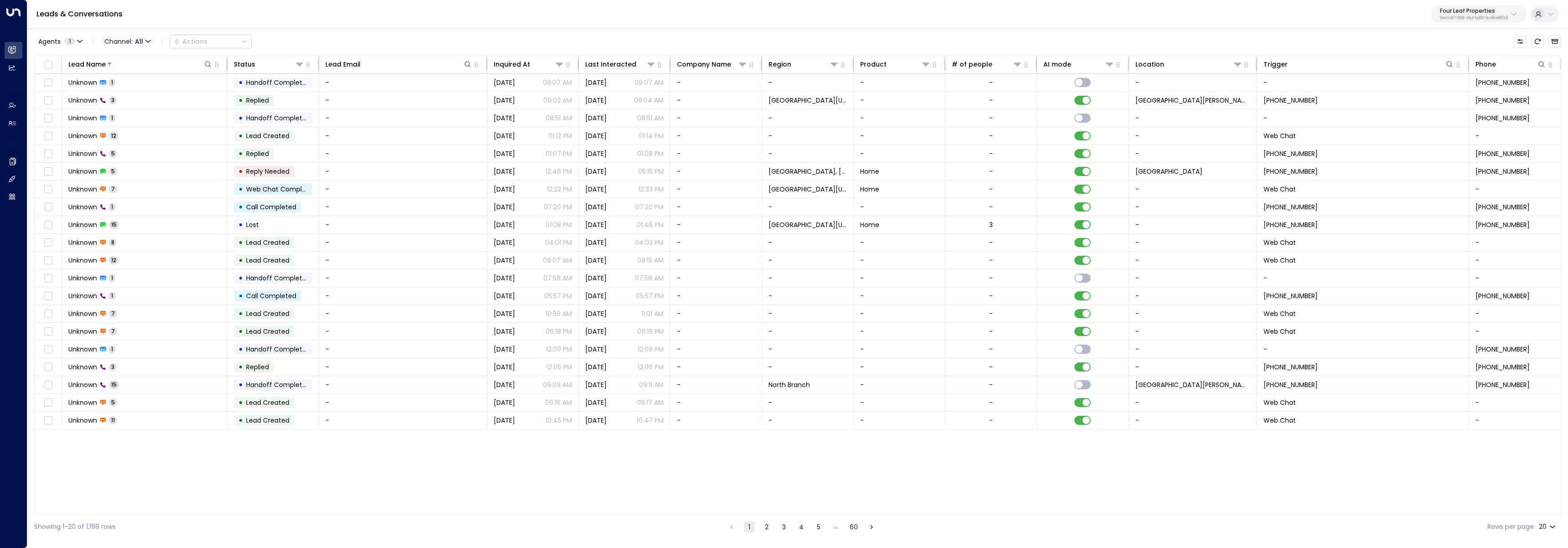
click at [139, 43] on span "All" at bounding box center [139, 41] width 8 height 7
click at [134, 97] on span "Web Chat" at bounding box center [121, 94] width 25 height 5
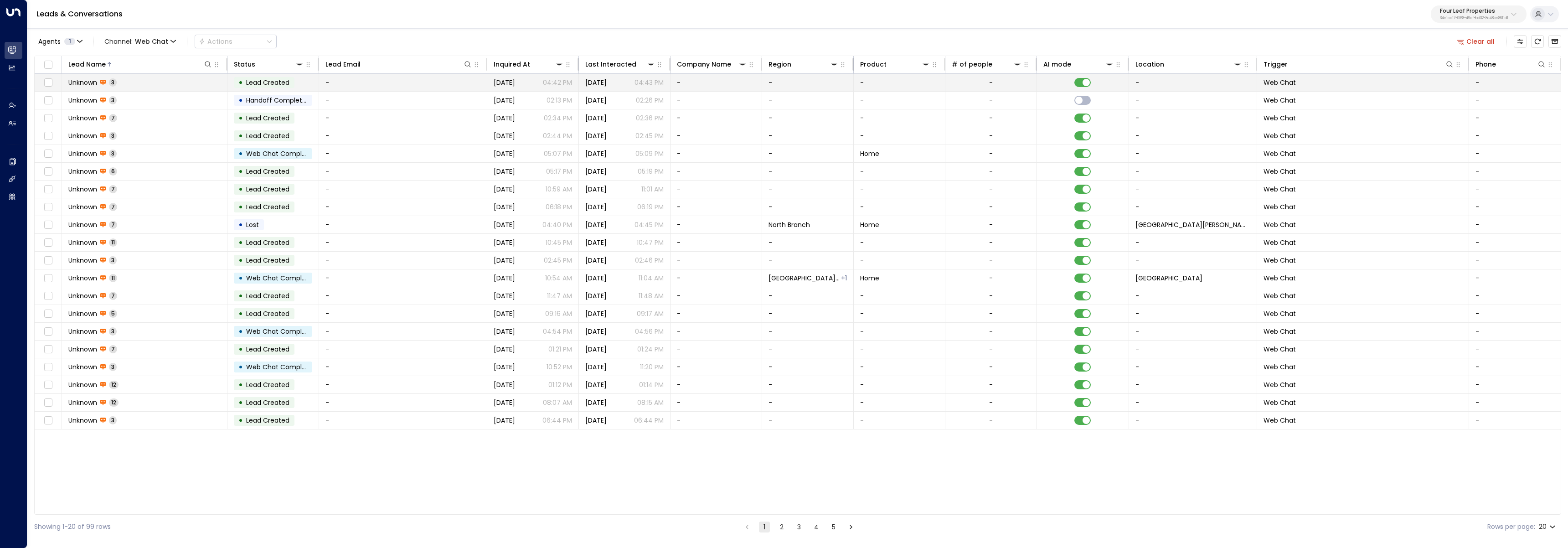
click at [161, 85] on td "Unknown 3" at bounding box center [145, 82] width 165 height 17
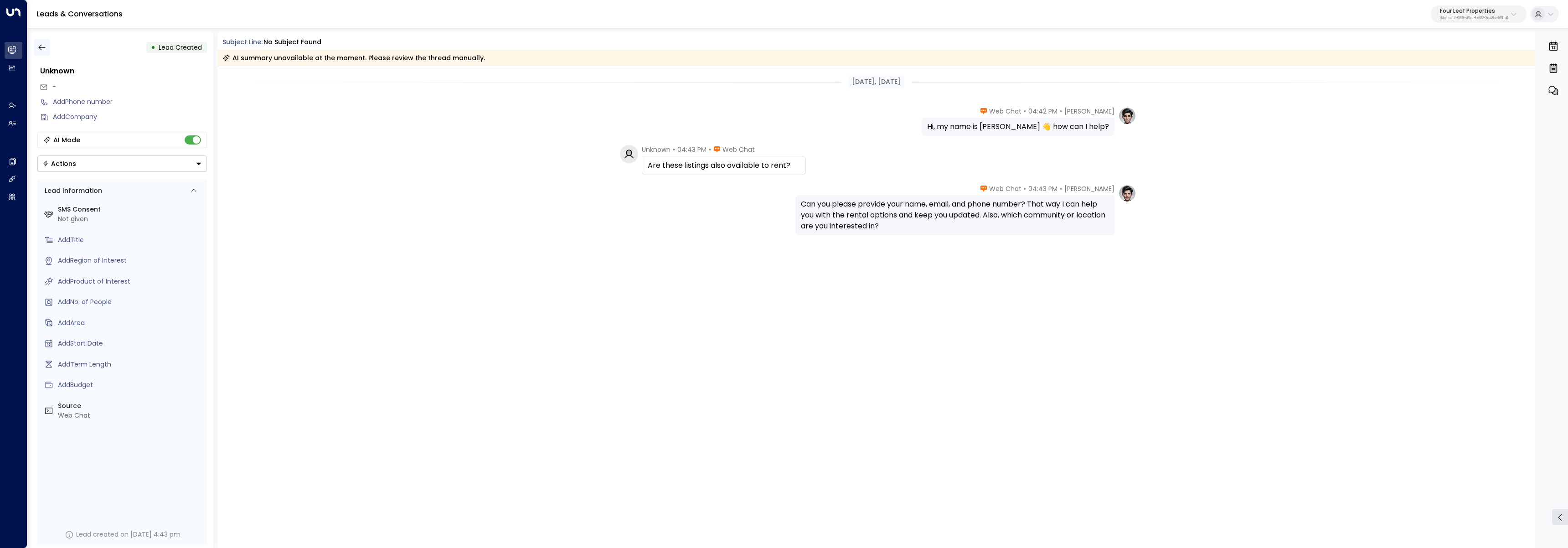
click at [40, 38] on div "• Lead Created Unknown - Add Phone number Add Company AI Mode Actions Lead Info…" at bounding box center [122, 290] width 183 height 516
click at [41, 45] on icon "button" at bounding box center [41, 47] width 7 height 6
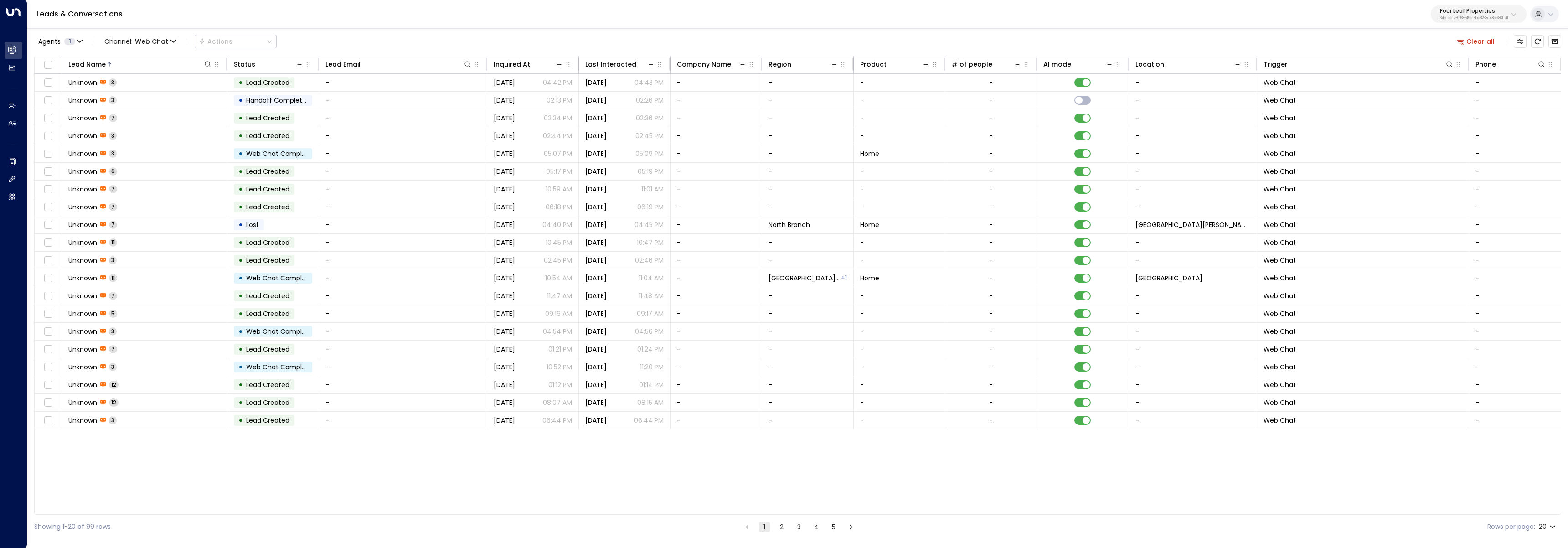
click at [1487, 44] on button "Clear all" at bounding box center [1476, 41] width 46 height 13
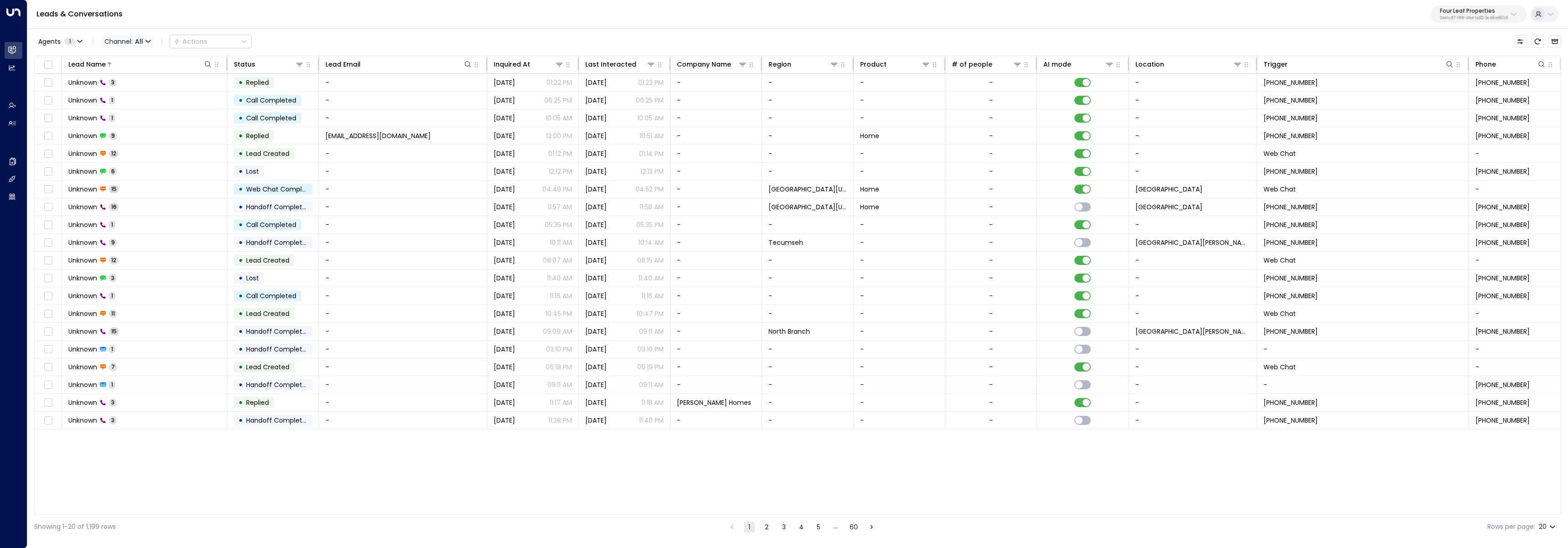
click at [137, 39] on span "All" at bounding box center [139, 41] width 8 height 7
click at [126, 97] on span "Web Chat" at bounding box center [121, 94] width 25 height 5
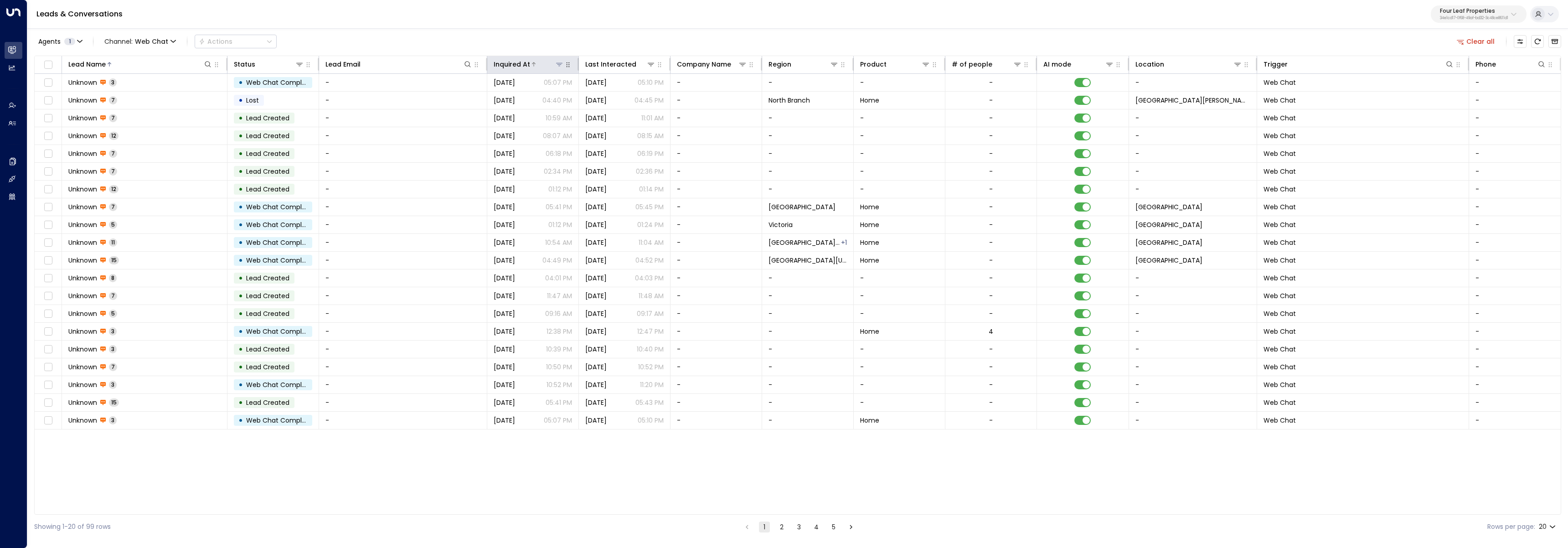
click at [525, 65] on div "Inquired At" at bounding box center [512, 64] width 37 height 11
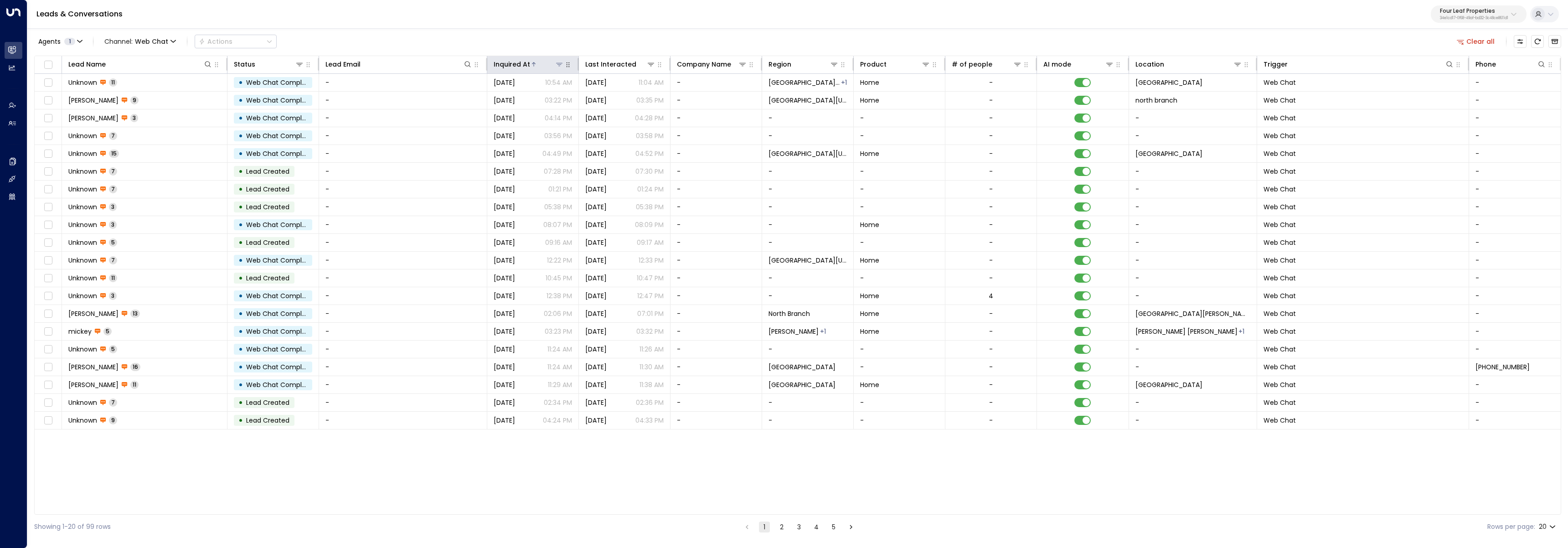
click at [525, 65] on div "Inquired At" at bounding box center [512, 64] width 37 height 11
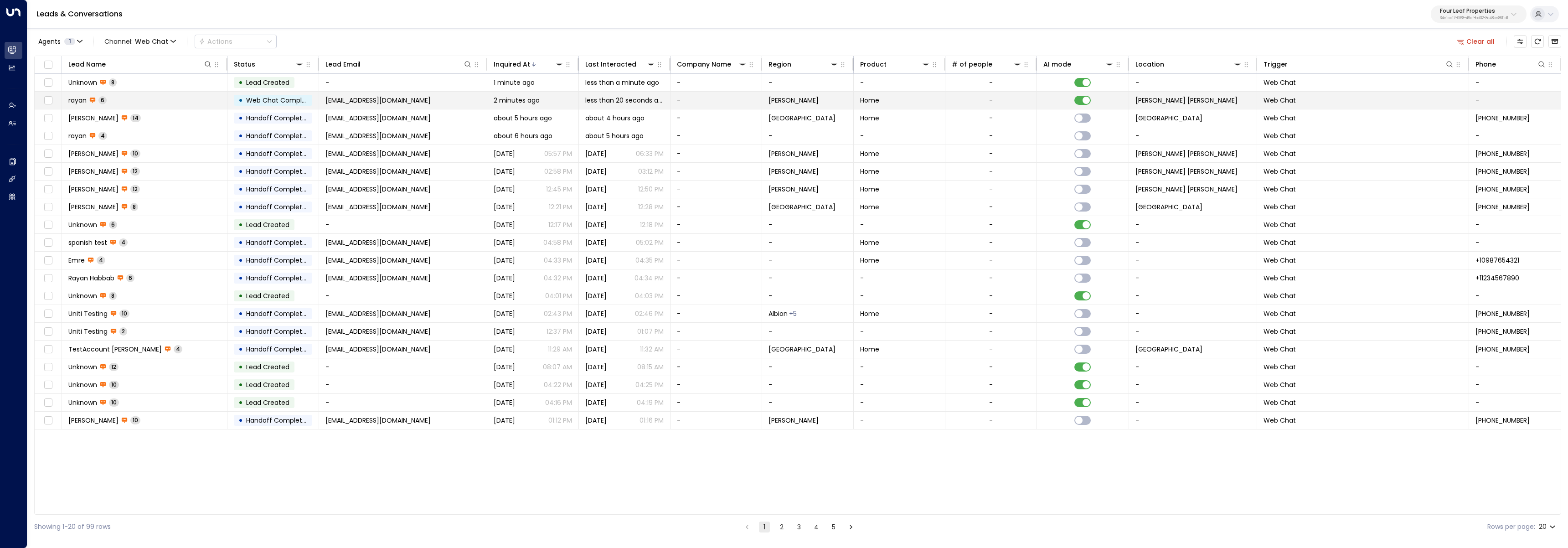
click at [183, 100] on td "rayan 6" at bounding box center [145, 100] width 165 height 17
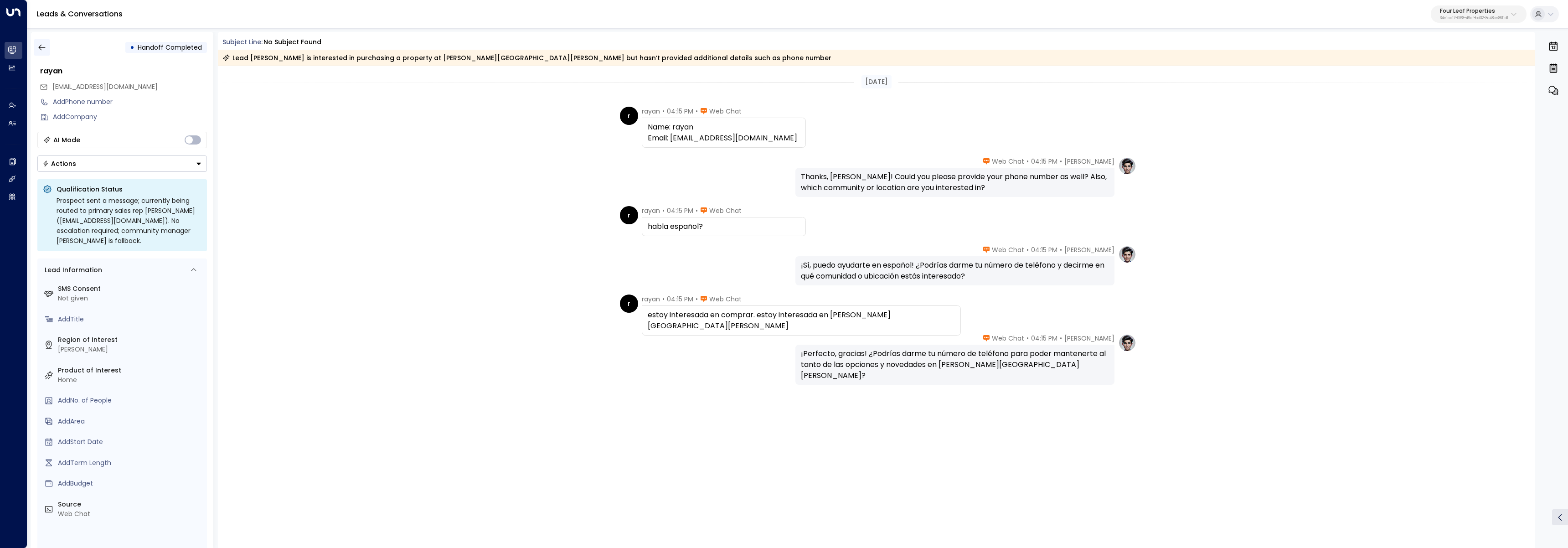
click at [46, 43] on button "button" at bounding box center [41, 47] width 16 height 16
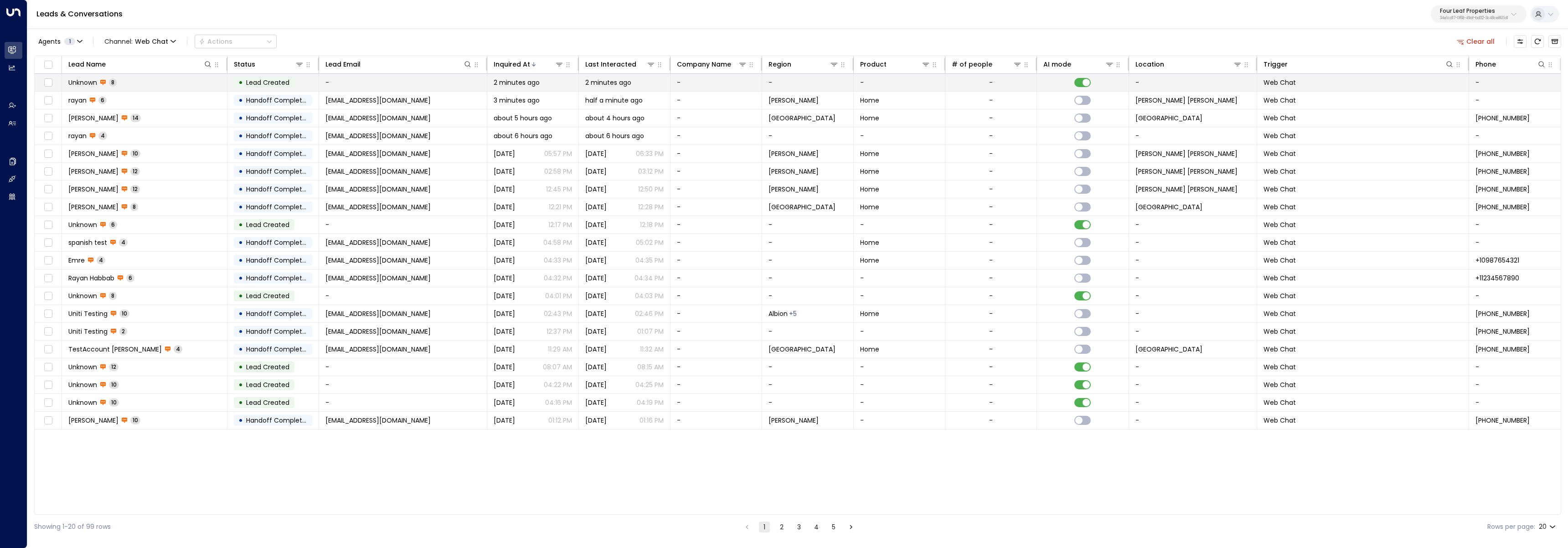
click at [137, 85] on td "Unknown 8" at bounding box center [145, 82] width 165 height 17
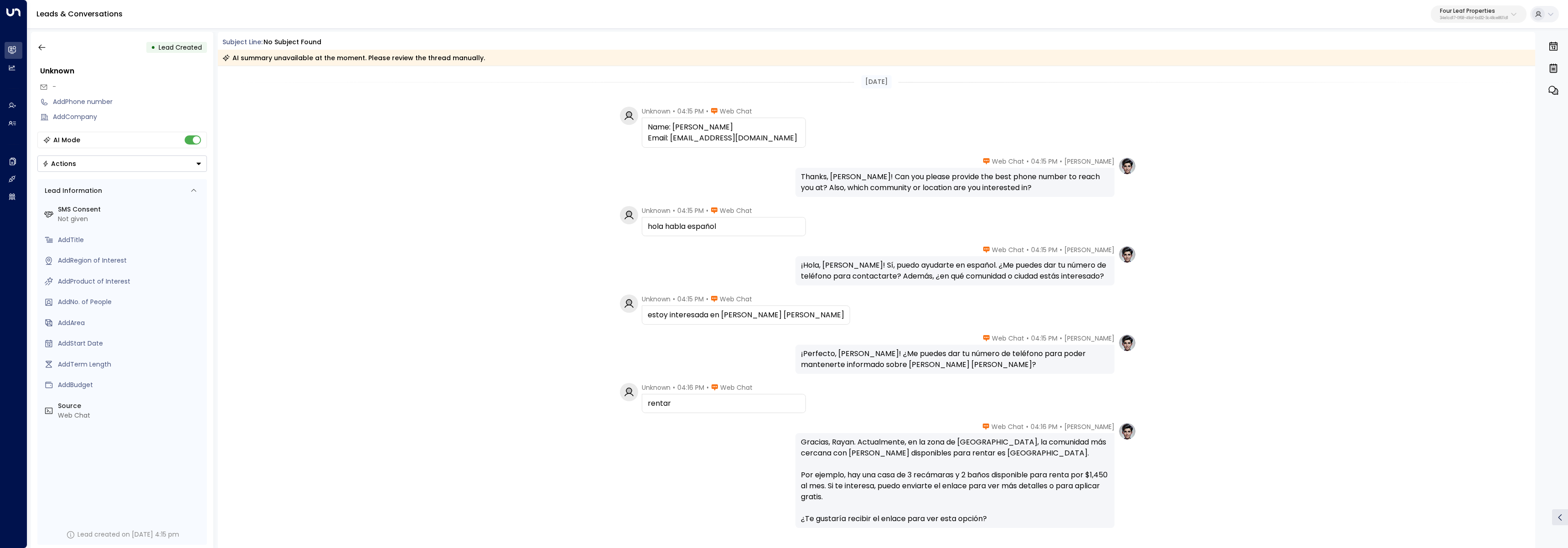
click at [545, 350] on div "[PERSON_NAME] • 04:15 PM • Web Chat ¡Perfecto, [PERSON_NAME]! ¿Me puedes dar tu…" at bounding box center [877, 354] width 1318 height 40
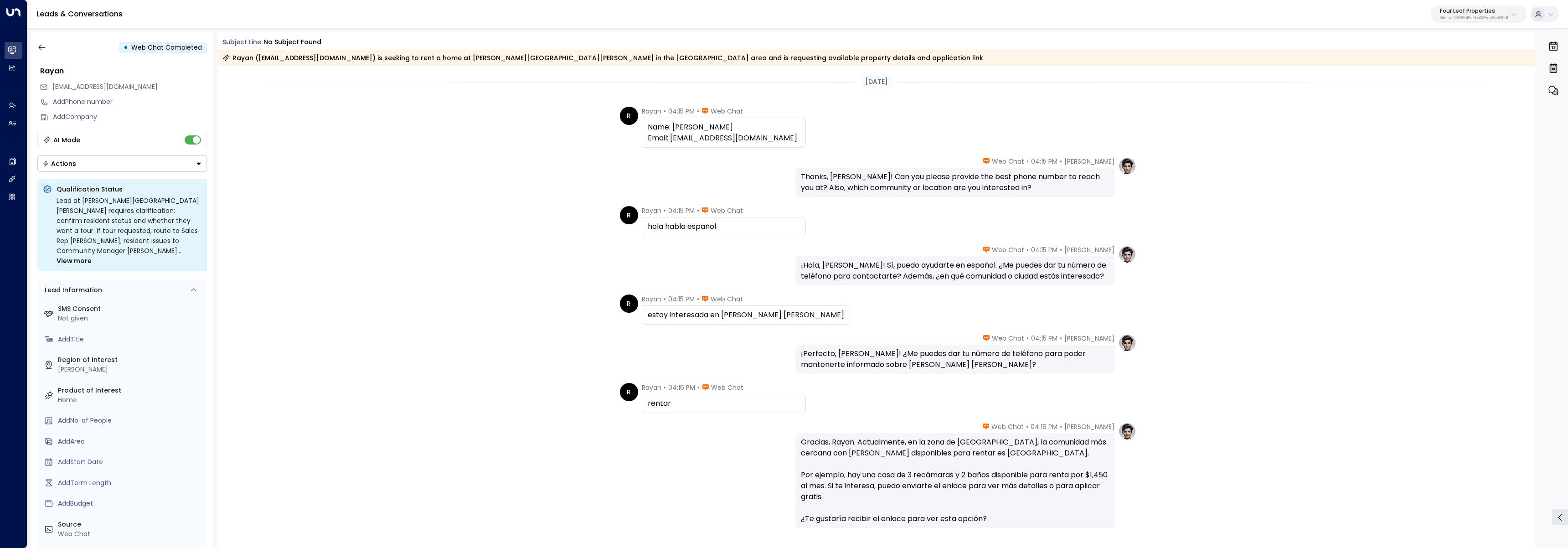
click at [1274, 168] on div "Katie Olson • 04:15 PM • Web Chat Thanks, Rayan! Can you please provide the bes…" at bounding box center [877, 177] width 1318 height 40
click at [1467, 11] on p "Four Leaf Properties" at bounding box center [1474, 11] width 68 height 5
type input "*******"
click at [1453, 65] on div "Premier Workspaces ID: 8d57ceec-d0b8-42ca-90e0-9b233cbecac5" at bounding box center [1454, 72] width 134 height 19
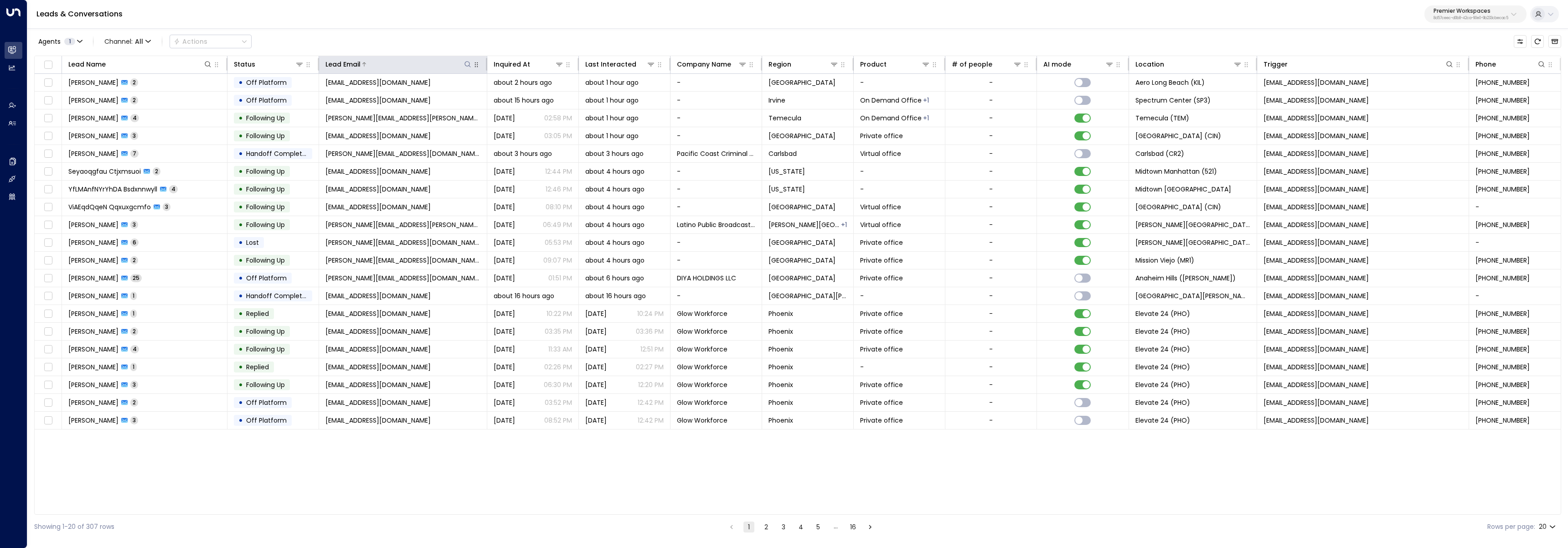
click at [462, 66] on div at bounding box center [416, 65] width 112 height 9
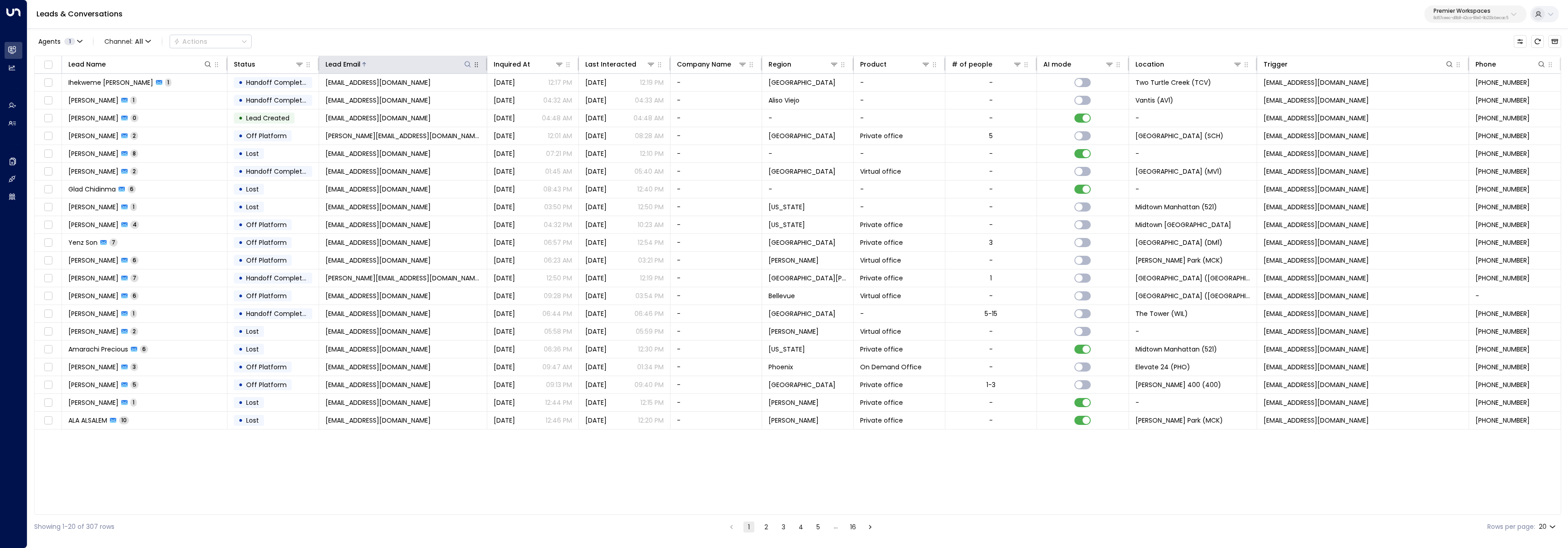
click at [463, 61] on button at bounding box center [468, 65] width 9 height 9
type input "**********"
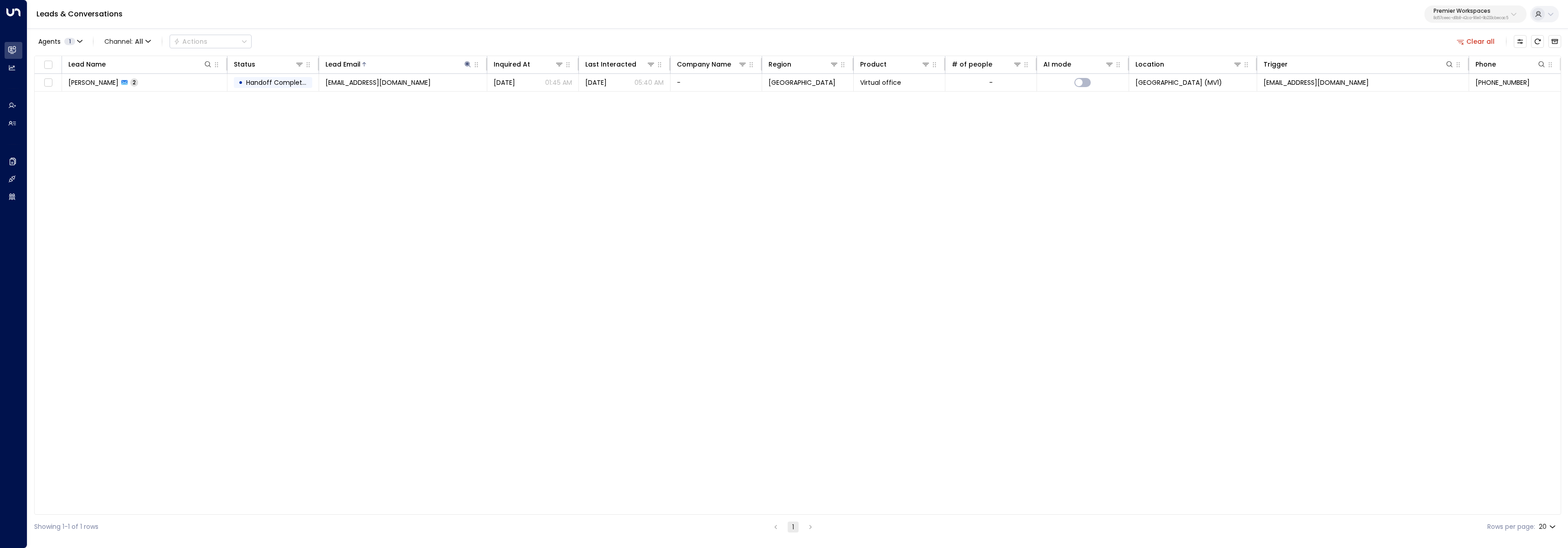
click at [457, 38] on div "Agents 1 Channel: All Actions Clear all" at bounding box center [798, 41] width 1527 height 19
click at [392, 94] on div "Lead Name Status Lead Email Inquired At Last Interacted Company Name Region Pro…" at bounding box center [798, 285] width 1527 height 459
click at [400, 82] on span "accounting@agroupc.com" at bounding box center [377, 83] width 105 height 9
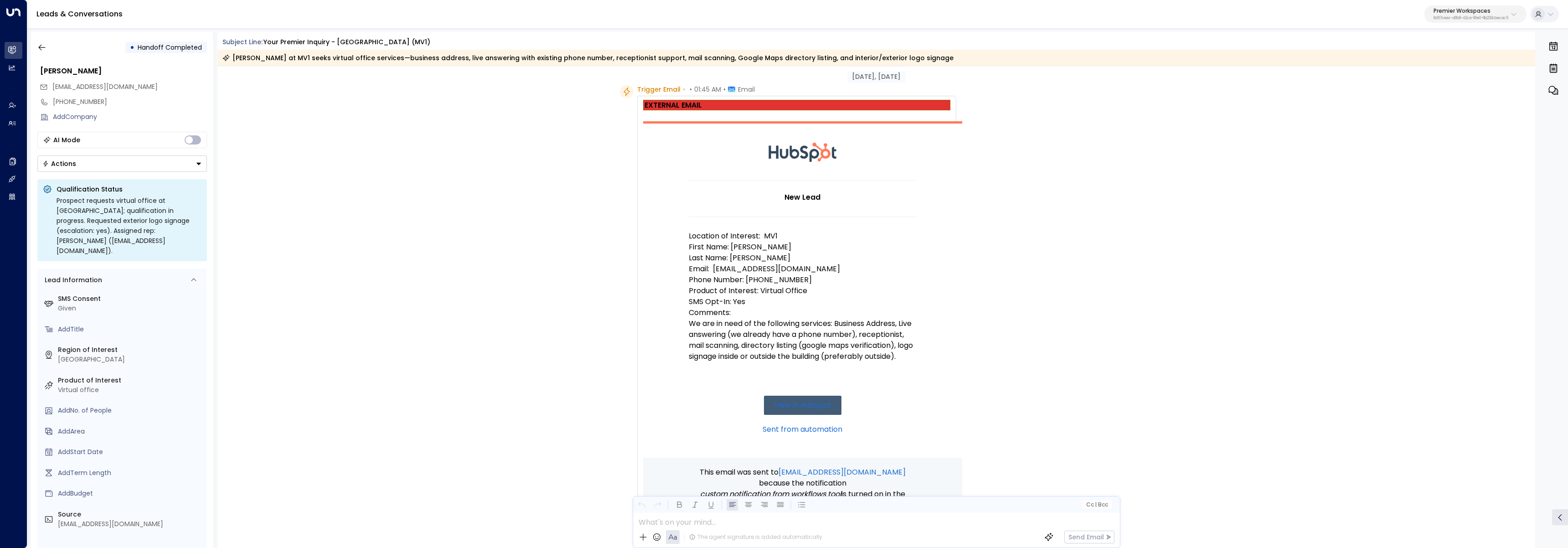
scroll to position [23, 0]
click at [769, 235] on p "Location of Interest: MV1" at bounding box center [803, 235] width 228 height 11
click at [770, 234] on p "Location of Interest: MV1" at bounding box center [803, 235] width 228 height 11
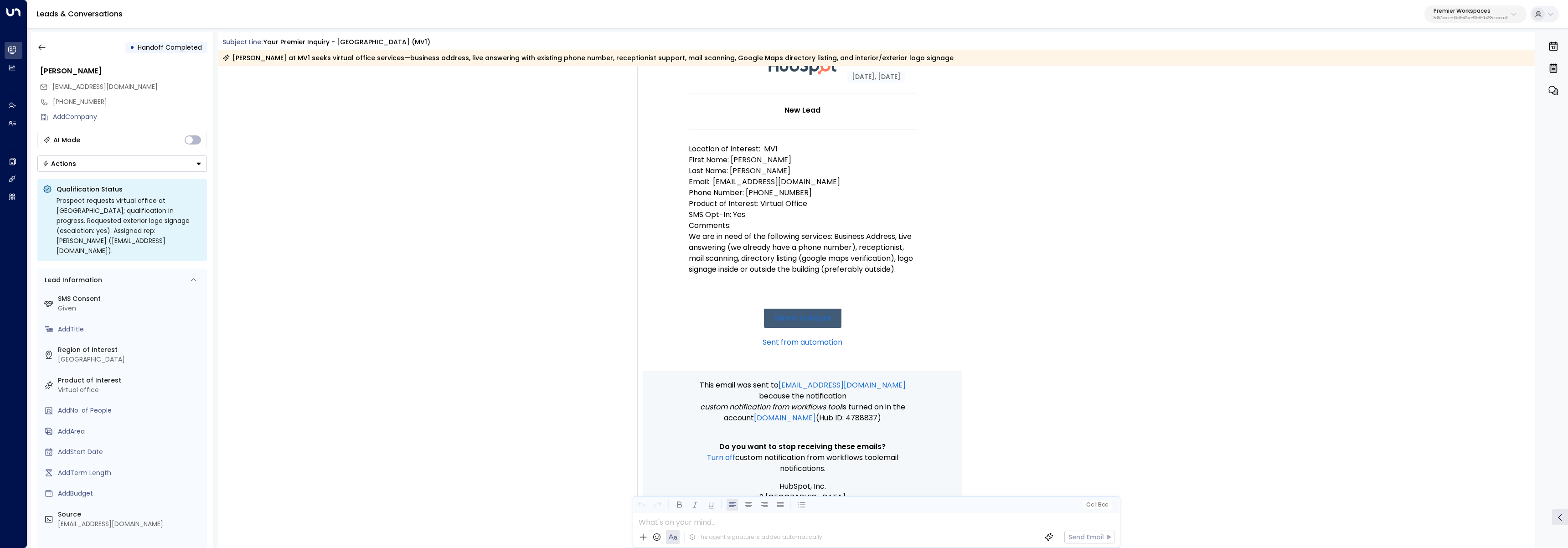
scroll to position [97, 0]
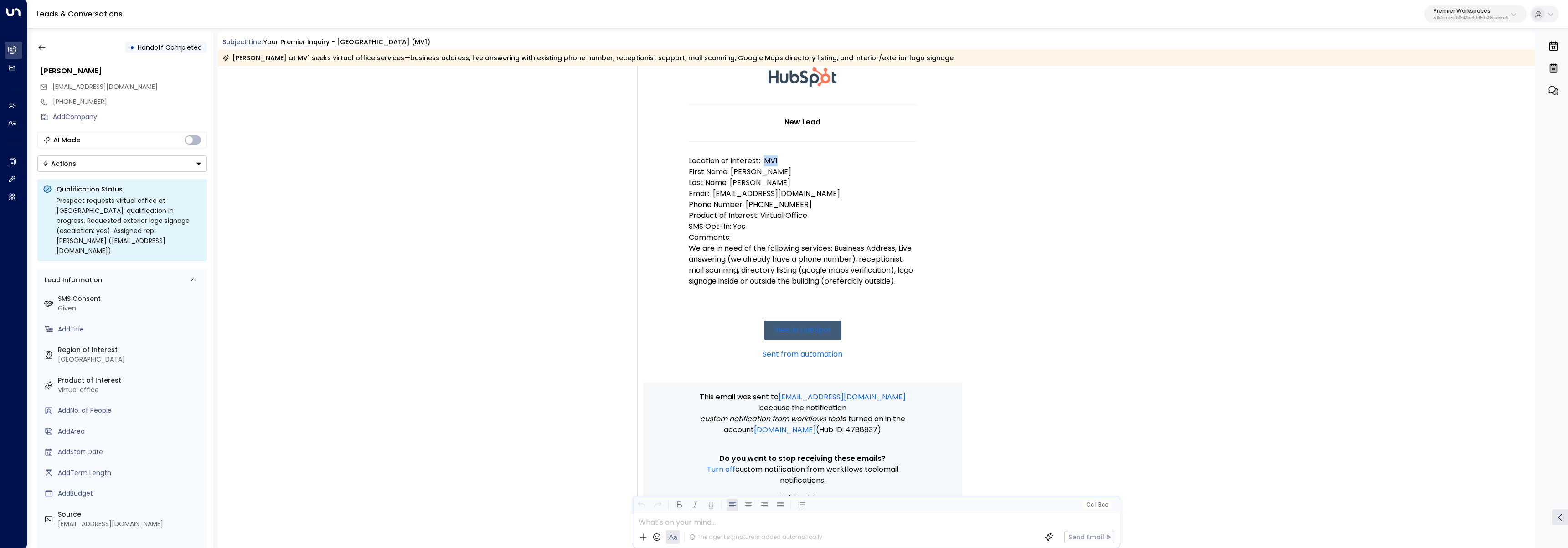
drag, startPoint x: 762, startPoint y: 162, endPoint x: 779, endPoint y: 164, distance: 17.1
click at [779, 164] on p "Location of Interest: MV1" at bounding box center [803, 161] width 228 height 11
click at [798, 165] on td "New Lead Location of Interest: MV1 First Name: Czarina Last Name: Gabato Email:…" at bounding box center [803, 243] width 228 height 278
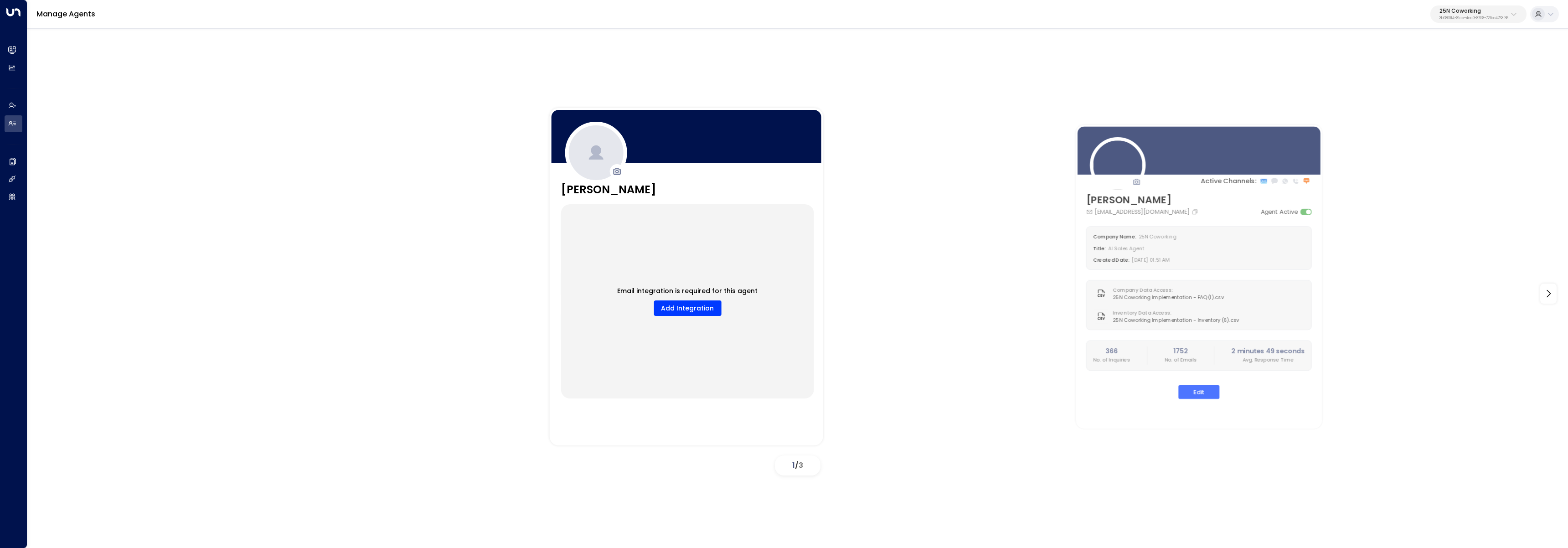
click at [1454, 20] on p "3b9800f4-81ca-4ec0-8758-72fbe4763f36" at bounding box center [1474, 18] width 69 height 4
type input "*****"
click at [1427, 65] on div "Boardwalk Storage ID: 13c6c22d-d6a2-4885-9cca-d38d2cbbad86" at bounding box center [1455, 72] width 135 height 19
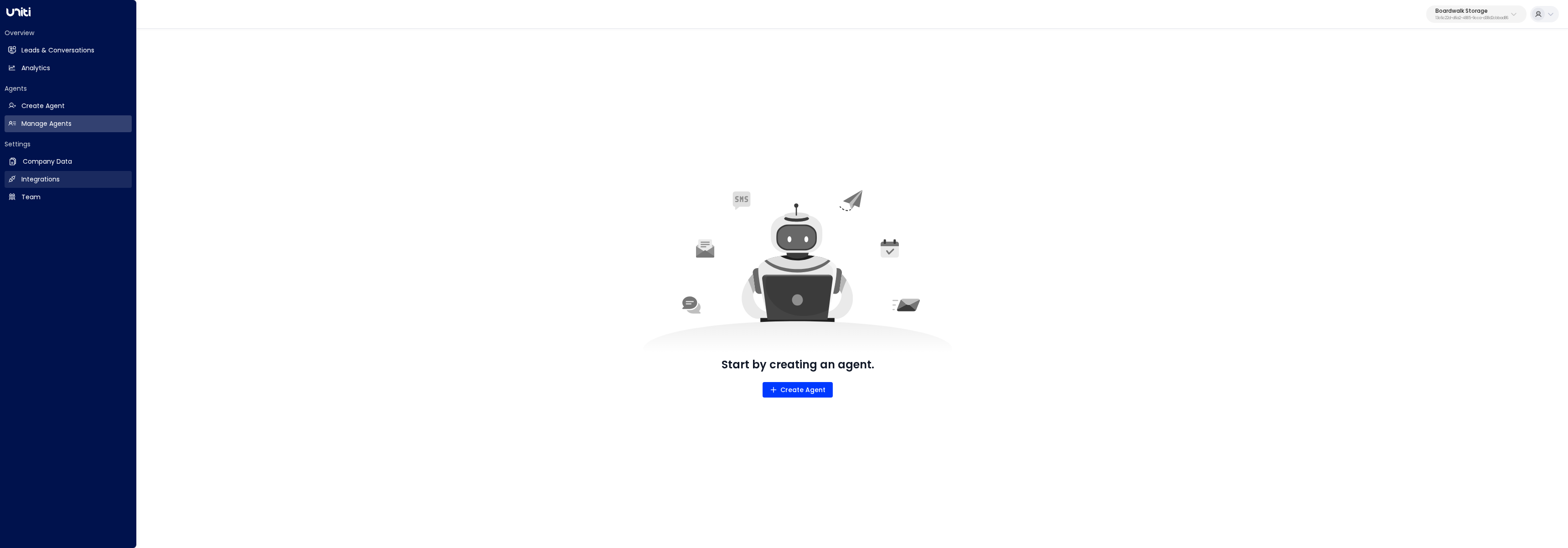
click at [36, 179] on h2 "Integrations" at bounding box center [40, 179] width 38 height 10
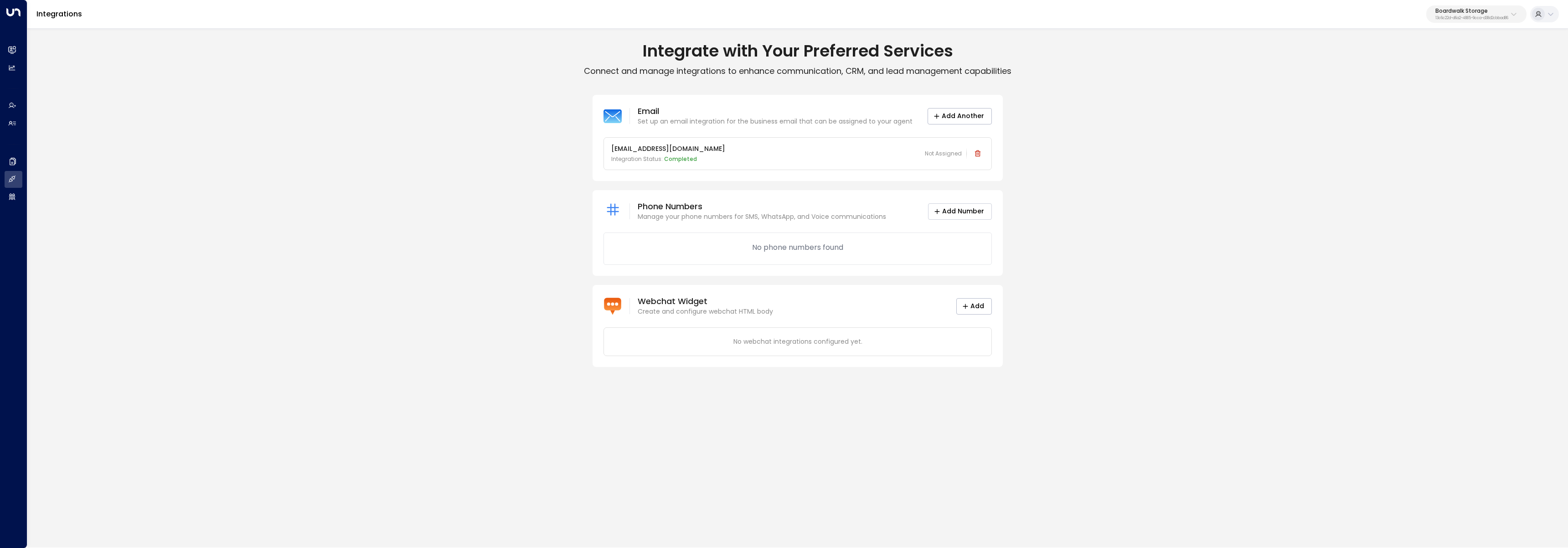
click at [943, 210] on button "Add Number" at bounding box center [960, 211] width 64 height 16
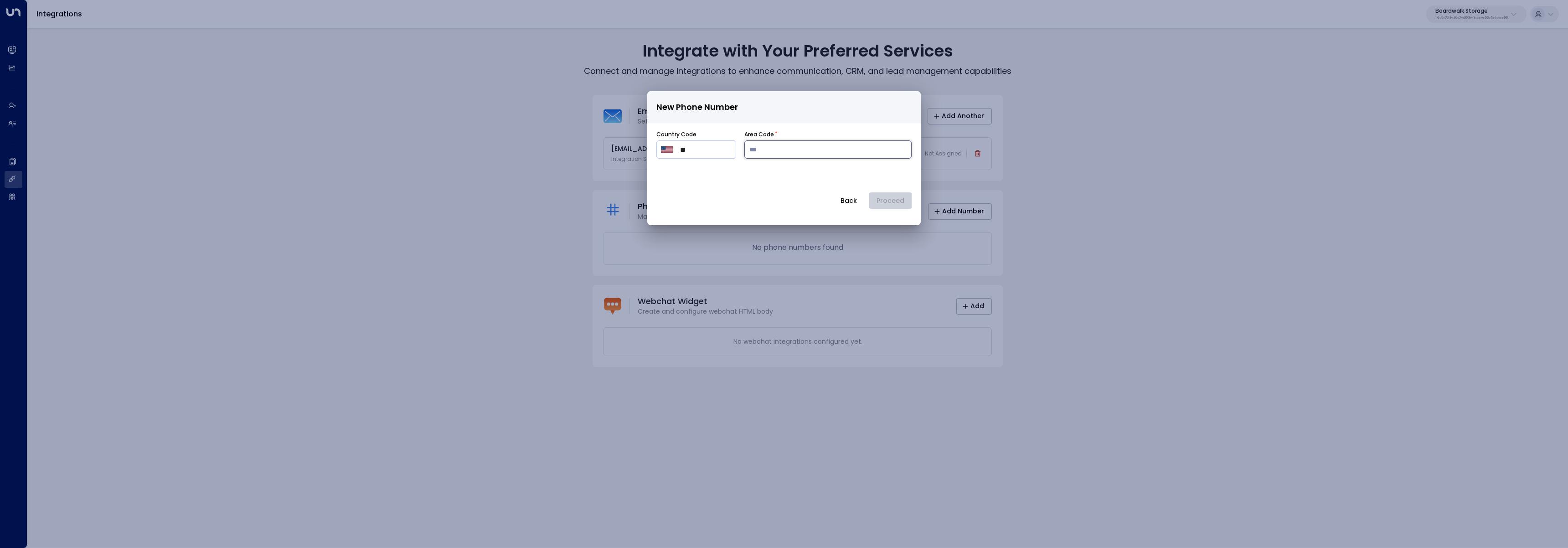
click at [798, 150] on input "number" at bounding box center [828, 150] width 167 height 18
type input "***"
click at [892, 196] on button "Proceed" at bounding box center [890, 200] width 43 height 16
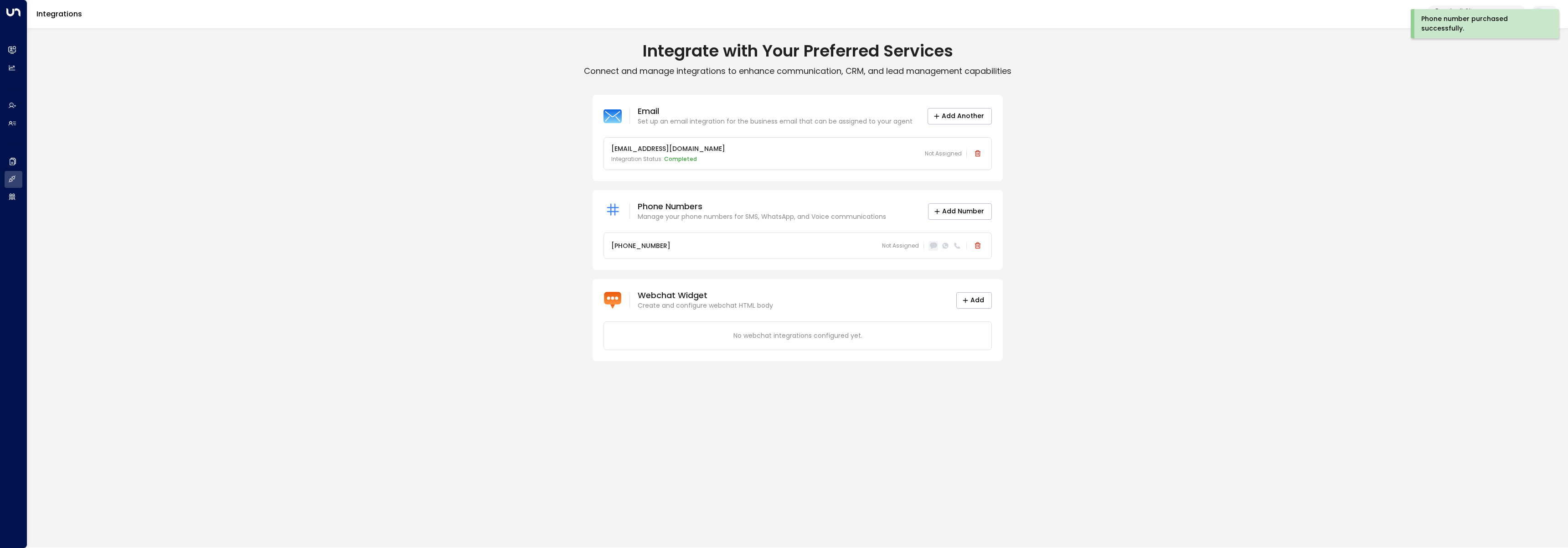
click at [936, 245] on icon at bounding box center [933, 246] width 7 height 6
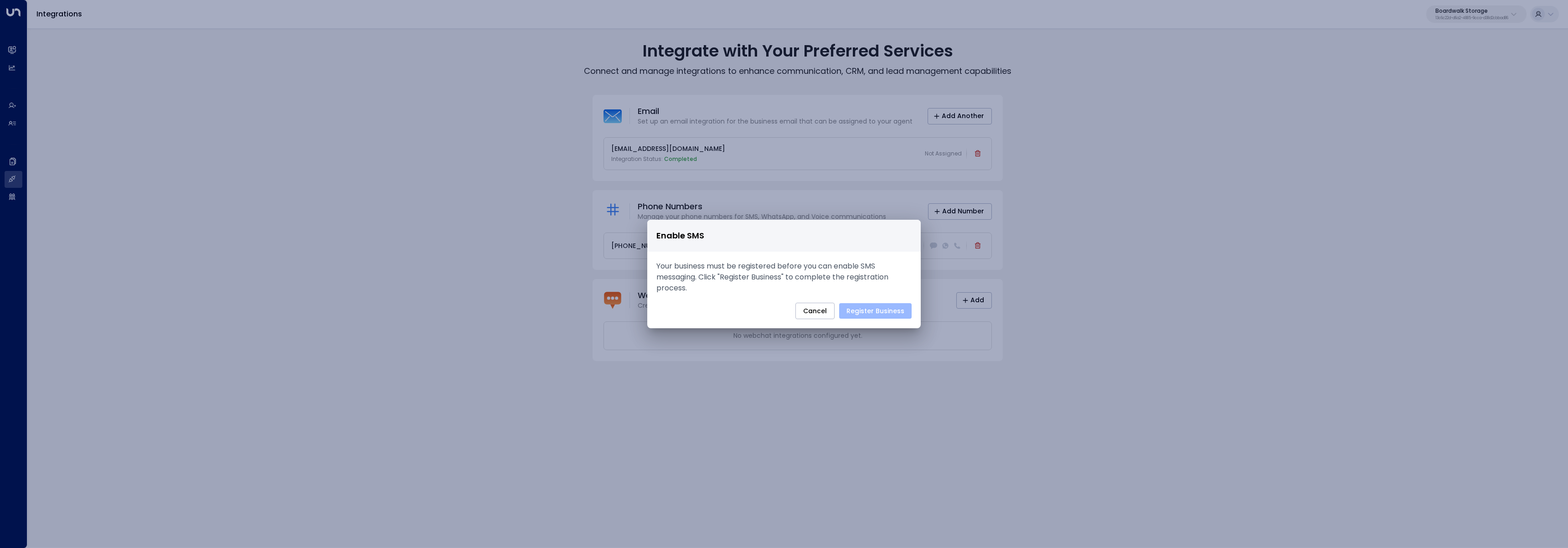
click at [886, 309] on button "Register Business" at bounding box center [876, 311] width 72 height 15
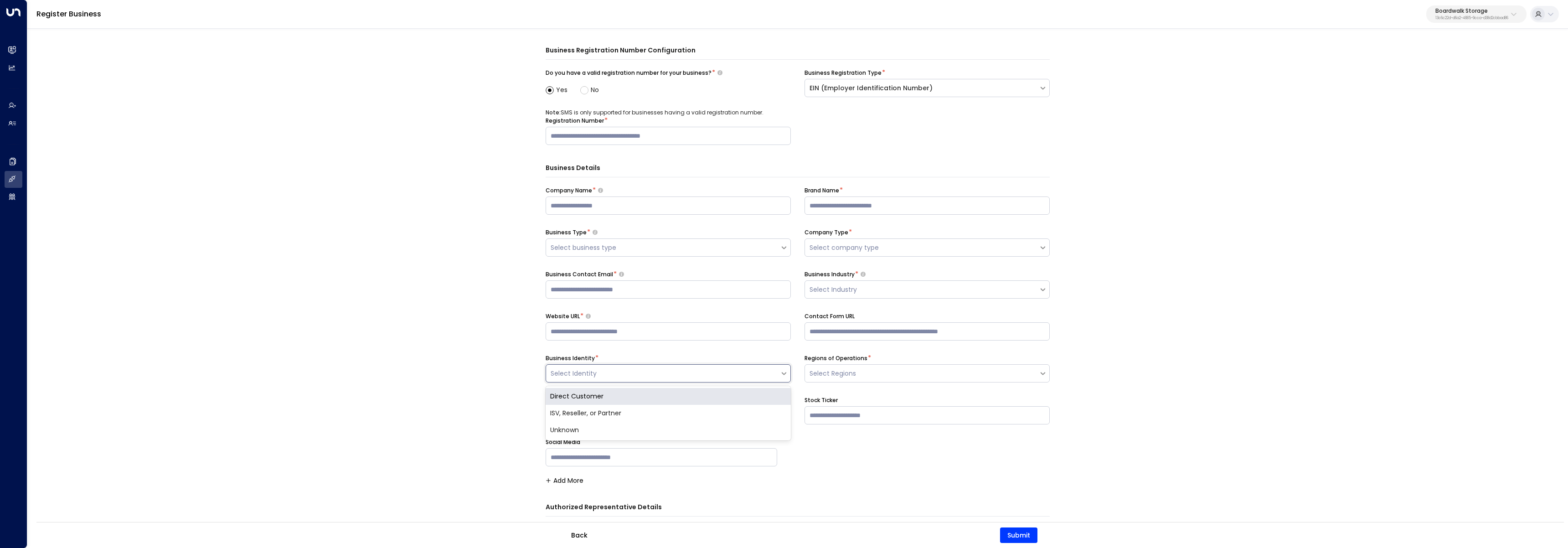
click at [763, 374] on div at bounding box center [663, 374] width 225 height 12
drag, startPoint x: 443, startPoint y: 392, endPoint x: 809, endPoint y: 342, distance: 369.4
click at [444, 391] on div "Business Registration Number Configuration Do you have a valid registration num…" at bounding box center [798, 301] width 1541 height 548
